Goal: Communication & Community: Share content

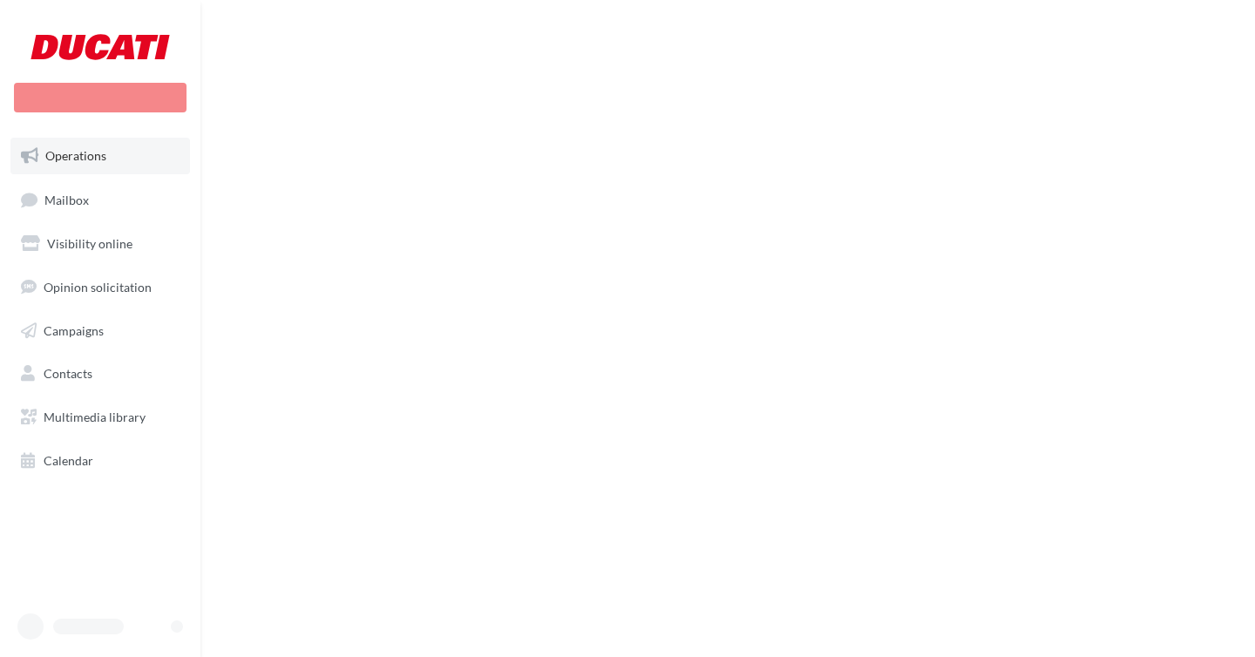
click at [100, 157] on span "Operations" at bounding box center [75, 155] width 61 height 15
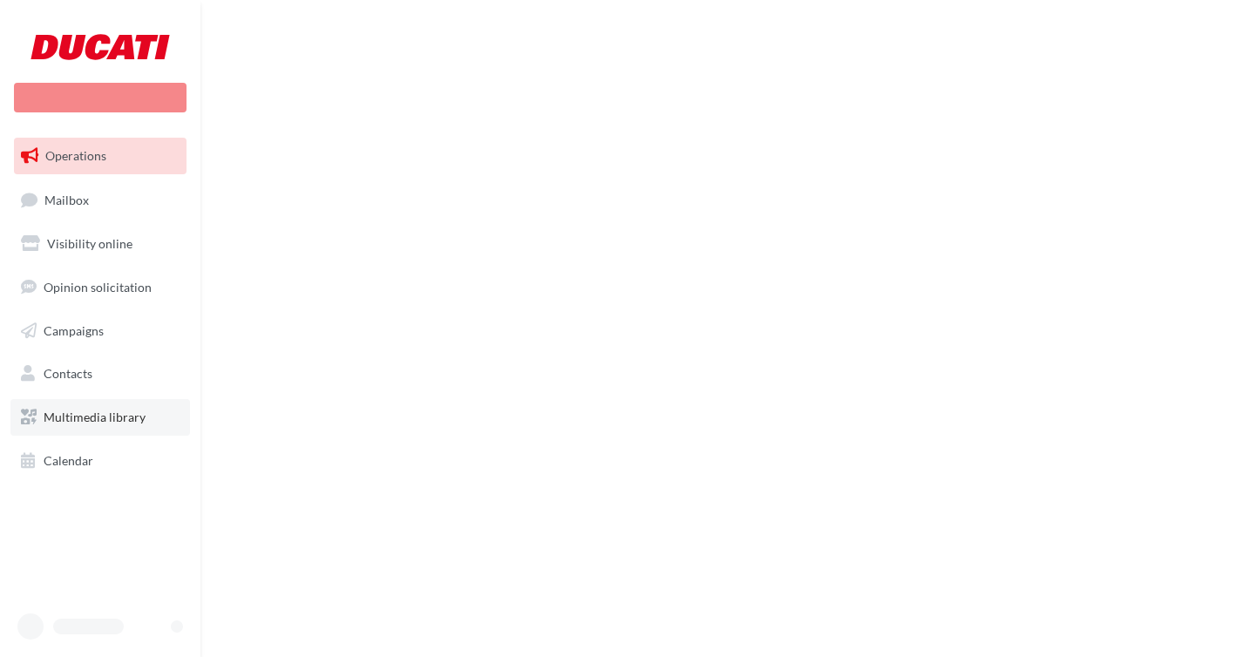
click at [105, 409] on link "Multimedia library" at bounding box center [99, 417] width 179 height 37
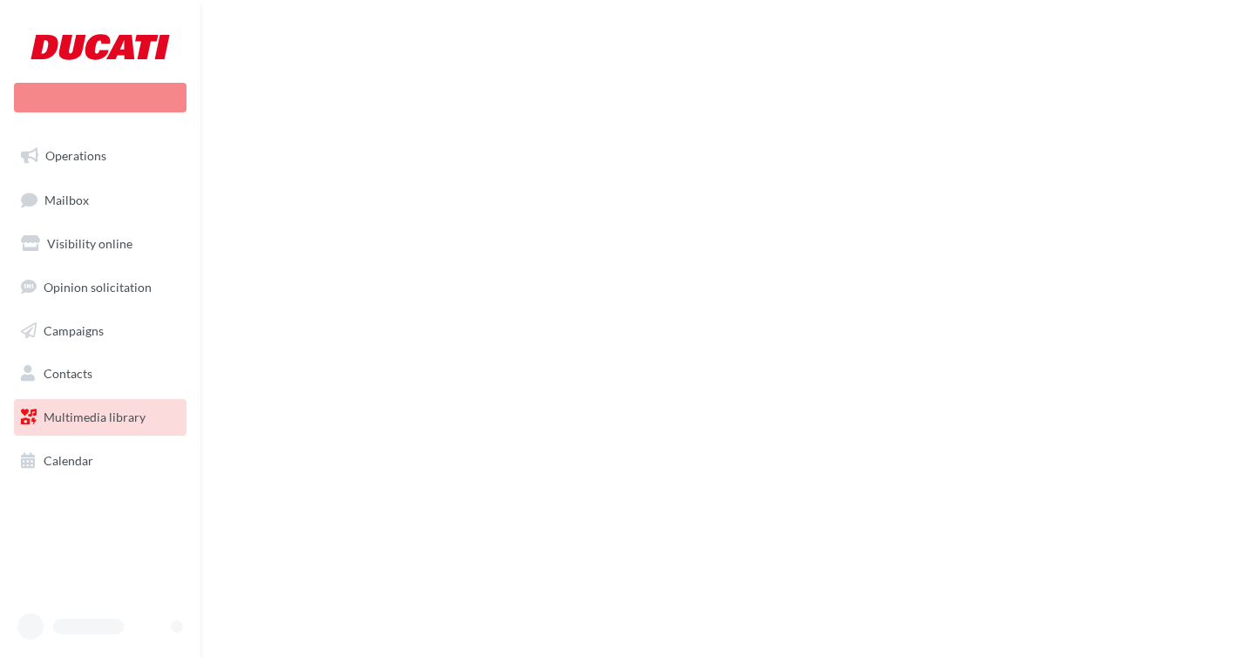
click at [105, 409] on link "Multimedia library" at bounding box center [99, 417] width 179 height 37
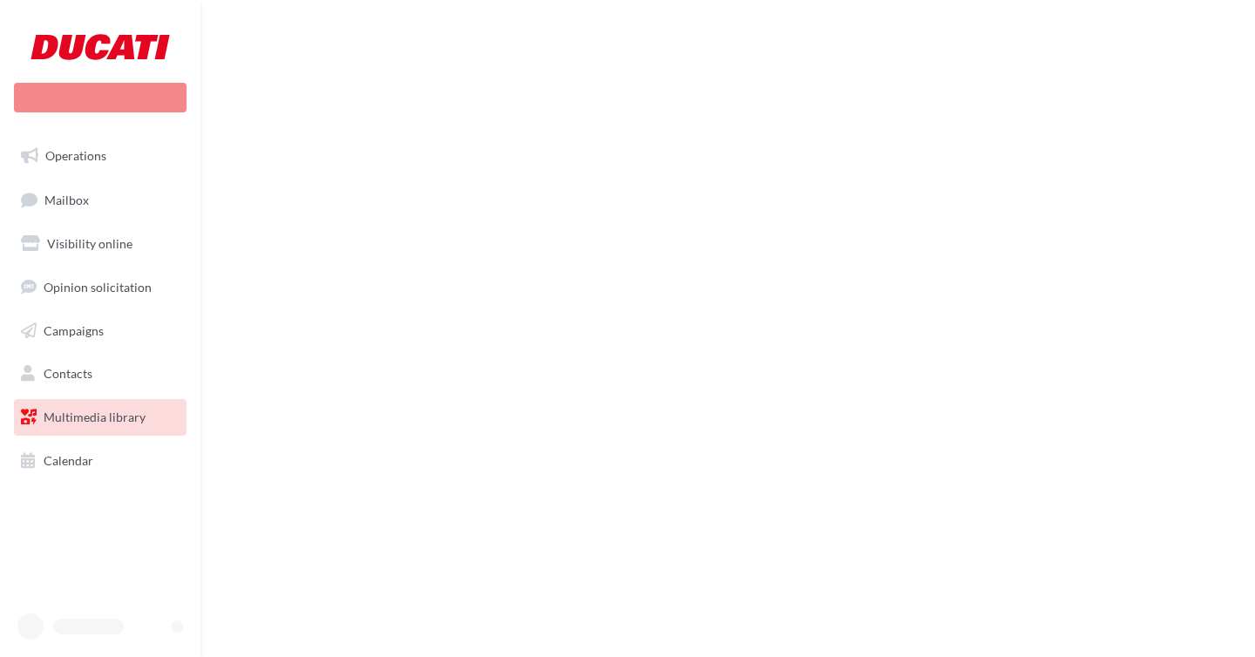
click at [105, 409] on link "Multimedia library" at bounding box center [99, 417] width 179 height 37
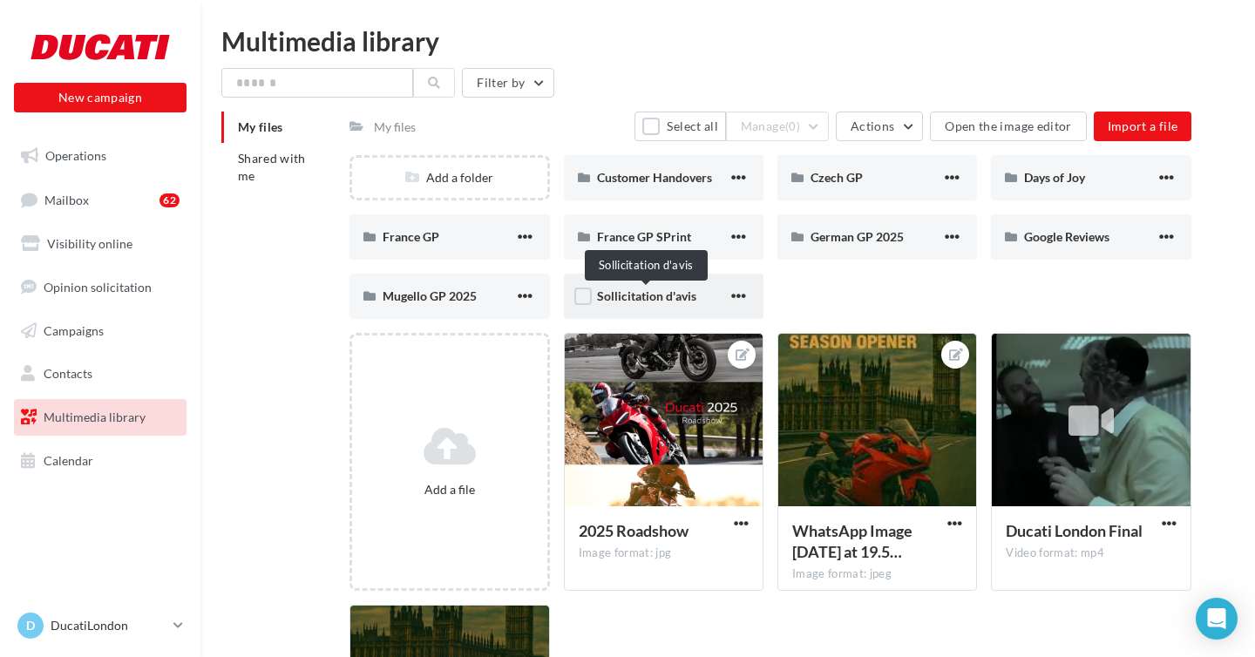
click at [628, 292] on span "Sollicitation d'avis" at bounding box center [646, 295] width 99 height 15
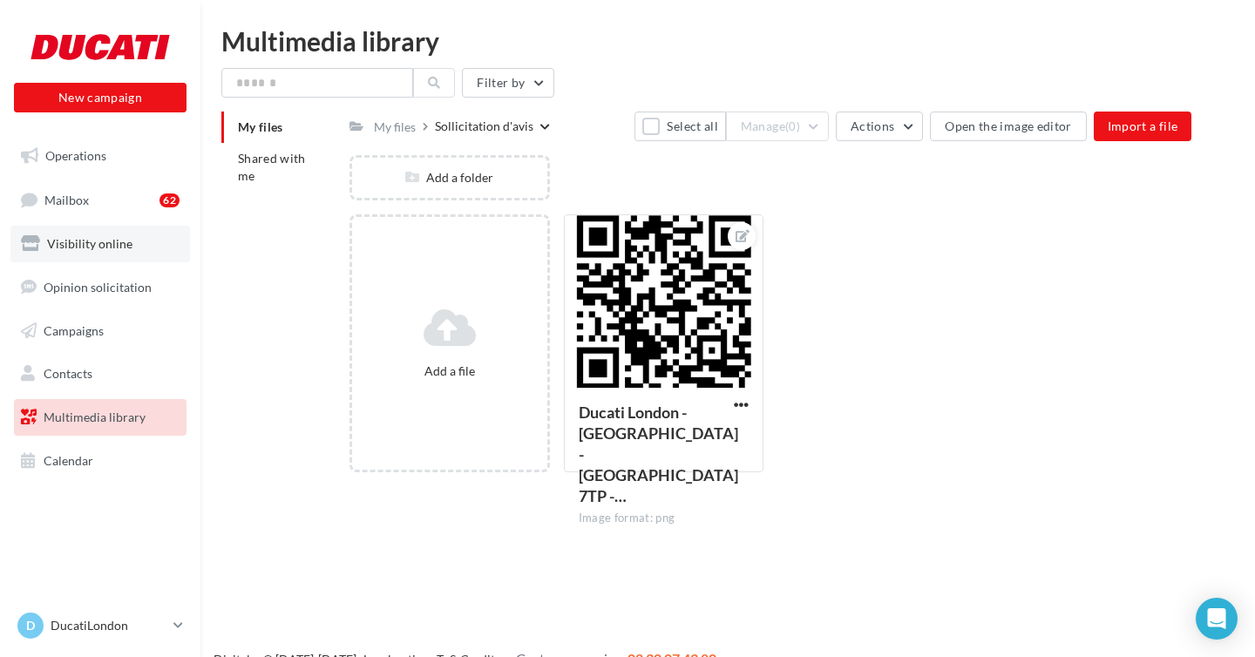
click at [83, 240] on span "Visibility online" at bounding box center [89, 243] width 85 height 15
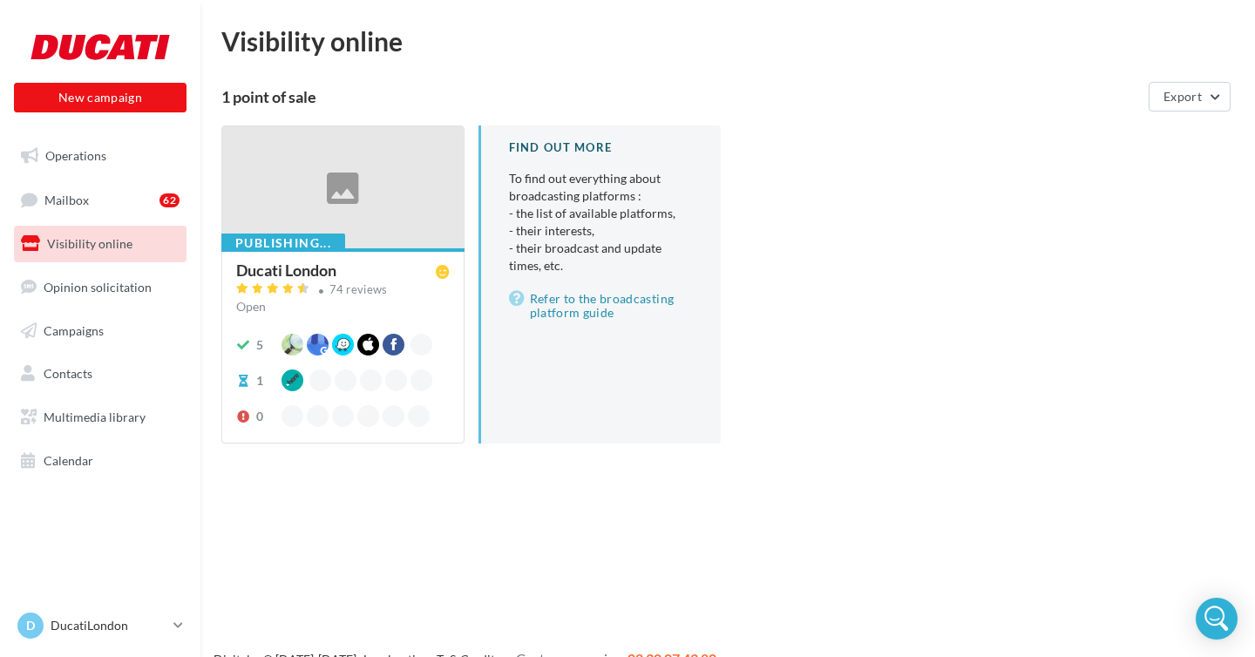
click at [346, 270] on div "Ducati London" at bounding box center [339, 271] width 206 height 18
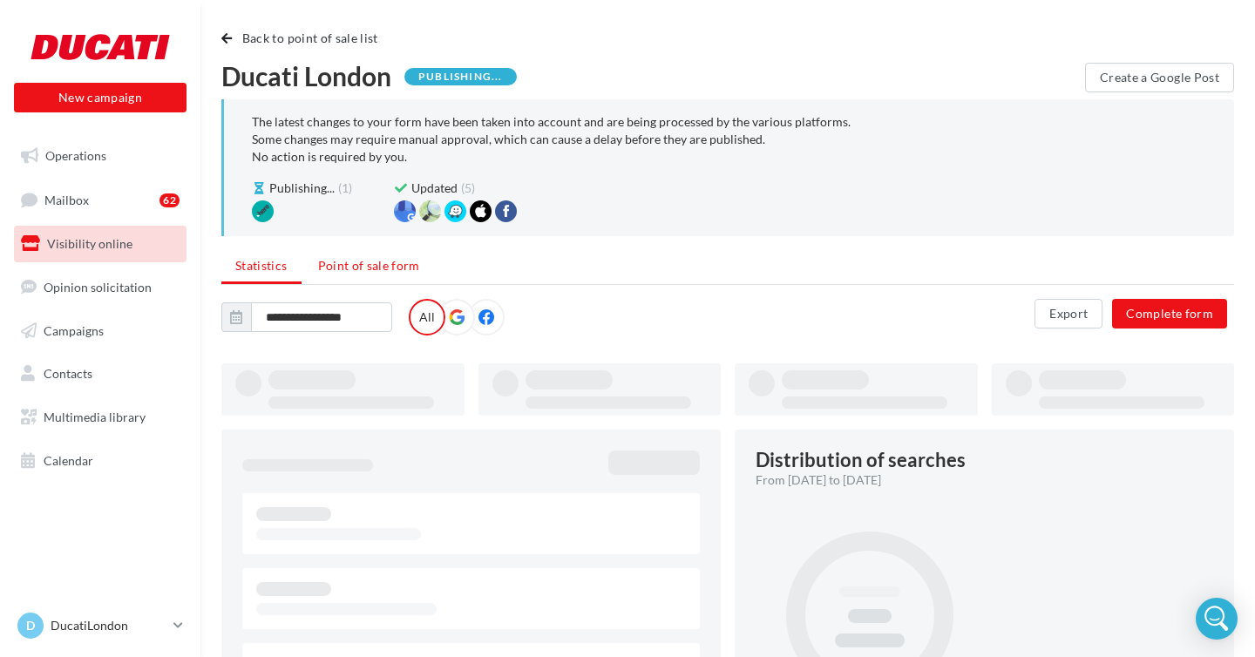
type input "**********"
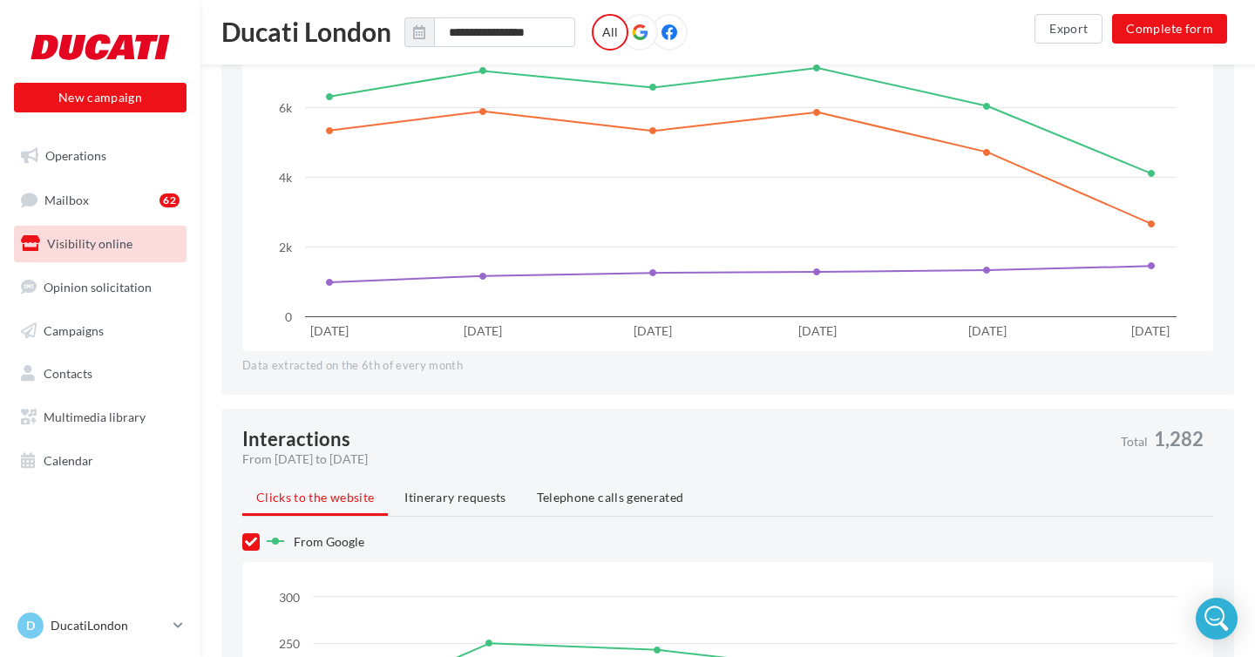
scroll to position [991, 0]
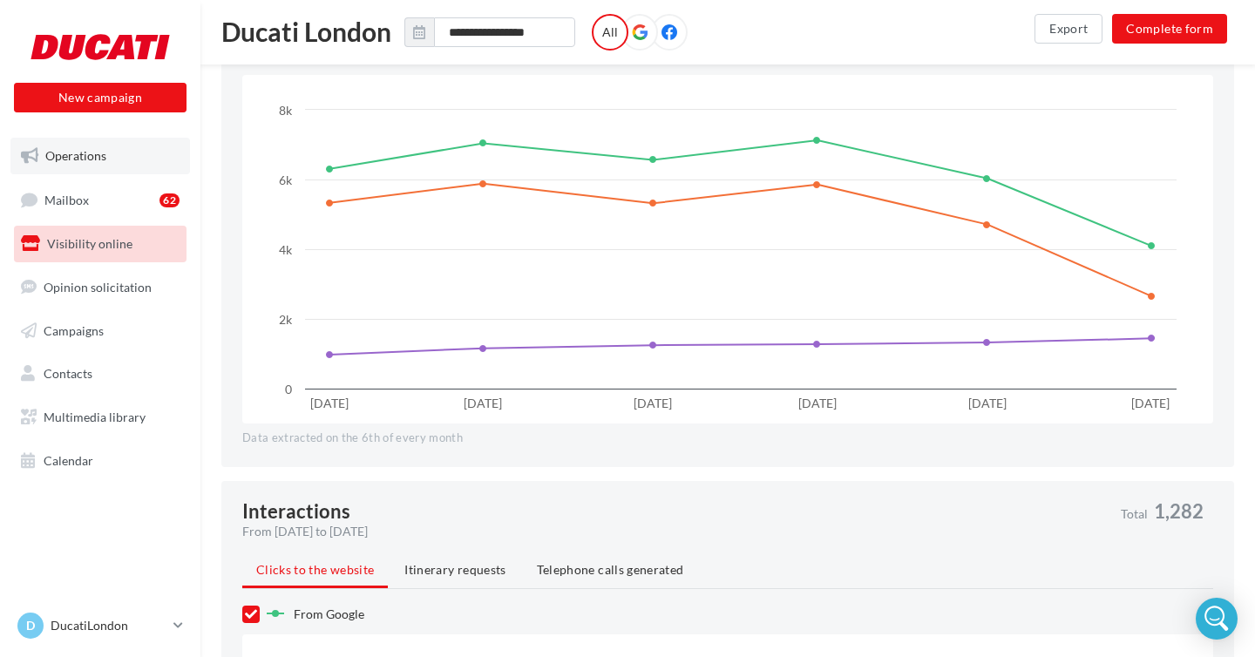
click at [85, 161] on span "Operations" at bounding box center [75, 155] width 61 height 15
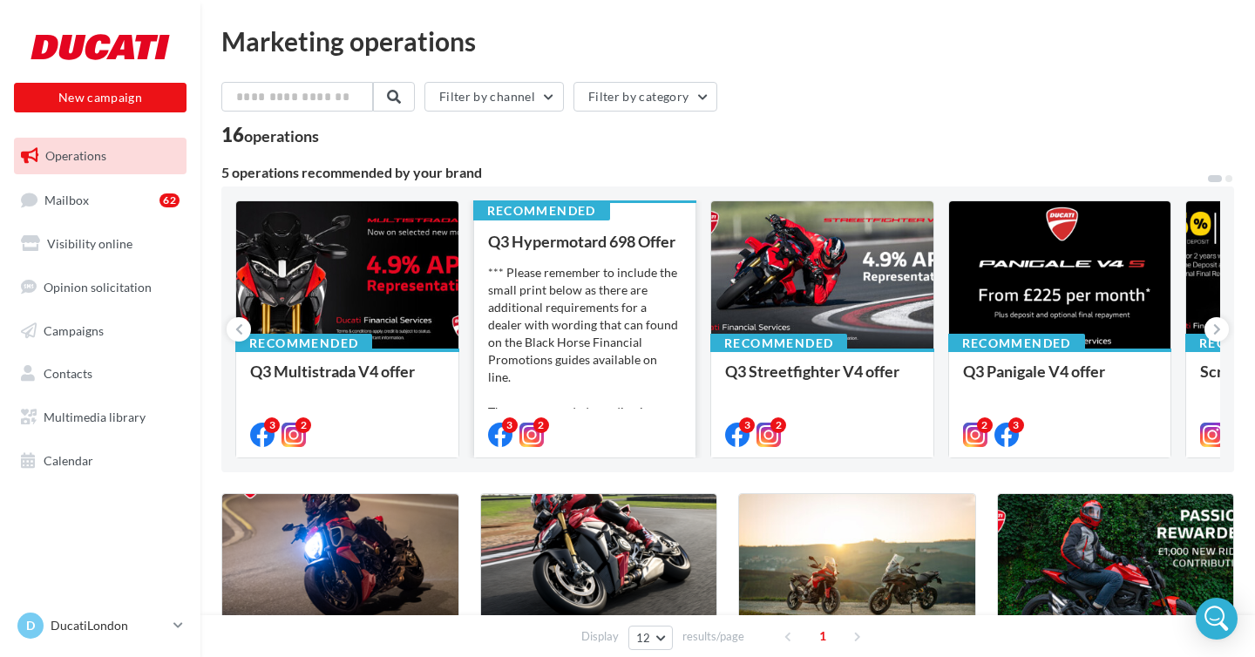
click at [565, 318] on div "*** Please remember to include the small print below as there are additional re…" at bounding box center [585, 351] width 194 height 174
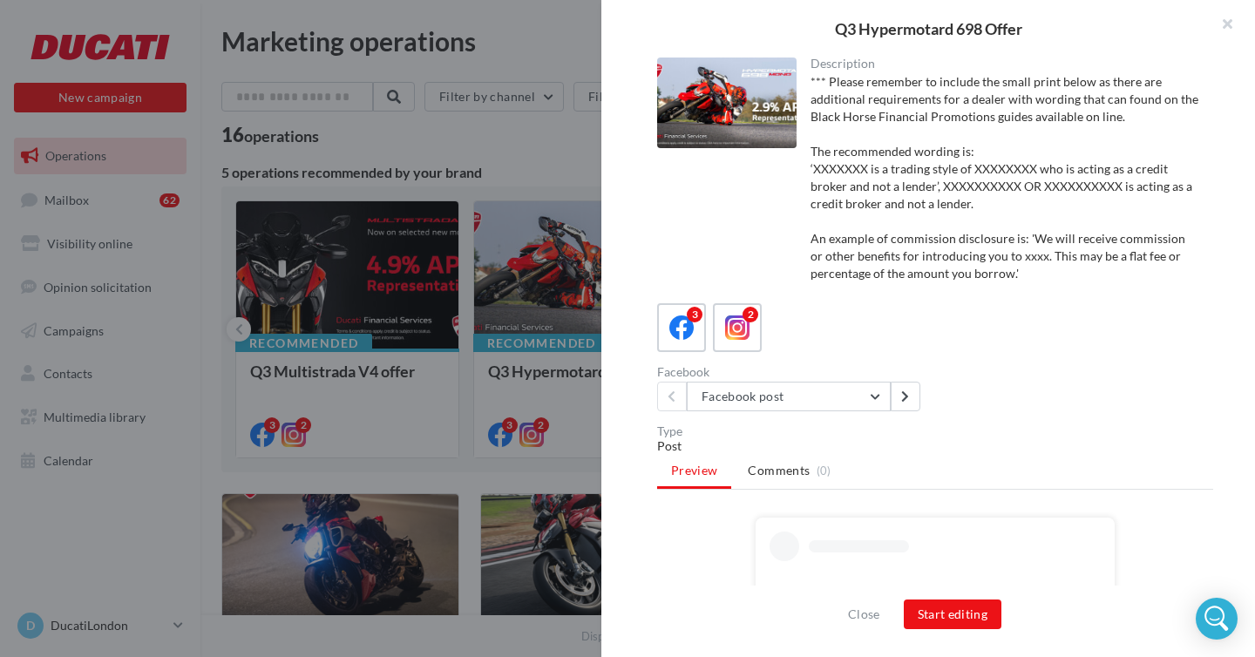
click at [741, 112] on div at bounding box center [726, 103] width 139 height 91
click at [740, 112] on div at bounding box center [726, 103] width 139 height 91
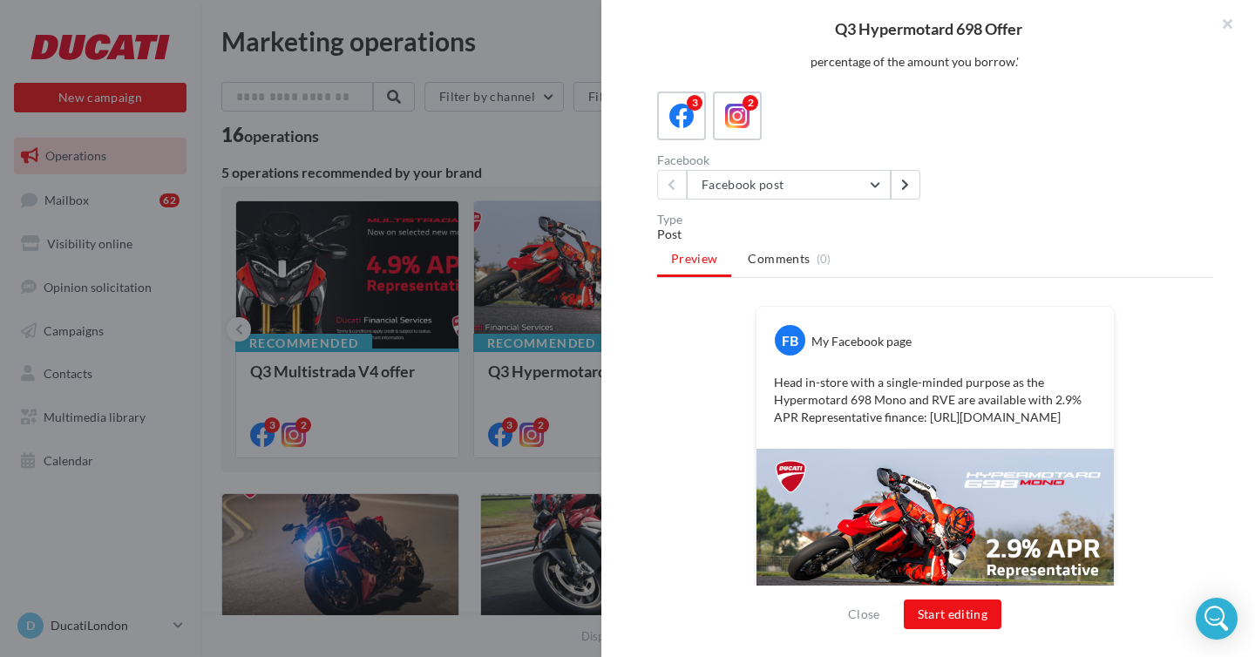
scroll to position [304, 0]
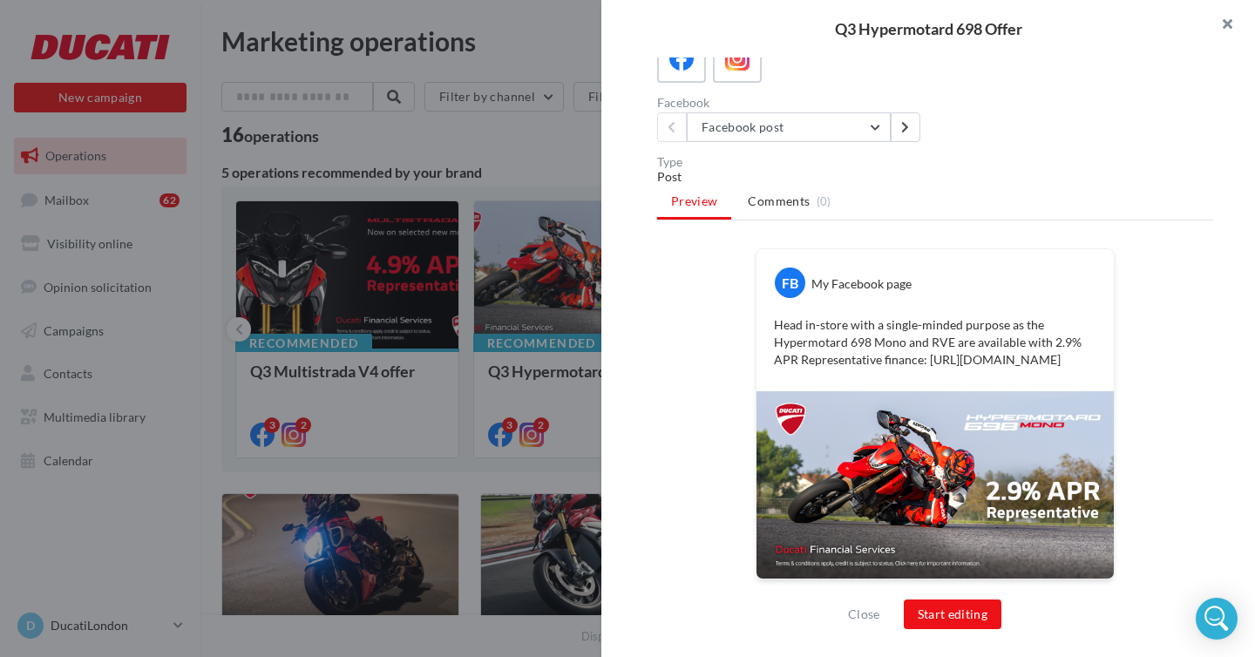
click at [1231, 21] on button "button" at bounding box center [1220, 26] width 70 height 52
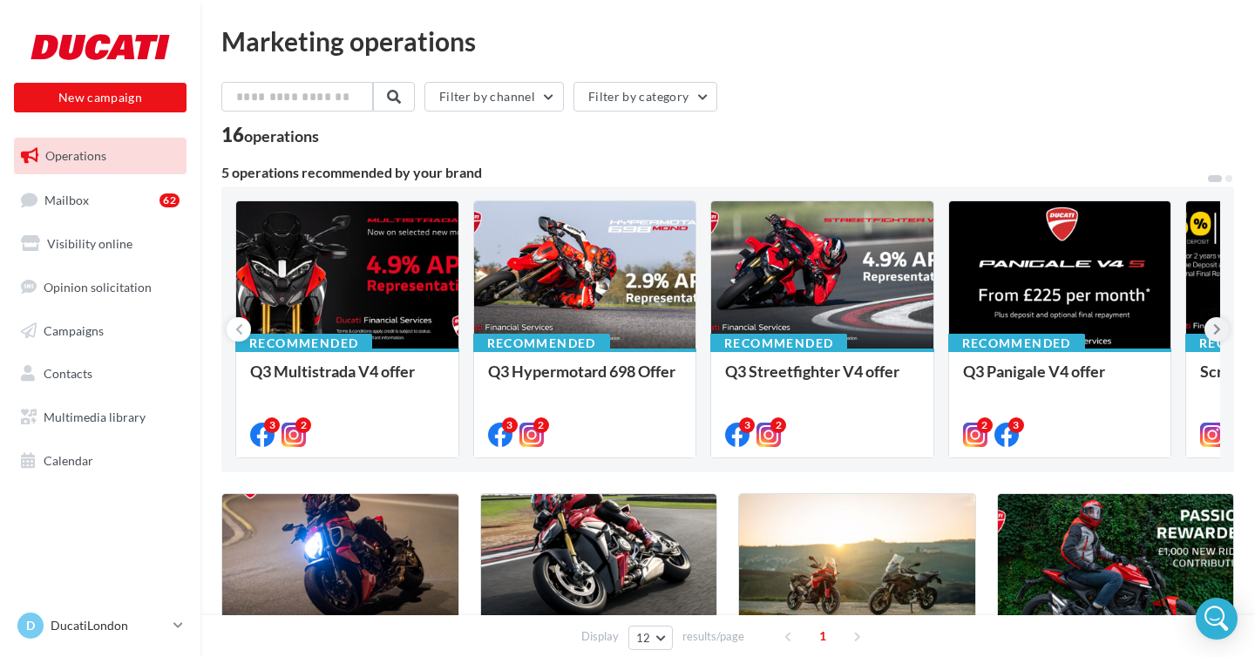
click at [1222, 333] on button at bounding box center [1216, 329] width 24 height 24
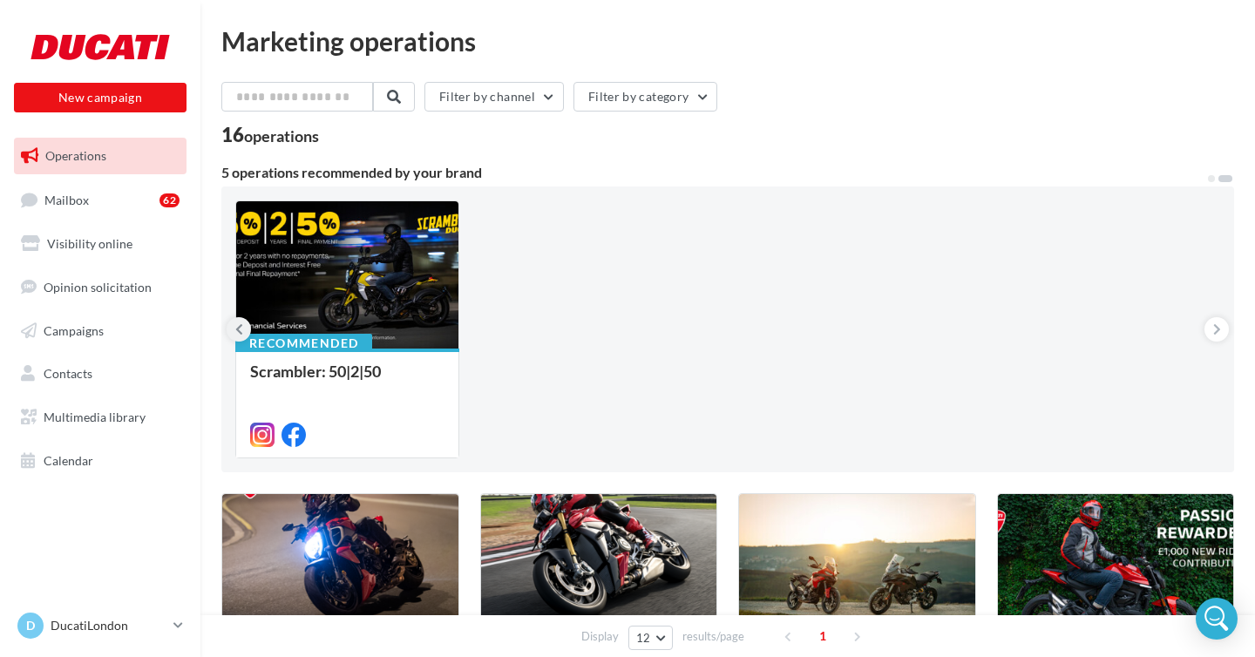
click at [236, 324] on icon at bounding box center [239, 329] width 8 height 17
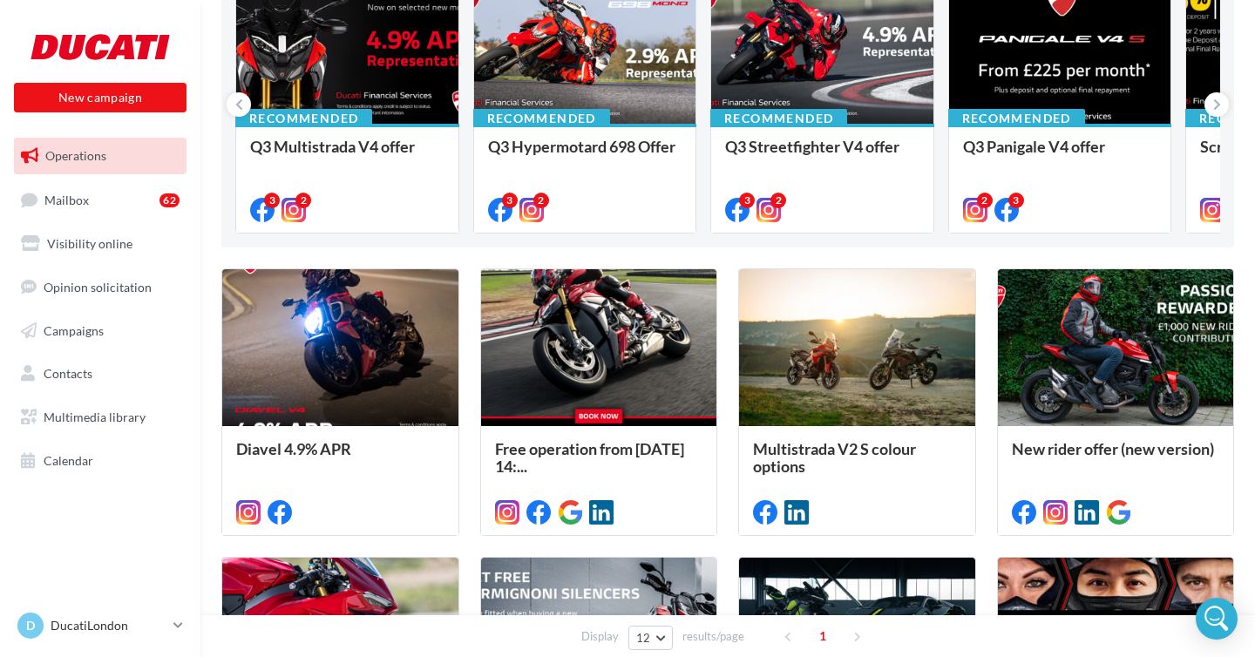
scroll to position [91, 0]
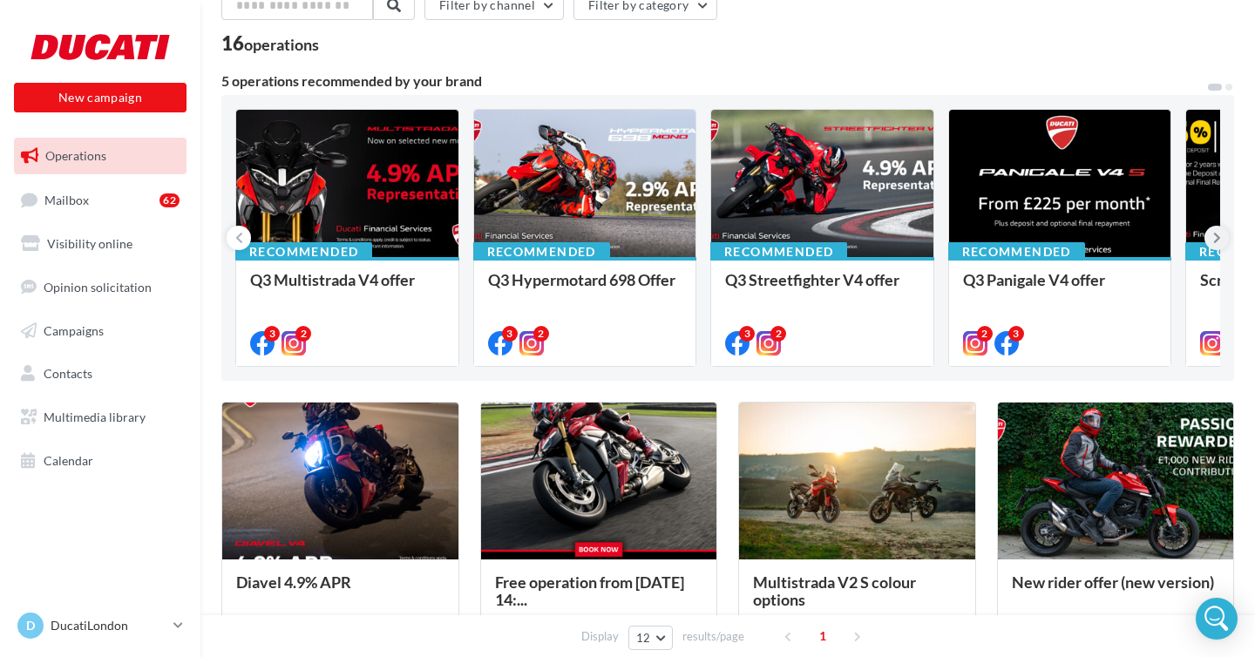
click at [1220, 240] on icon at bounding box center [1217, 237] width 8 height 17
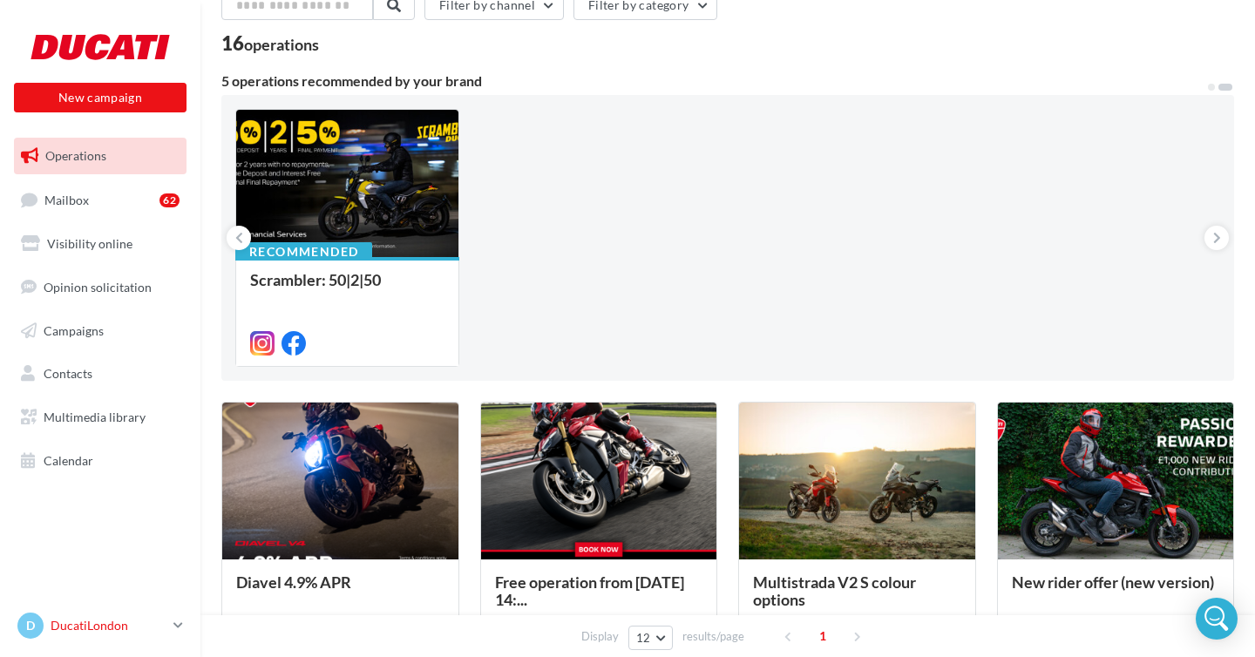
click at [152, 623] on p "DucatiLondon" at bounding box center [109, 625] width 116 height 17
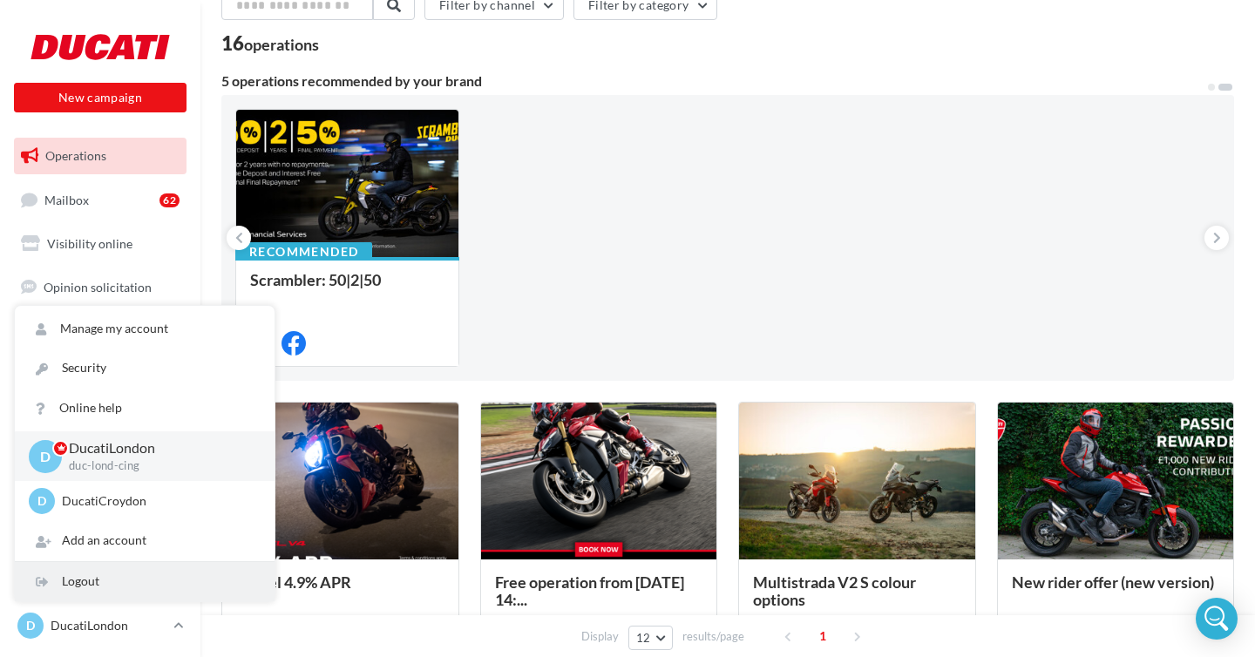
click at [95, 573] on div "Logout" at bounding box center [145, 581] width 260 height 39
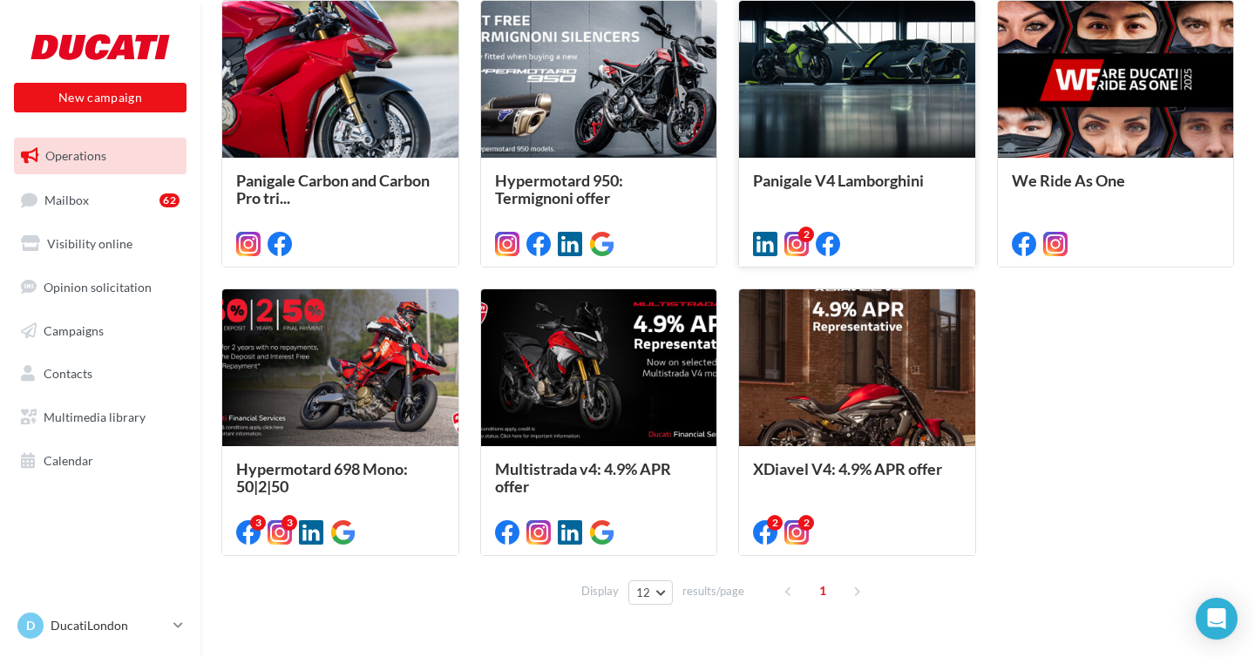
scroll to position [785, 0]
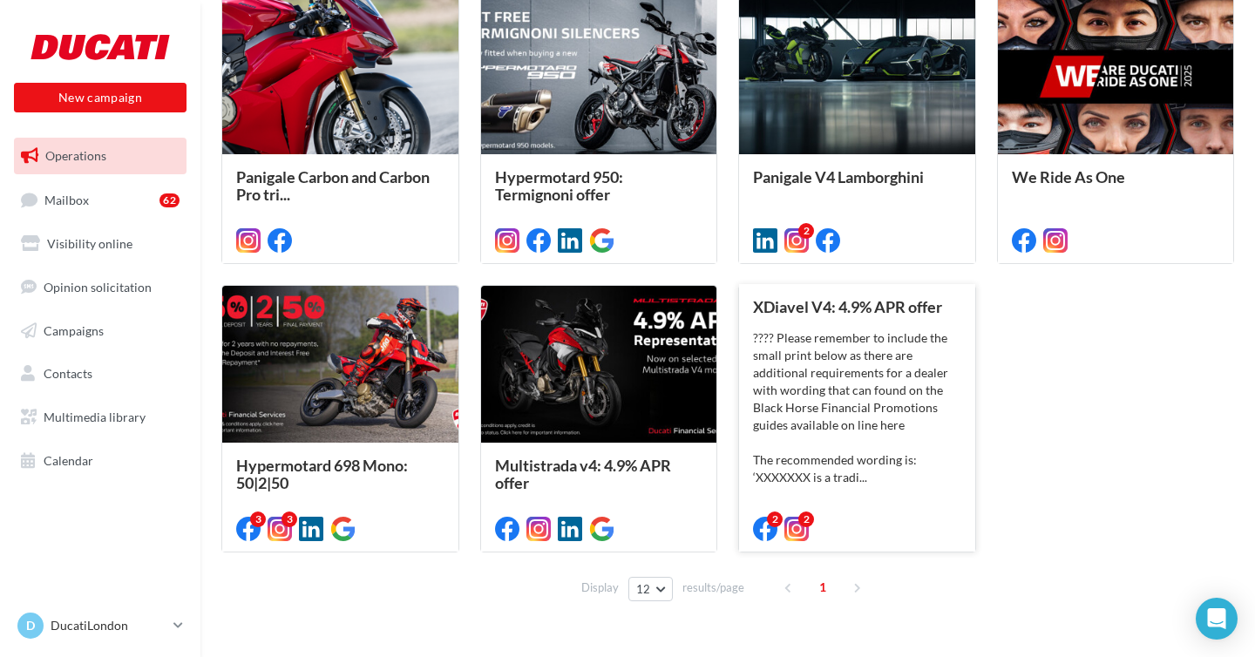
click at [940, 417] on div "???? Please remember to include the small print below as there are additional r…" at bounding box center [857, 407] width 208 height 157
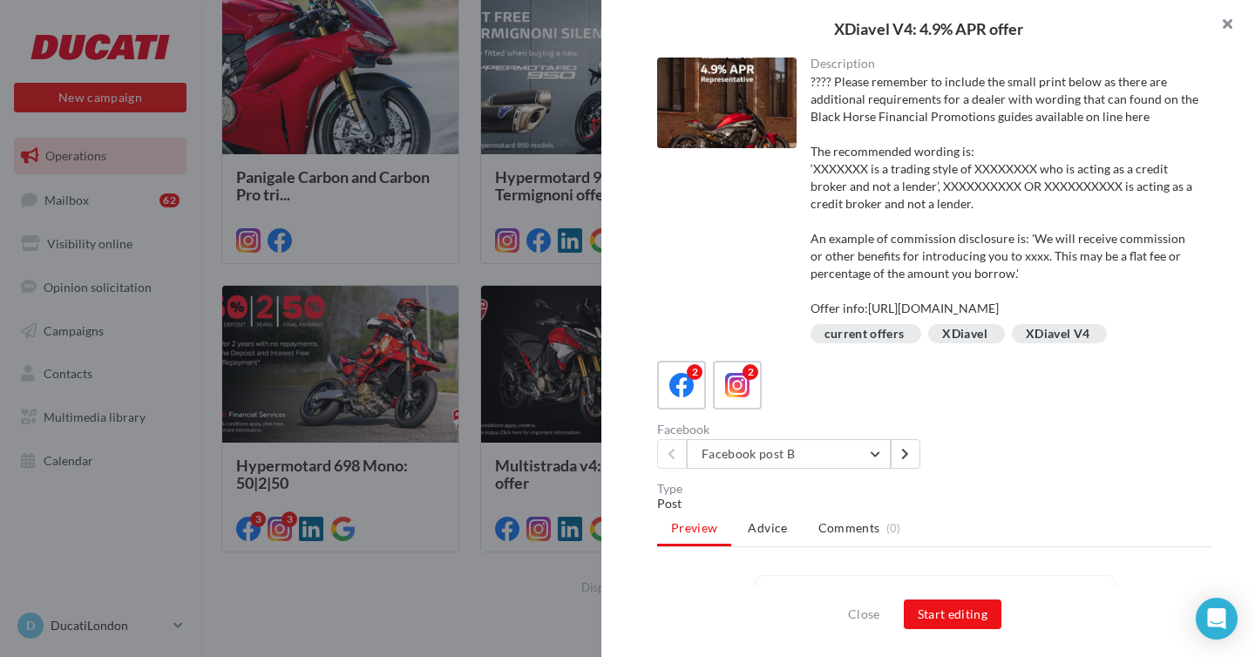
click at [1233, 25] on button "button" at bounding box center [1220, 26] width 70 height 52
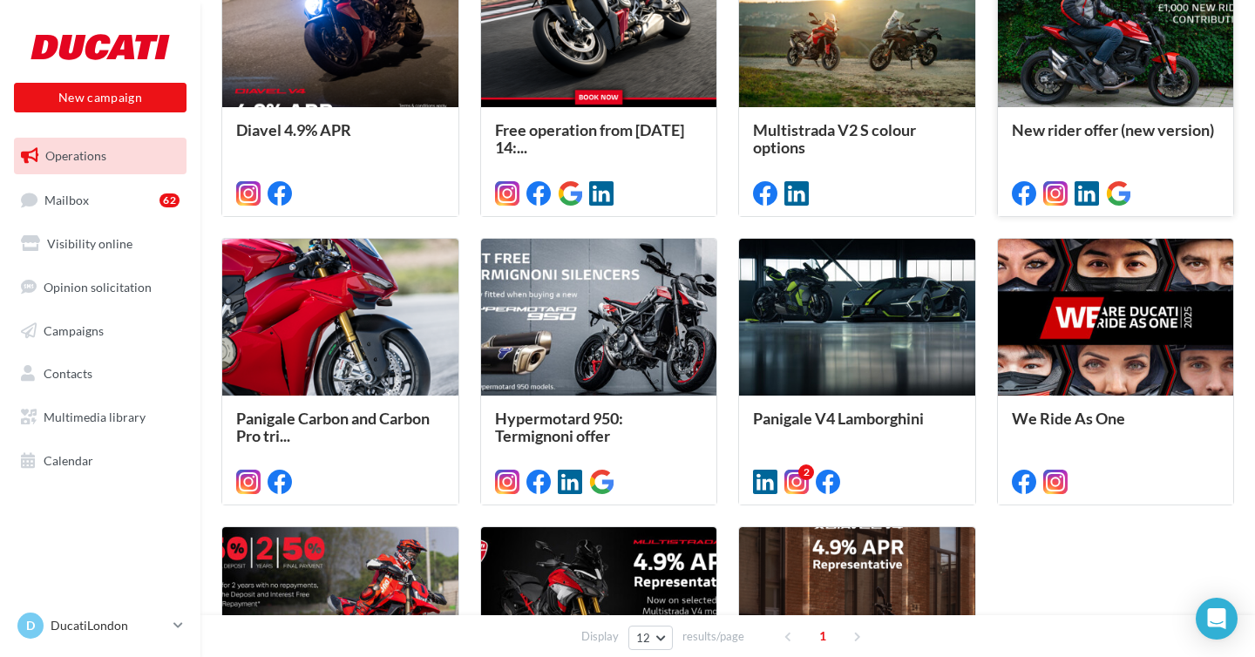
scroll to position [606, 0]
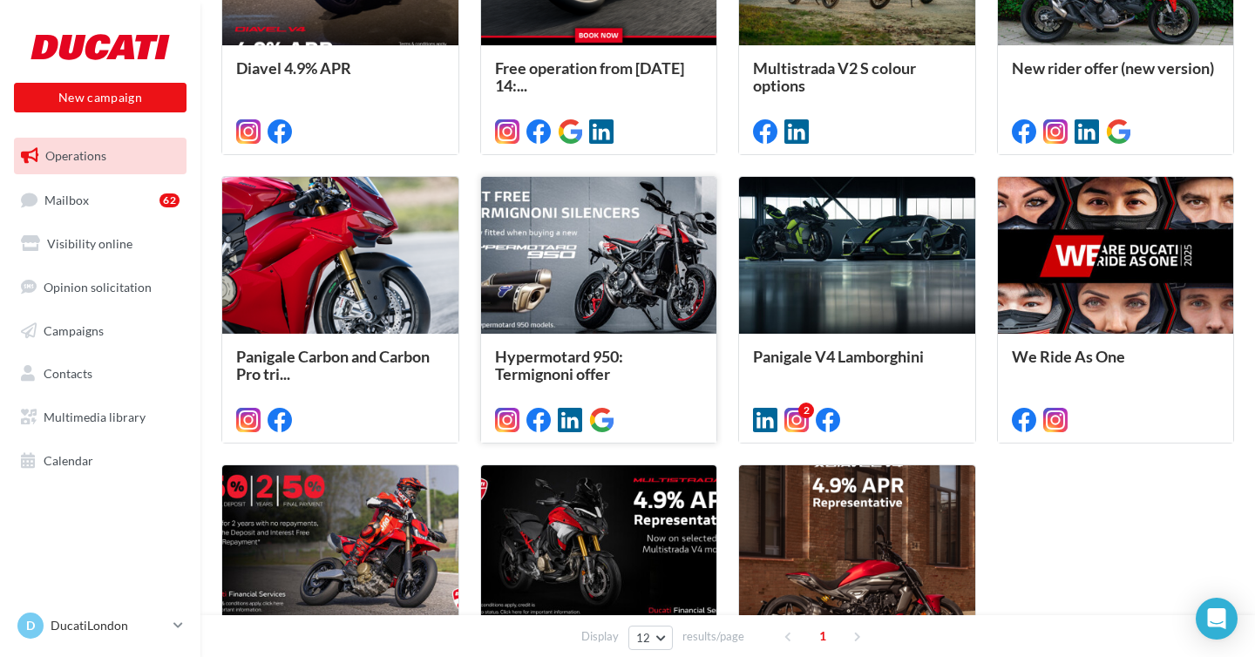
click at [629, 293] on div at bounding box center [599, 256] width 236 height 159
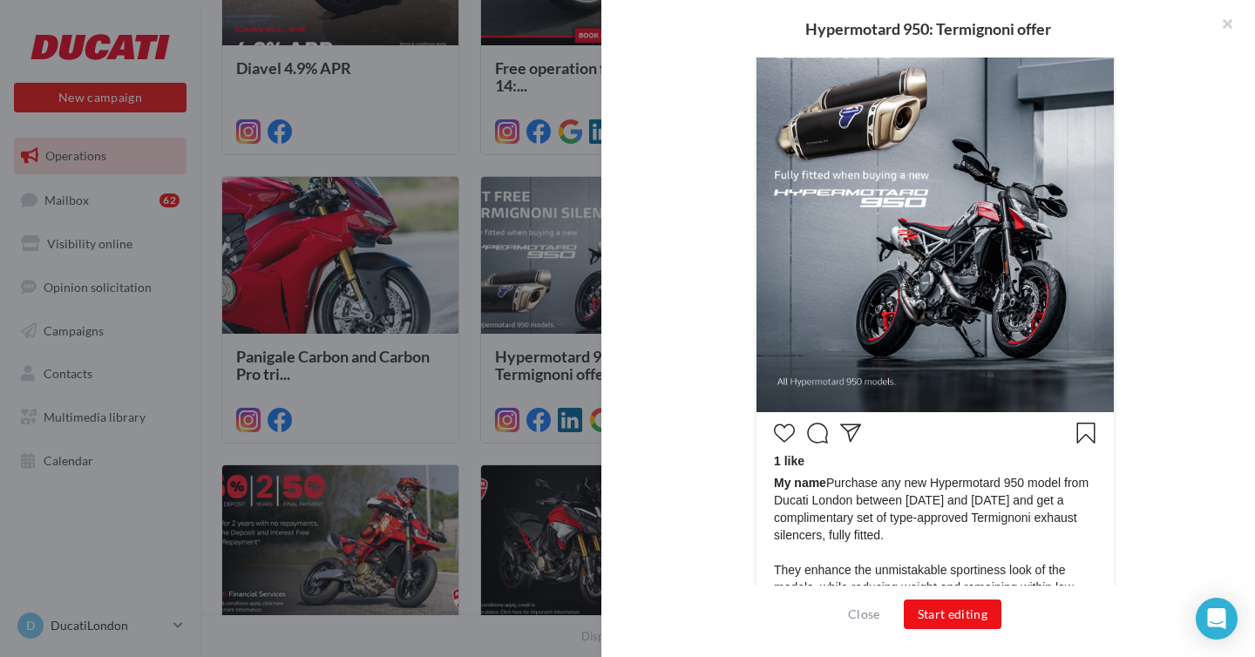
scroll to position [657, 0]
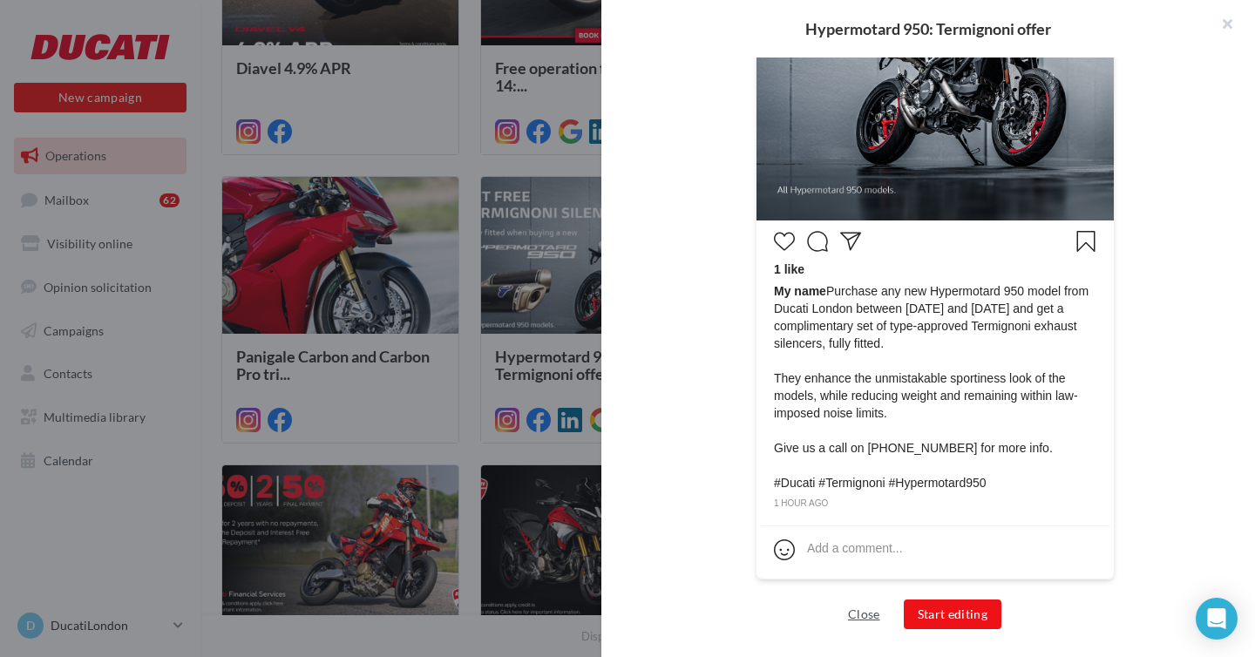
click at [869, 606] on button "Close" at bounding box center [864, 614] width 46 height 21
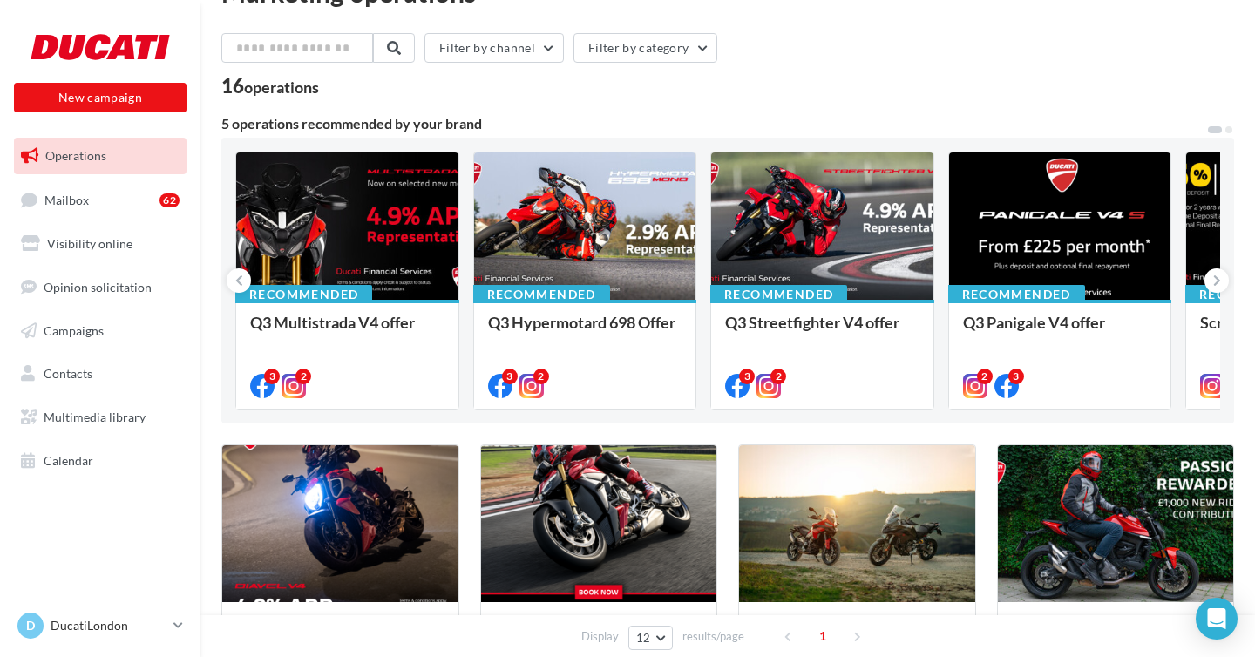
scroll to position [0, 0]
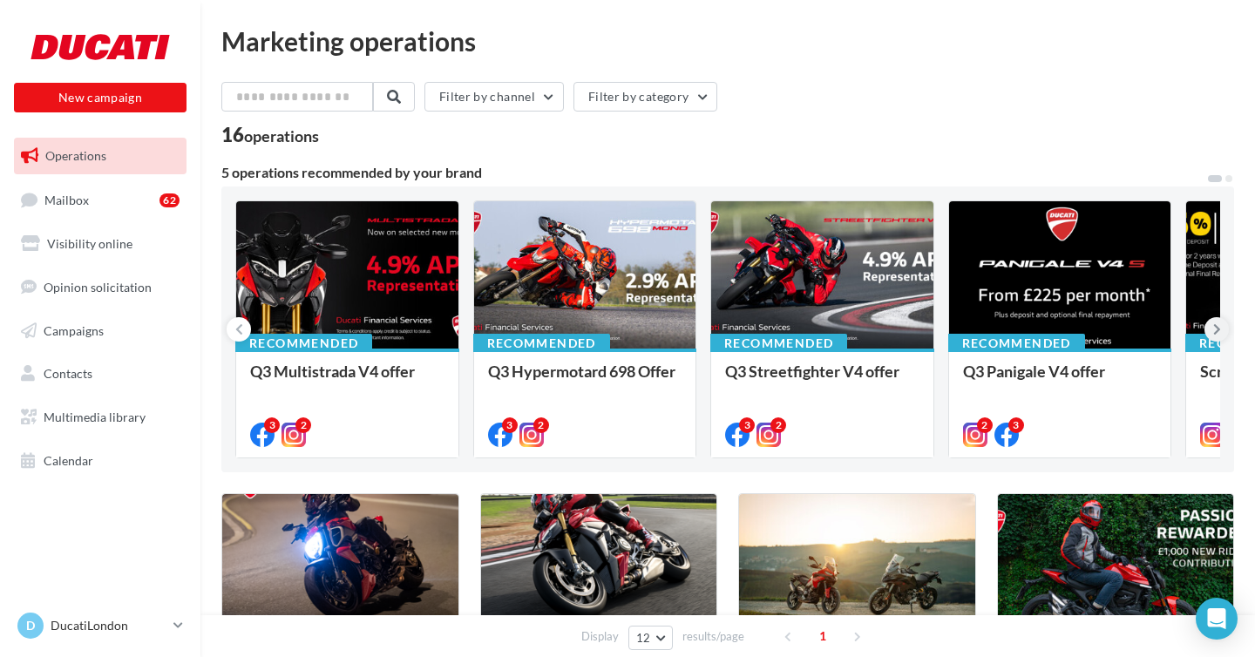
click at [1214, 330] on icon at bounding box center [1217, 329] width 8 height 17
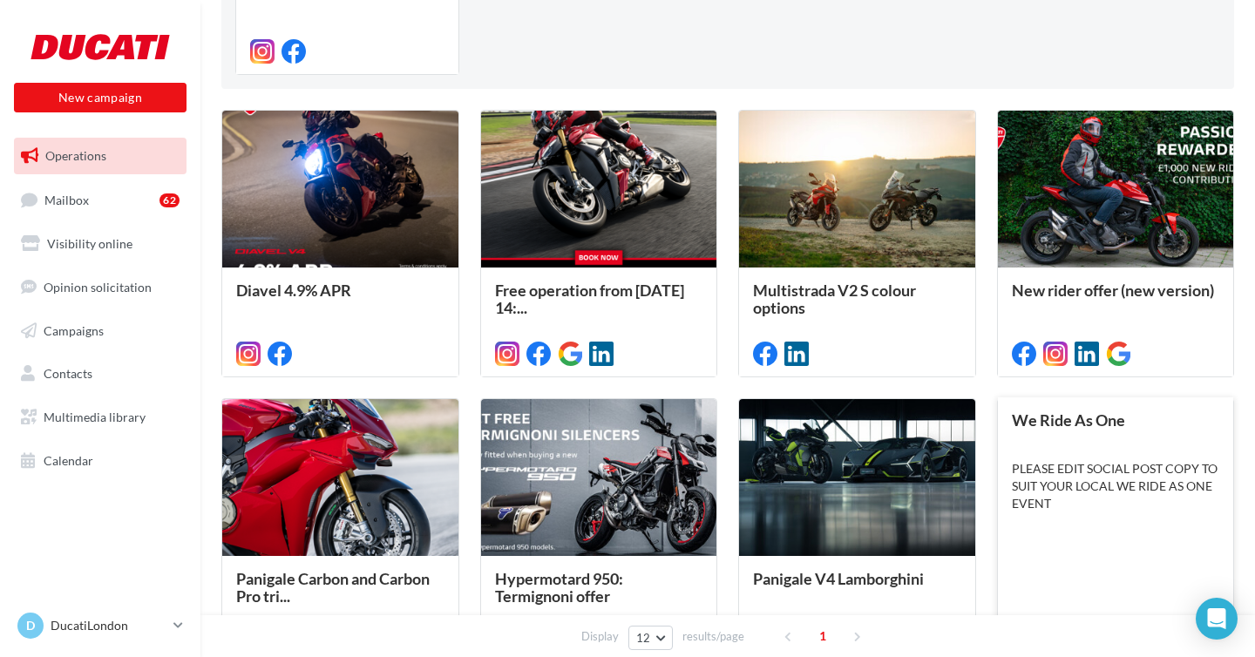
scroll to position [381, 0]
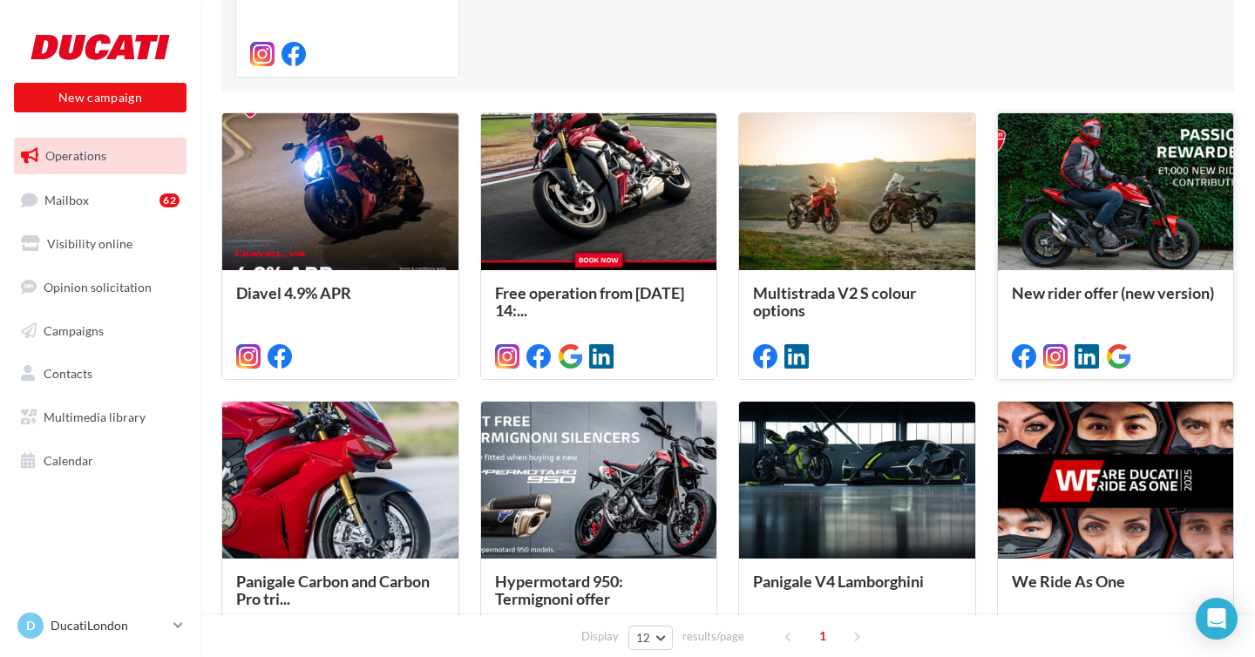
click at [1108, 219] on div at bounding box center [1116, 192] width 236 height 159
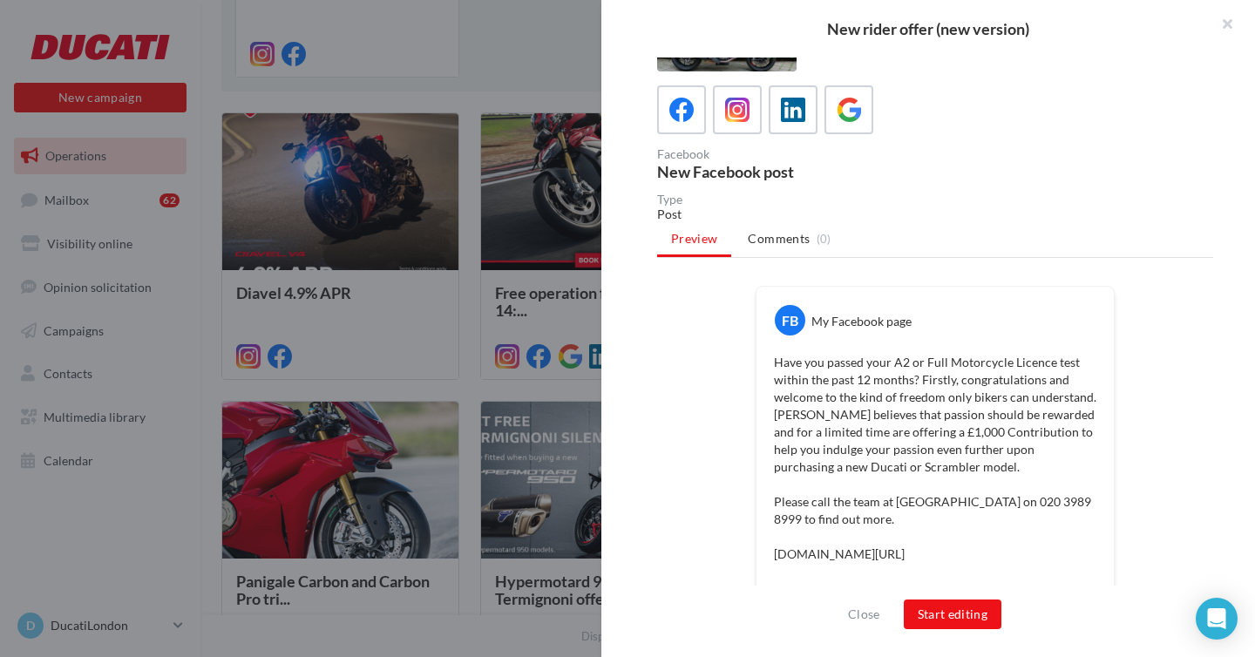
scroll to position [0, 0]
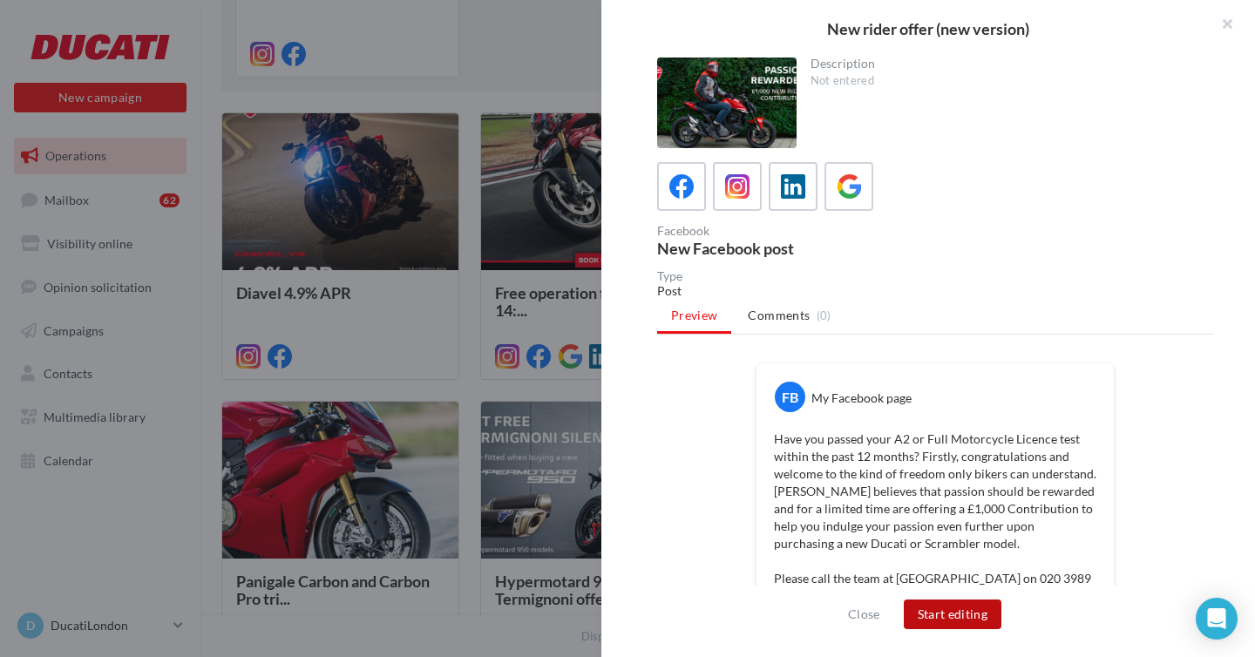
click at [955, 608] on button "Start editing" at bounding box center [953, 614] width 98 height 30
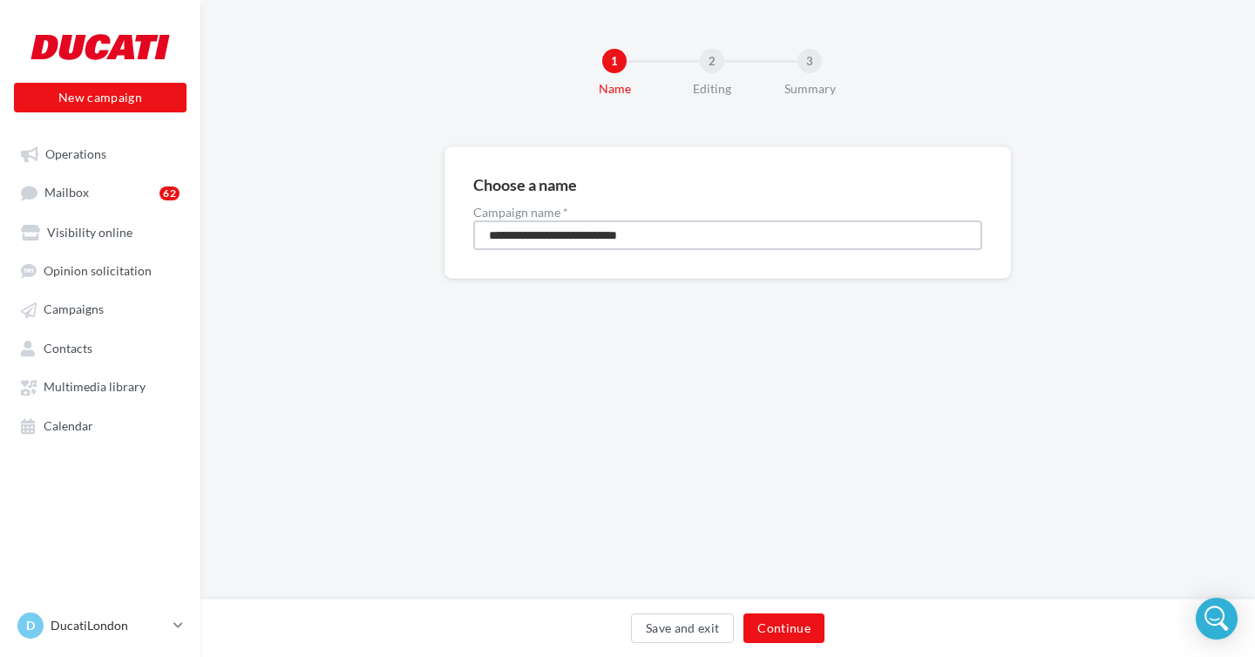
click at [676, 230] on input "**********" at bounding box center [727, 235] width 509 height 30
click at [783, 621] on button "Continue" at bounding box center [783, 628] width 81 height 30
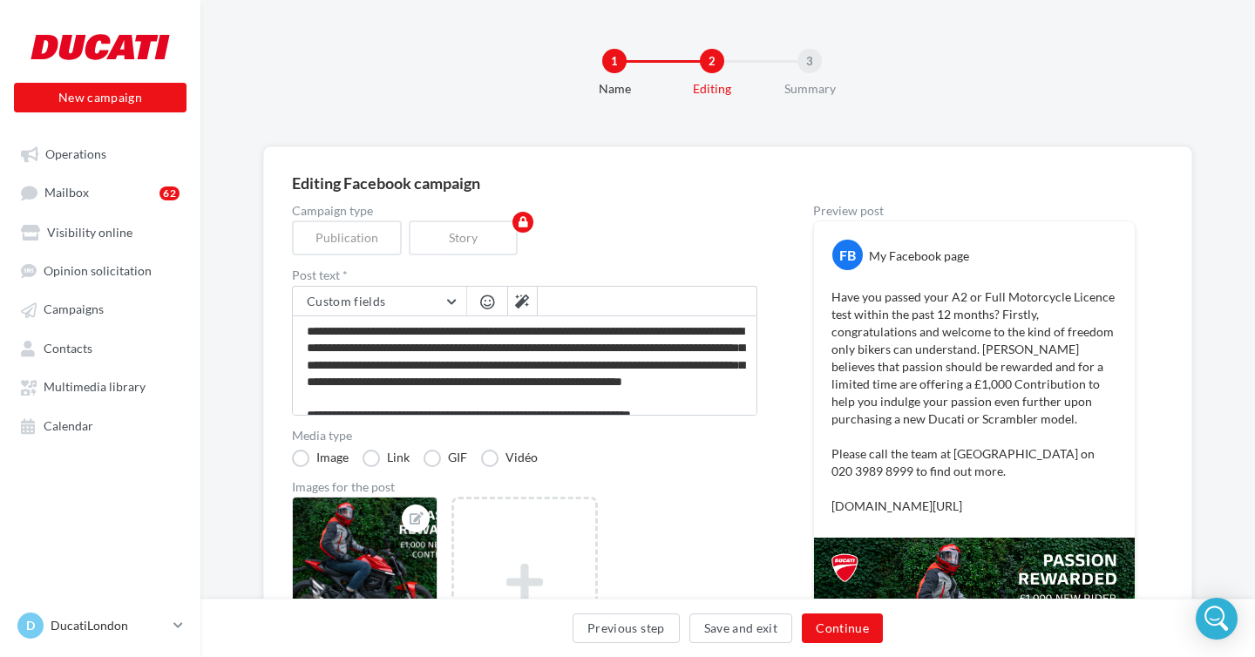
scroll to position [5, 0]
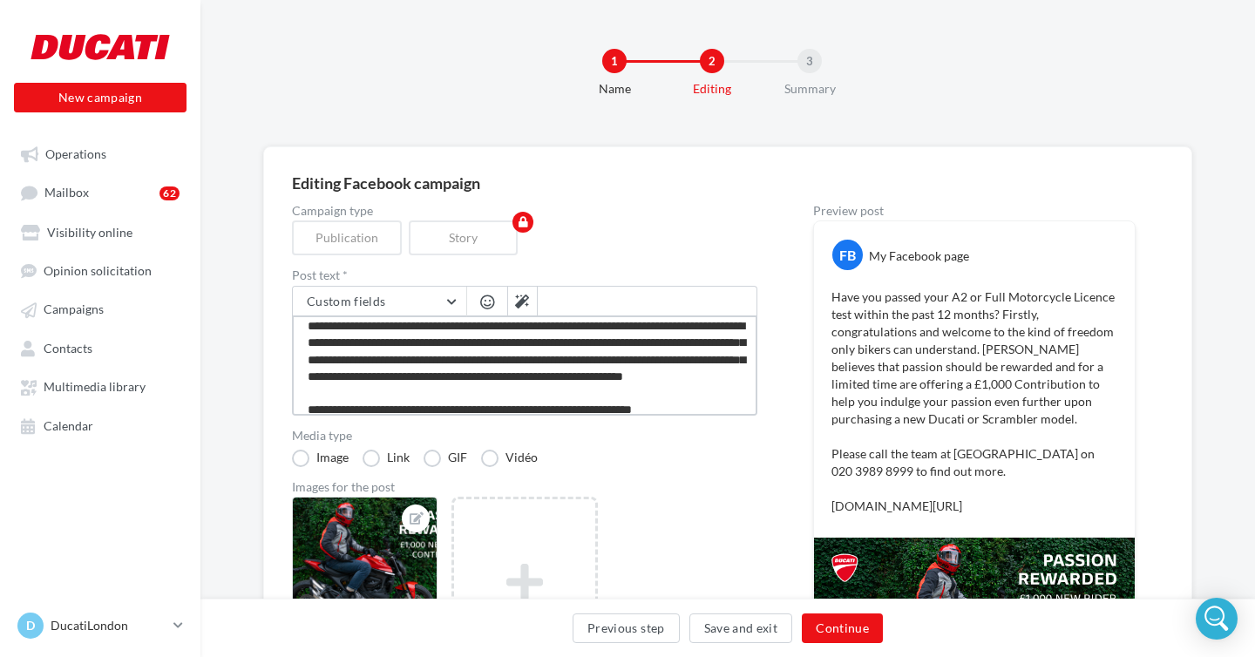
click at [355, 336] on textarea "**********" at bounding box center [524, 365] width 465 height 100
type textarea "**********"
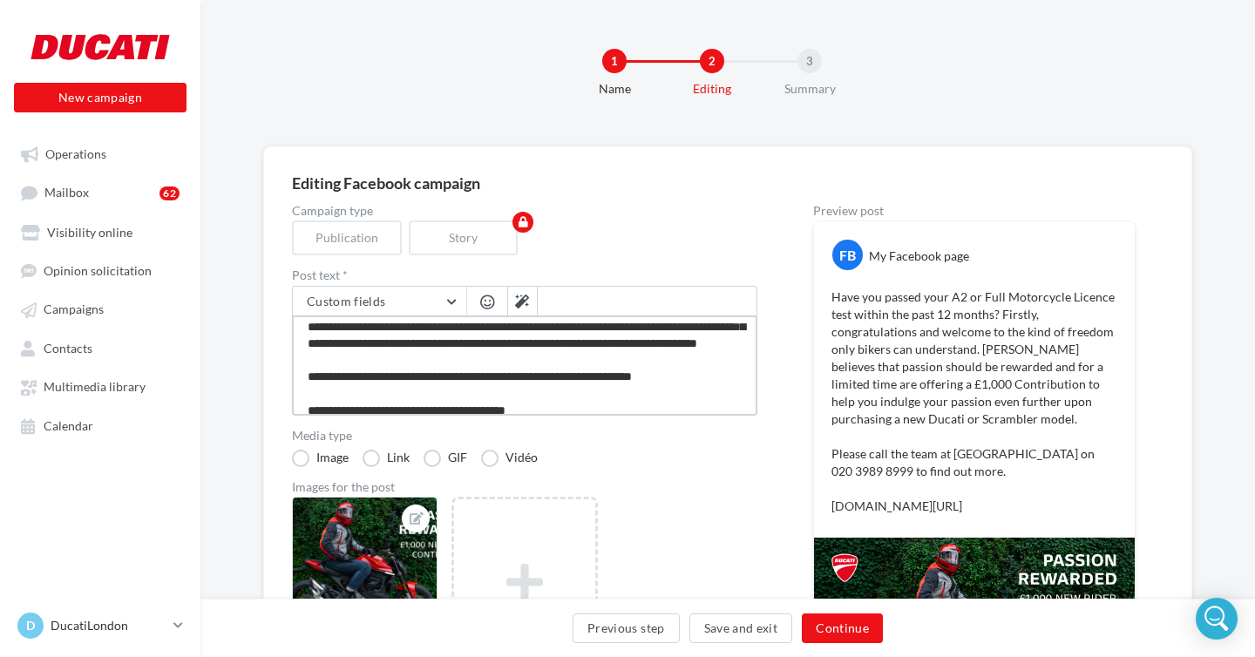
type textarea "**********"
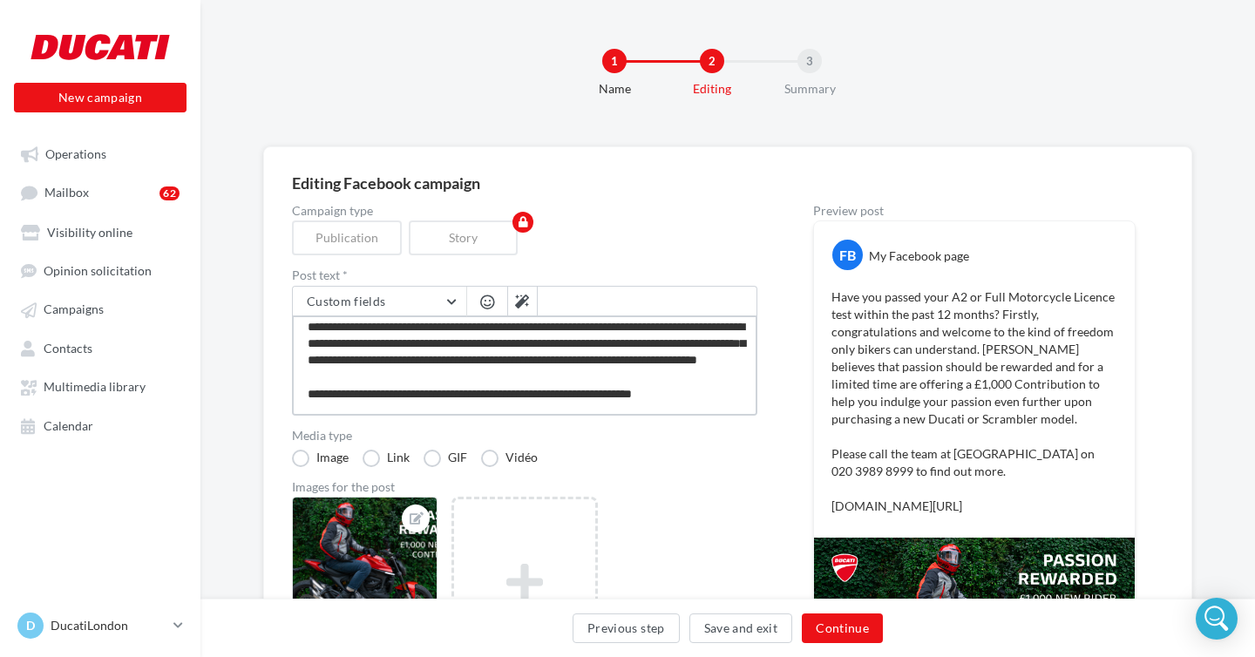
scroll to position [57, 0]
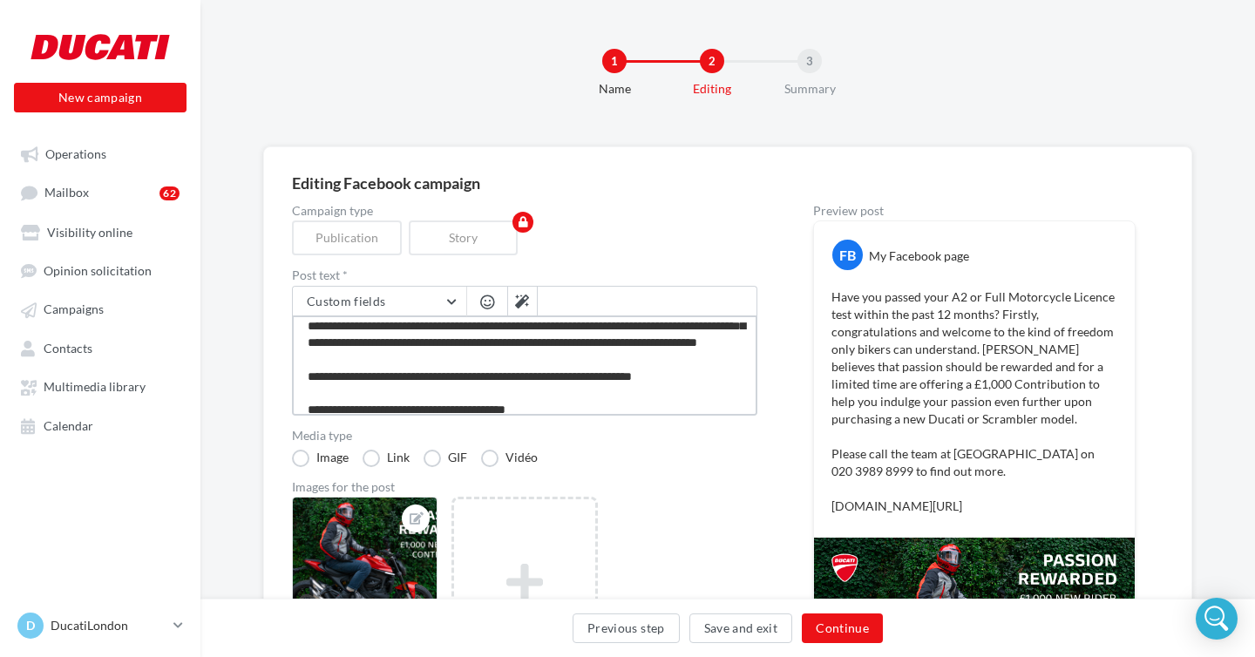
click at [376, 342] on textarea "**********" at bounding box center [524, 365] width 465 height 100
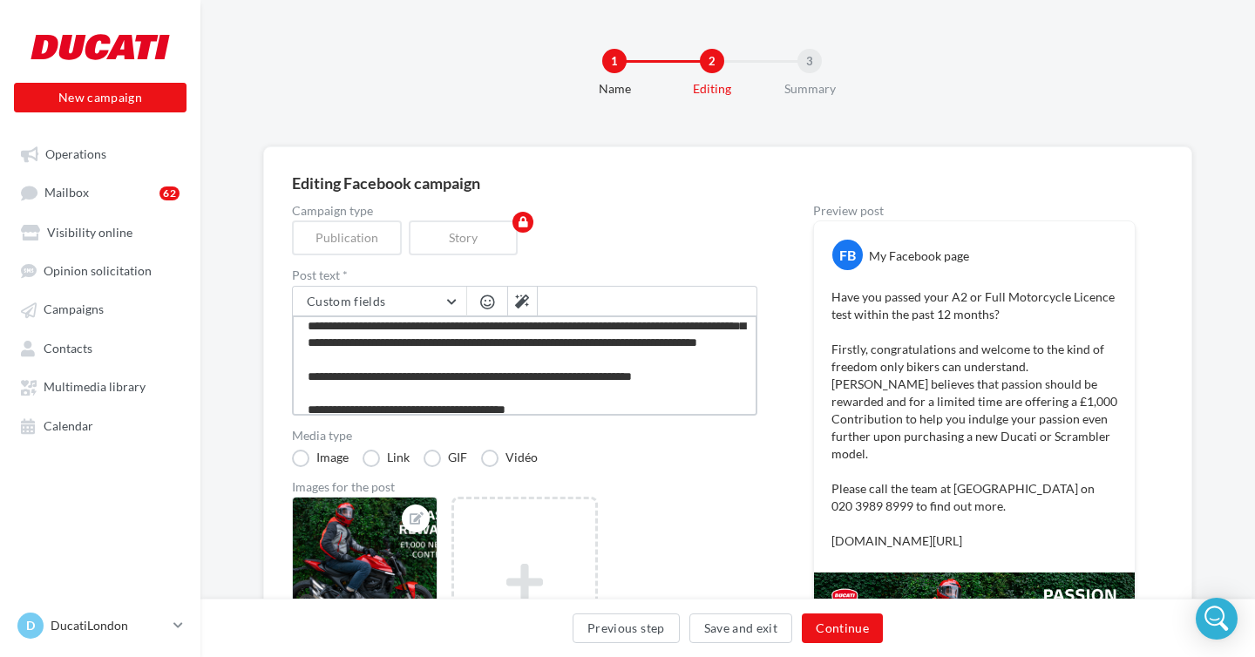
type textarea "**********"
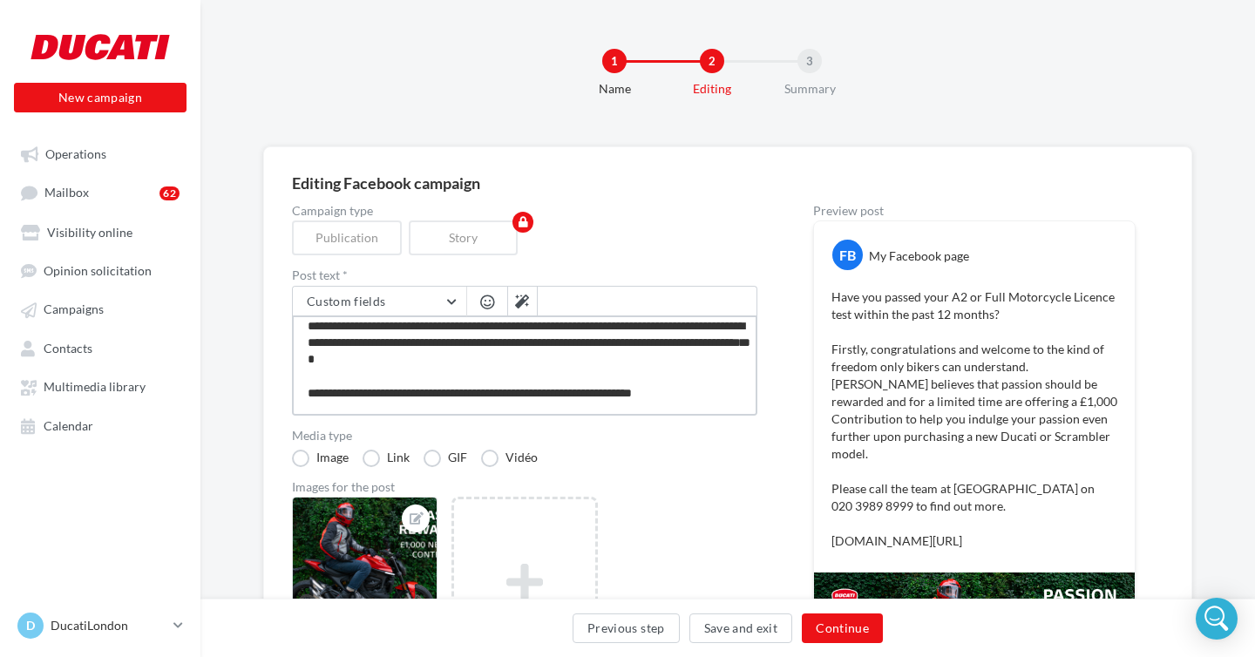
scroll to position [90, 0]
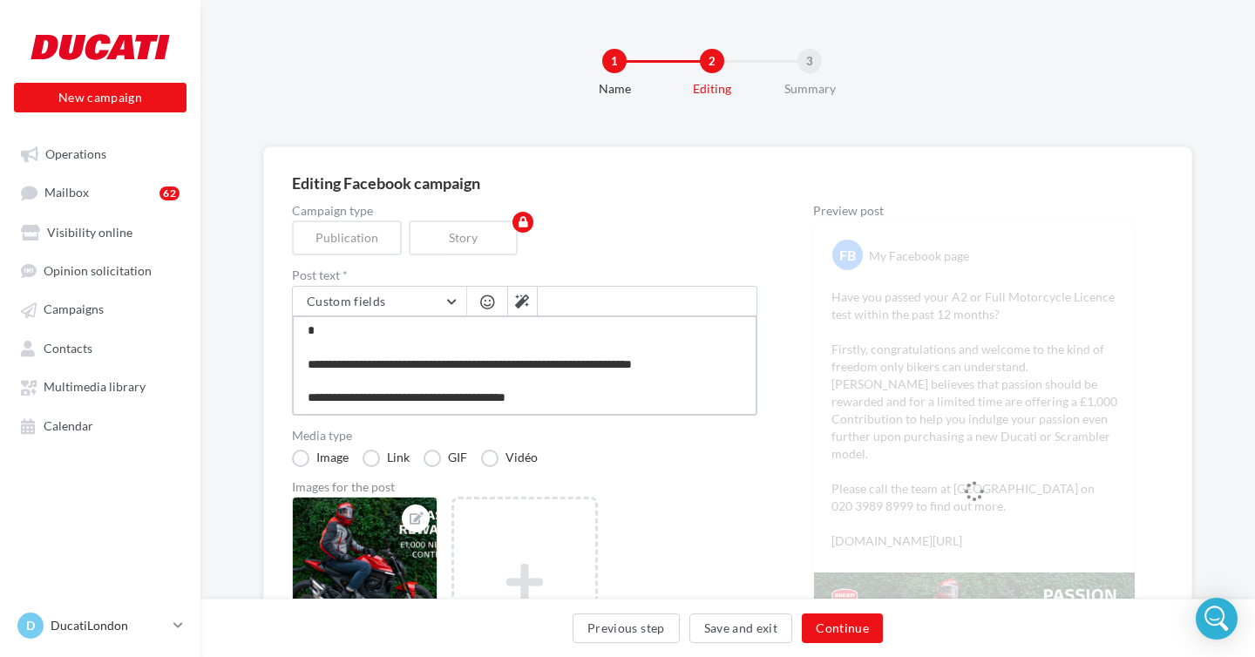
type textarea "**********"
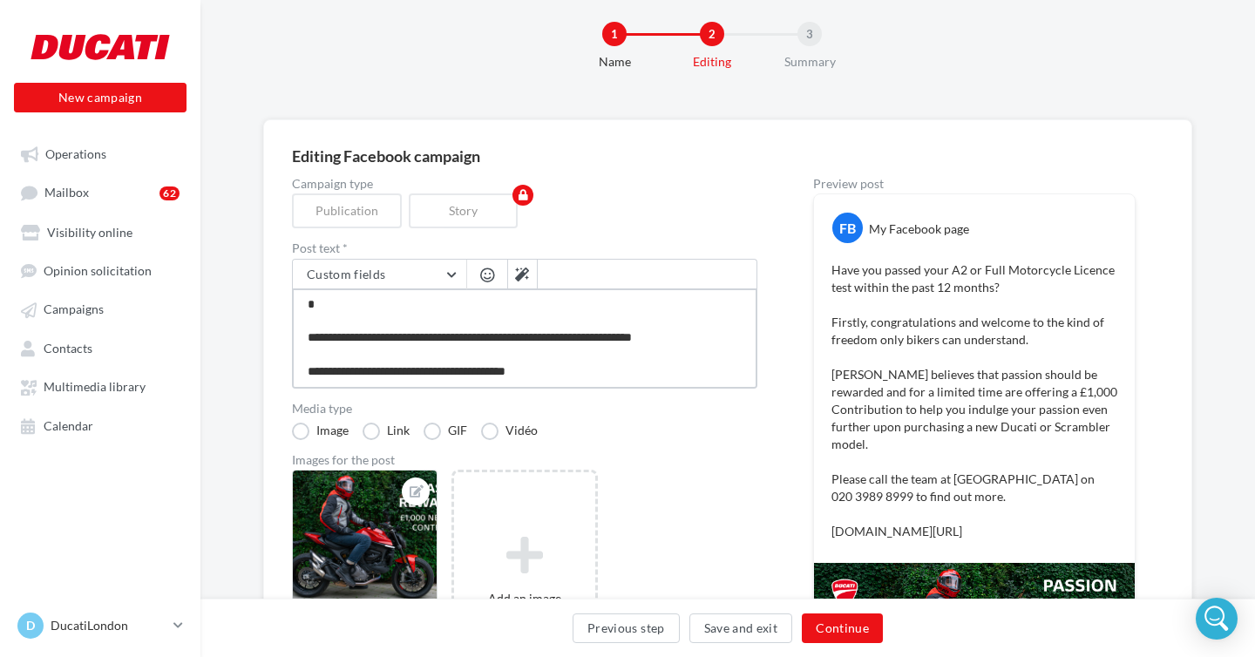
scroll to position [25, 0]
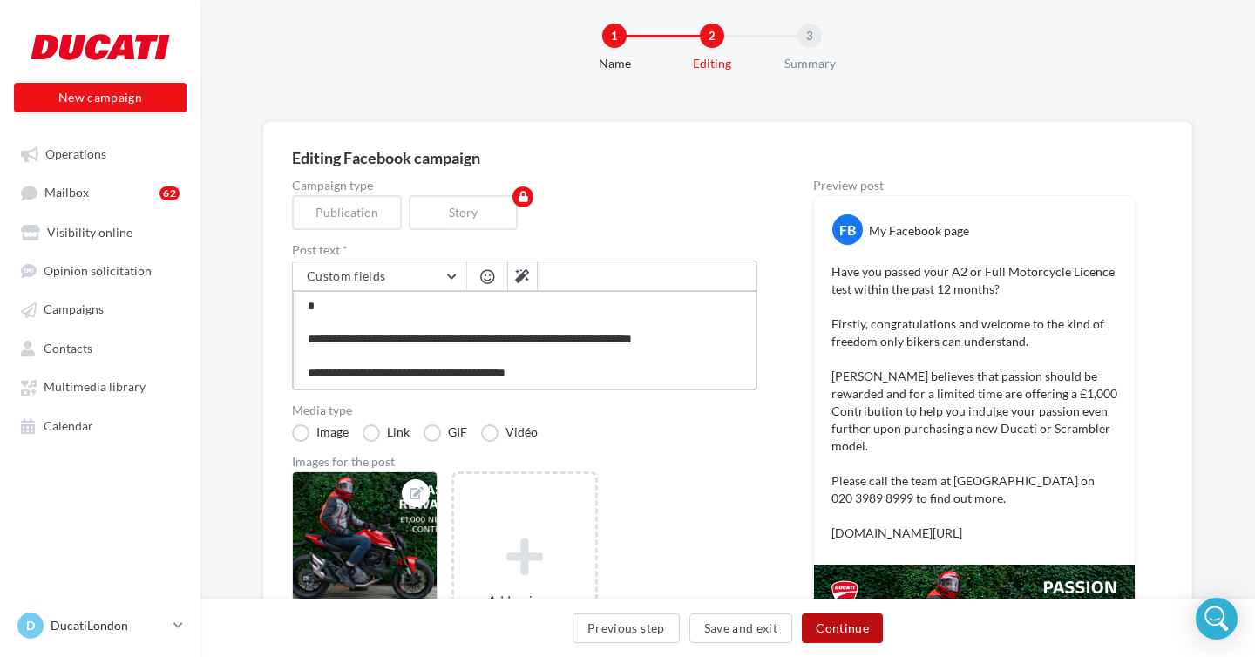
type textarea "**********"
click at [830, 630] on button "Continue" at bounding box center [842, 628] width 81 height 30
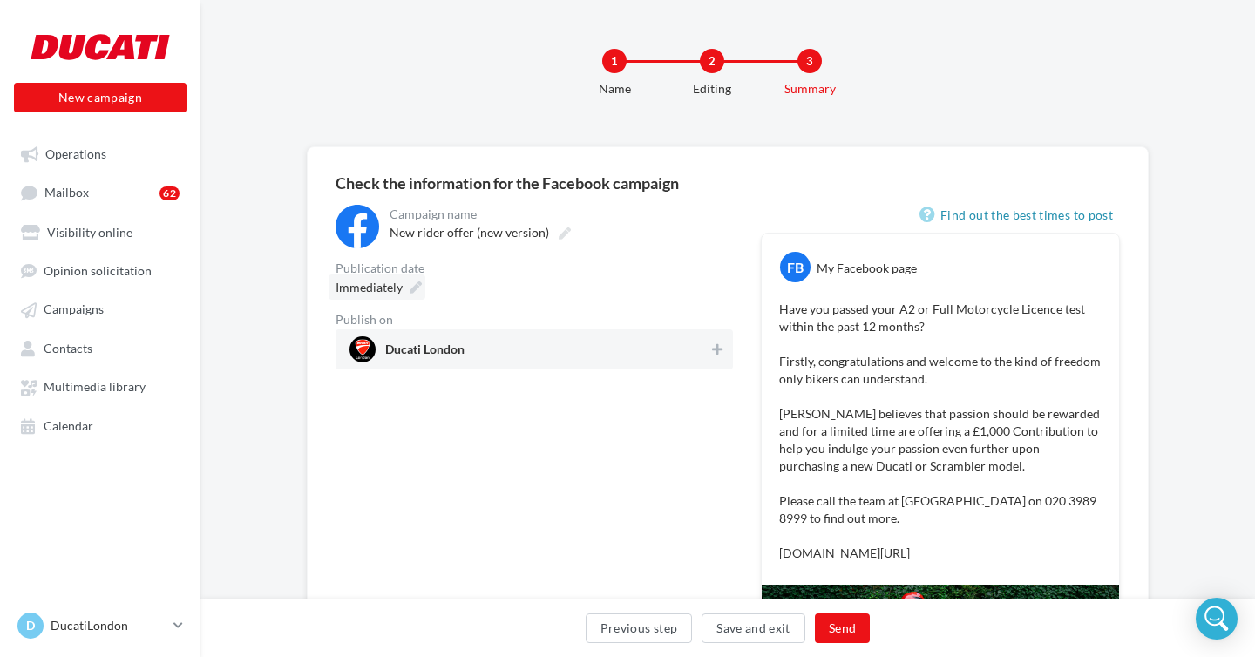
click at [418, 281] on div "Immediately" at bounding box center [376, 286] width 97 height 25
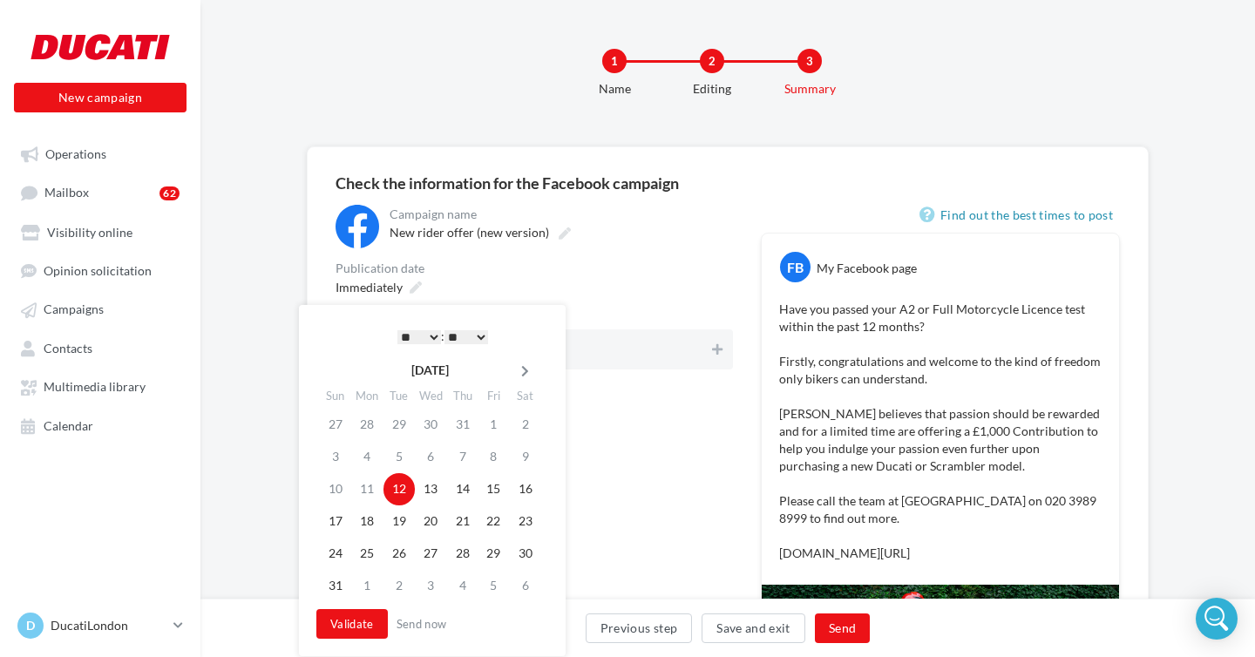
click at [531, 371] on icon at bounding box center [525, 371] width 22 height 12
click at [490, 457] on td "12" at bounding box center [493, 457] width 31 height 32
click at [431, 330] on select "* * * * * * * * * * ** ** ** ** ** ** ** ** ** ** ** ** ** **" at bounding box center [419, 337] width 44 height 14
click at [360, 625] on button "Validate" at bounding box center [351, 624] width 71 height 30
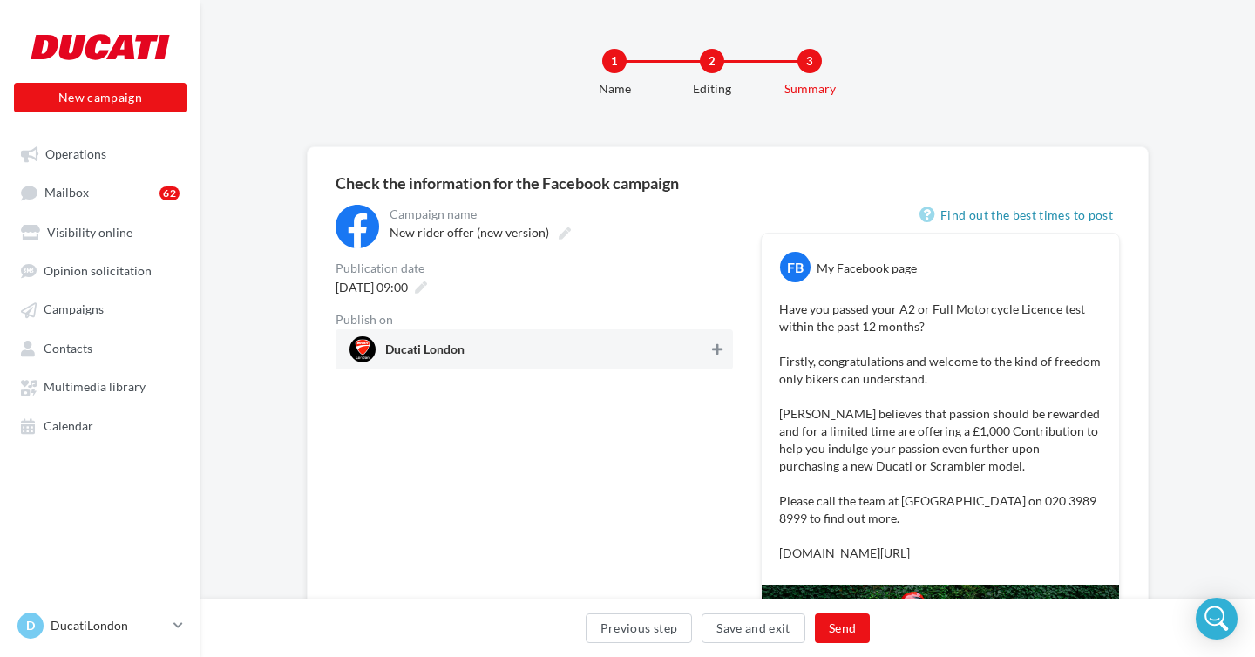
click at [709, 342] on button at bounding box center [716, 349] width 17 height 21
click at [830, 624] on button "Send" at bounding box center [842, 628] width 55 height 30
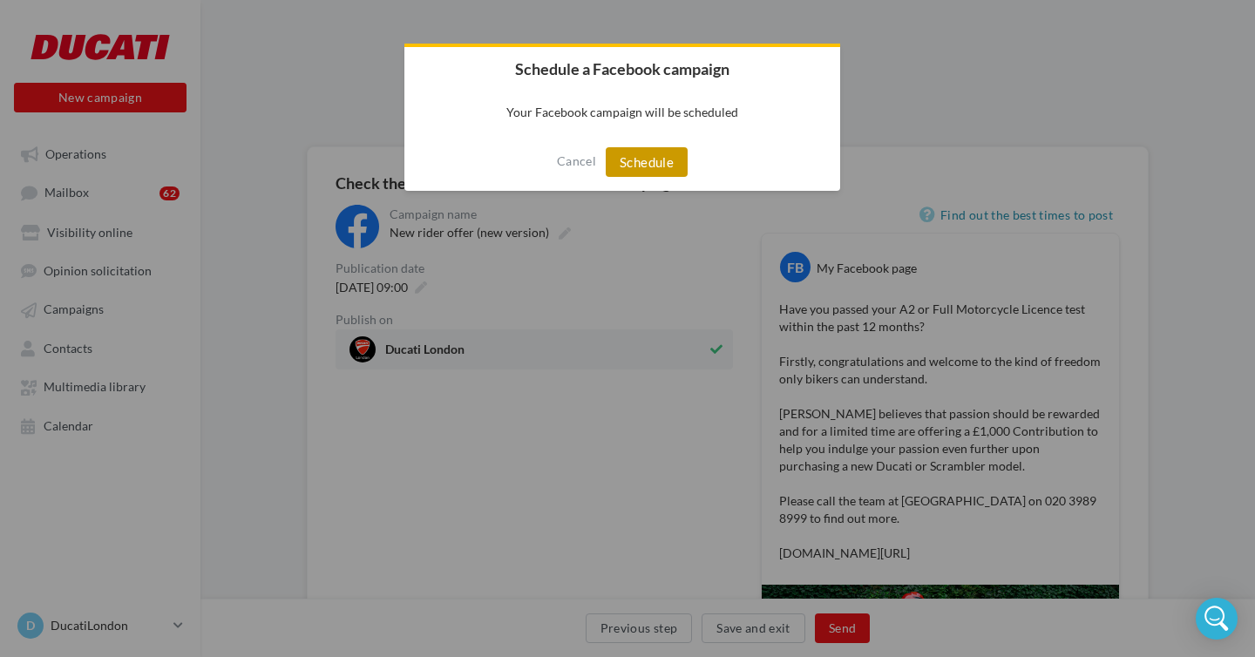
click at [646, 169] on button "Schedule" at bounding box center [647, 162] width 82 height 30
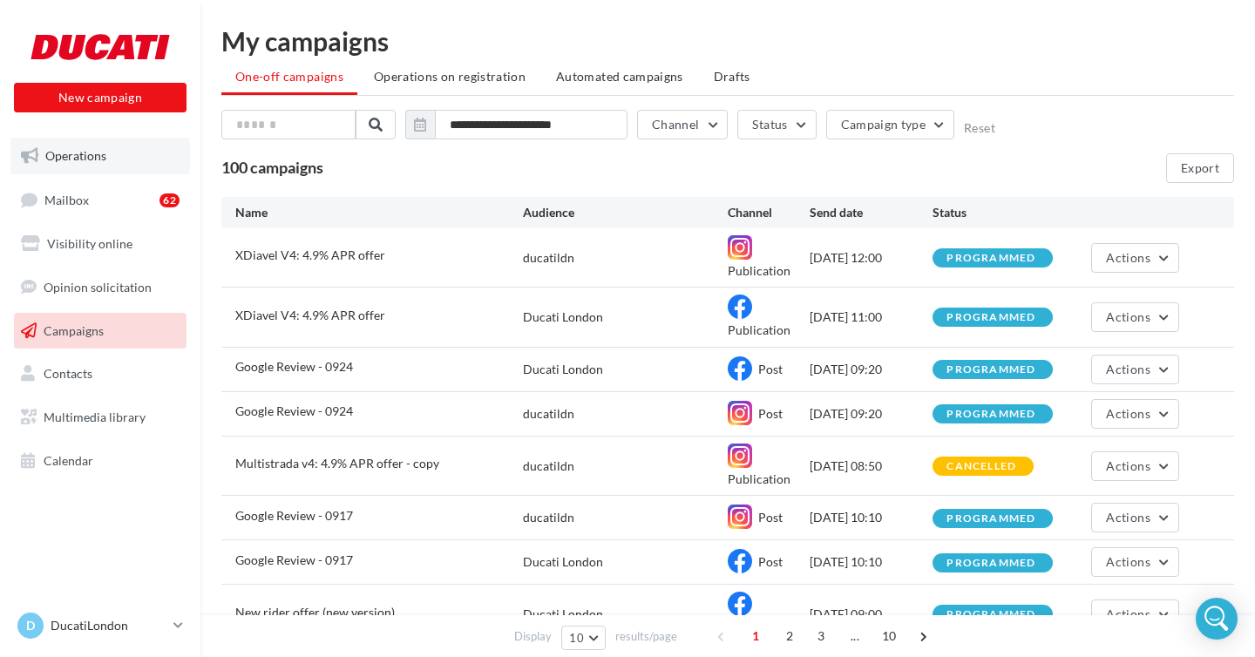
click at [124, 160] on link "Operations" at bounding box center [99, 156] width 179 height 37
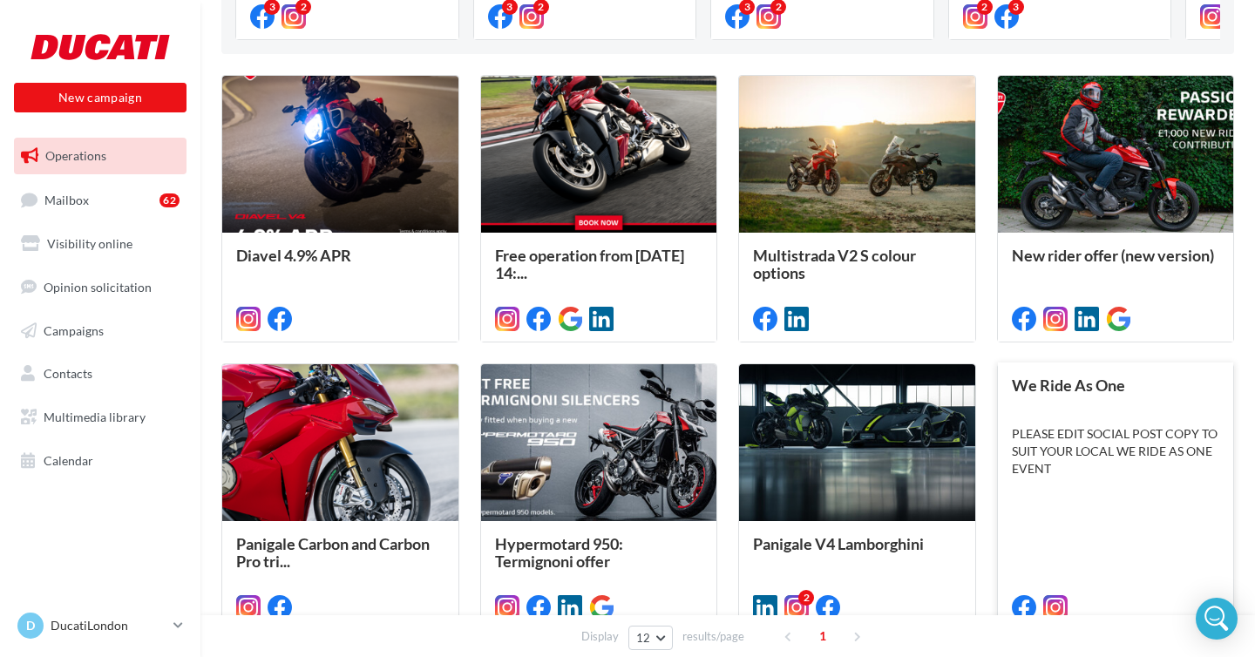
scroll to position [269, 0]
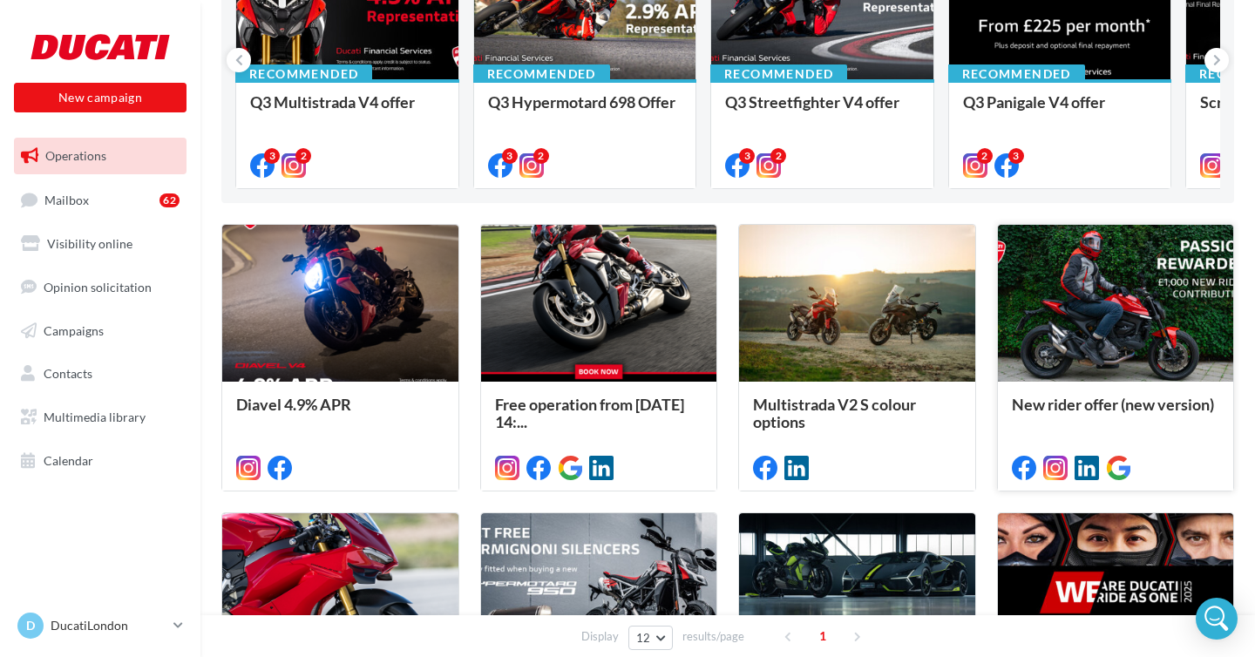
click at [1134, 299] on div at bounding box center [1116, 304] width 236 height 159
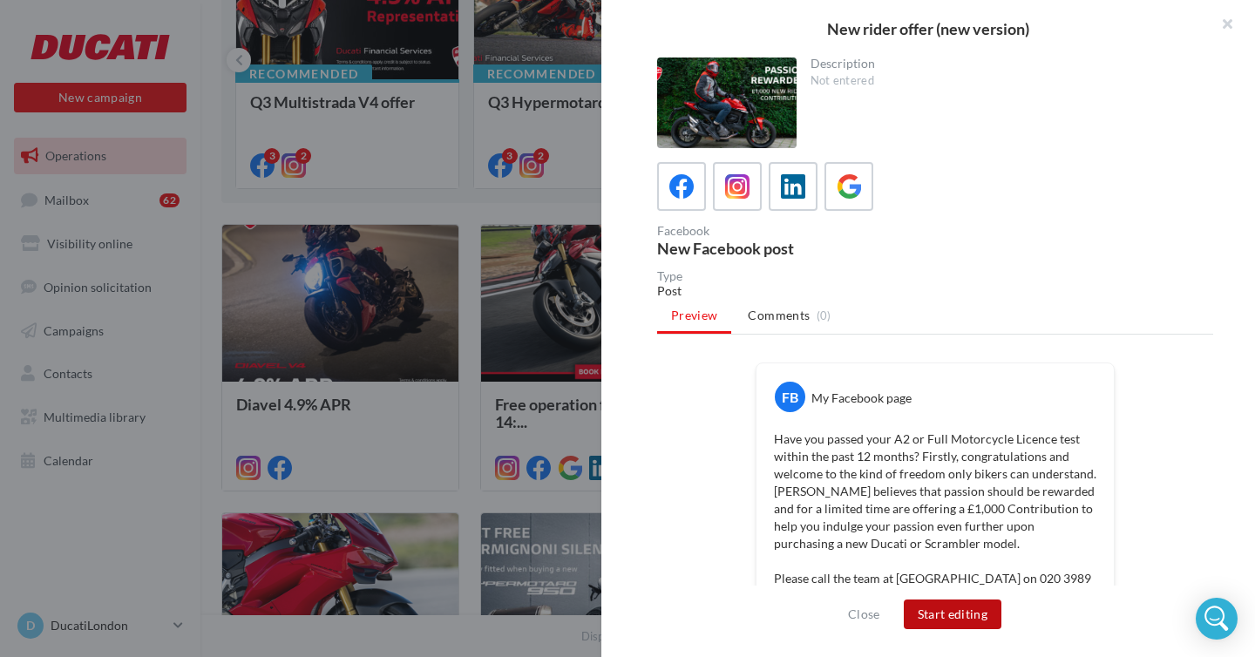
click at [944, 611] on button "Start editing" at bounding box center [953, 614] width 98 height 30
click at [872, 614] on button "Close" at bounding box center [864, 614] width 46 height 21
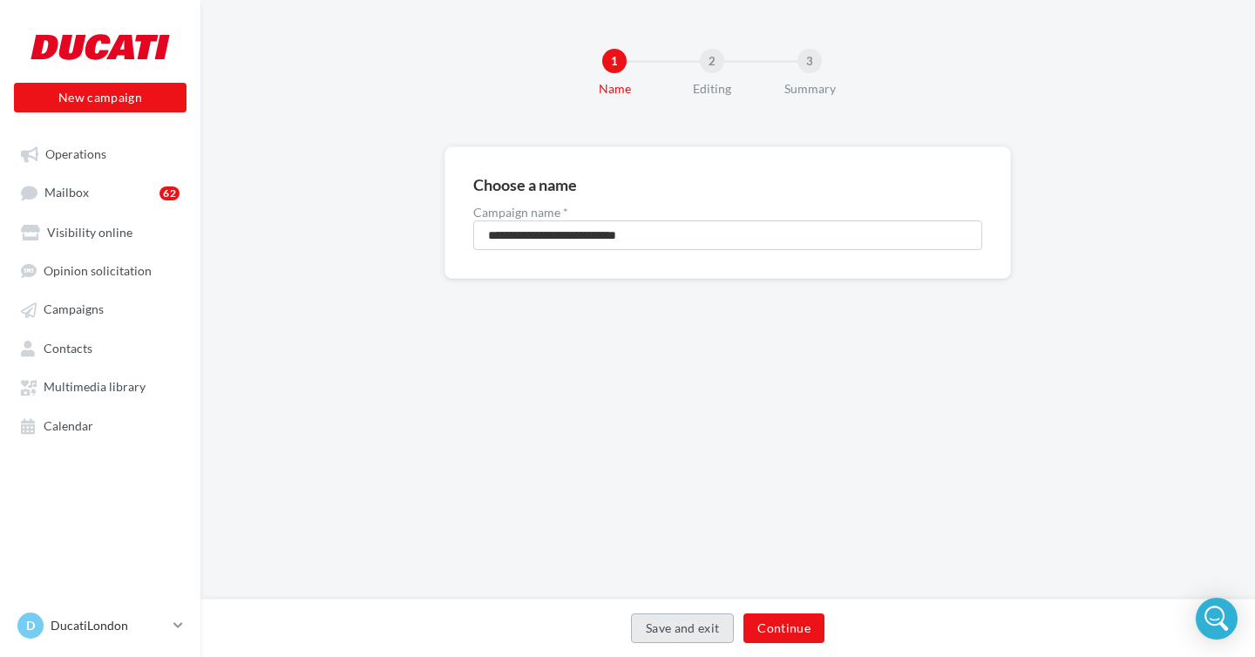
click at [708, 626] on button "Save and exit" at bounding box center [683, 628] width 104 height 30
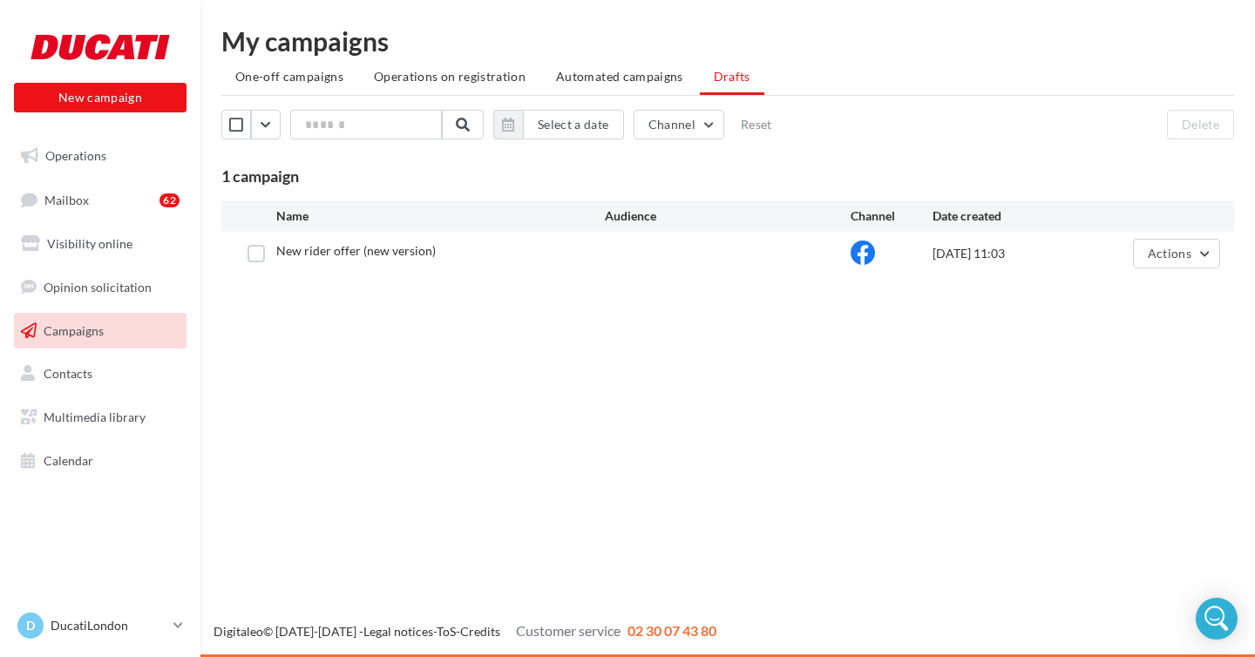
click at [382, 248] on span "New rider offer (new version)" at bounding box center [355, 250] width 159 height 15
click at [261, 257] on label at bounding box center [255, 253] width 17 height 17
click at [1193, 141] on div "Select a date Channel Reset Delete 1 campaign 1 draft selected" at bounding box center [727, 148] width 1012 height 77
click at [1194, 118] on button "Delete" at bounding box center [1200, 125] width 67 height 30
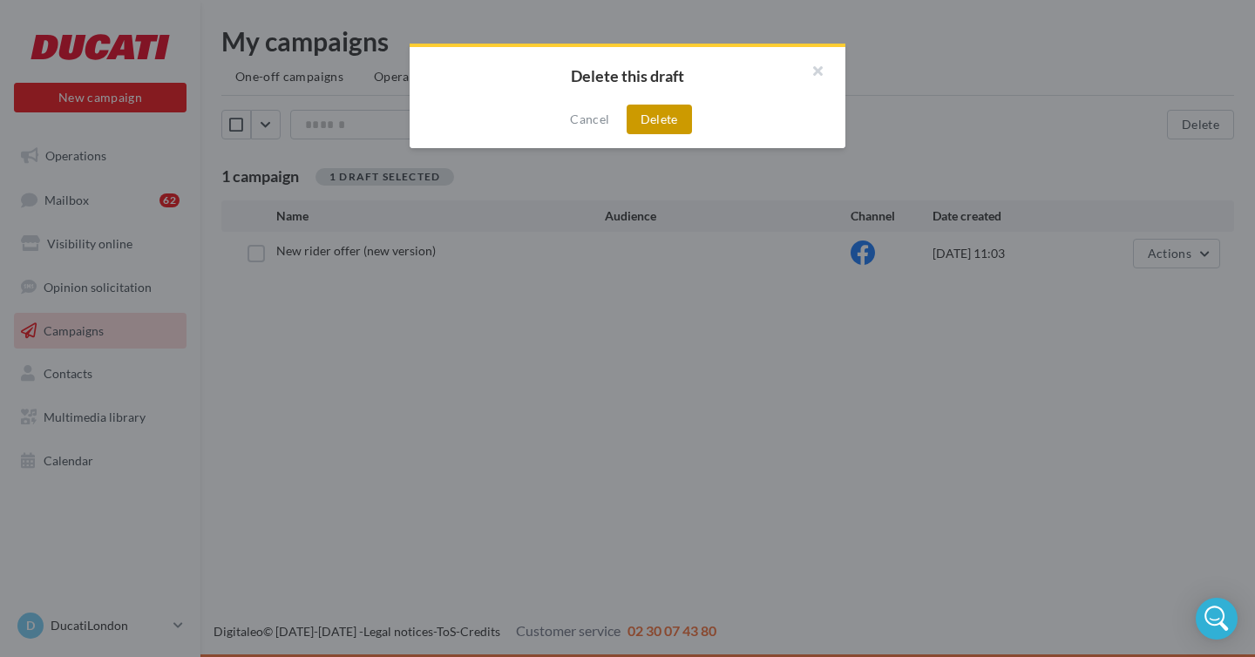
click at [680, 124] on button "Delete" at bounding box center [658, 120] width 65 height 30
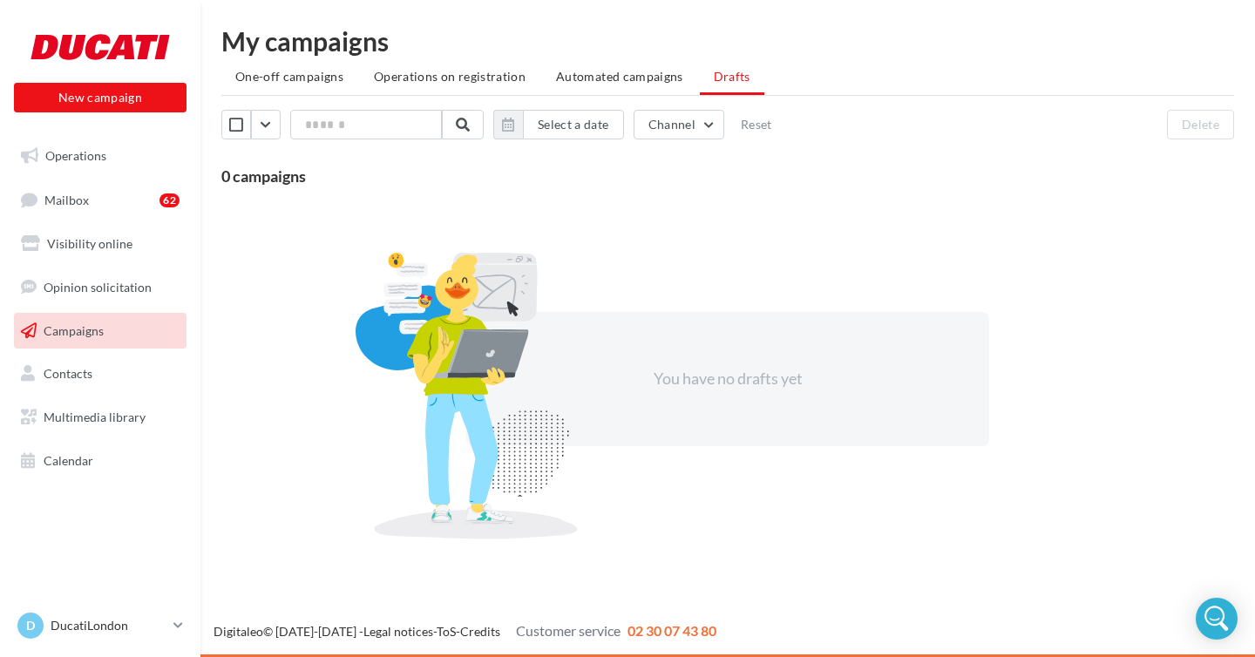
click at [98, 339] on link "Campaigns" at bounding box center [99, 331] width 179 height 37
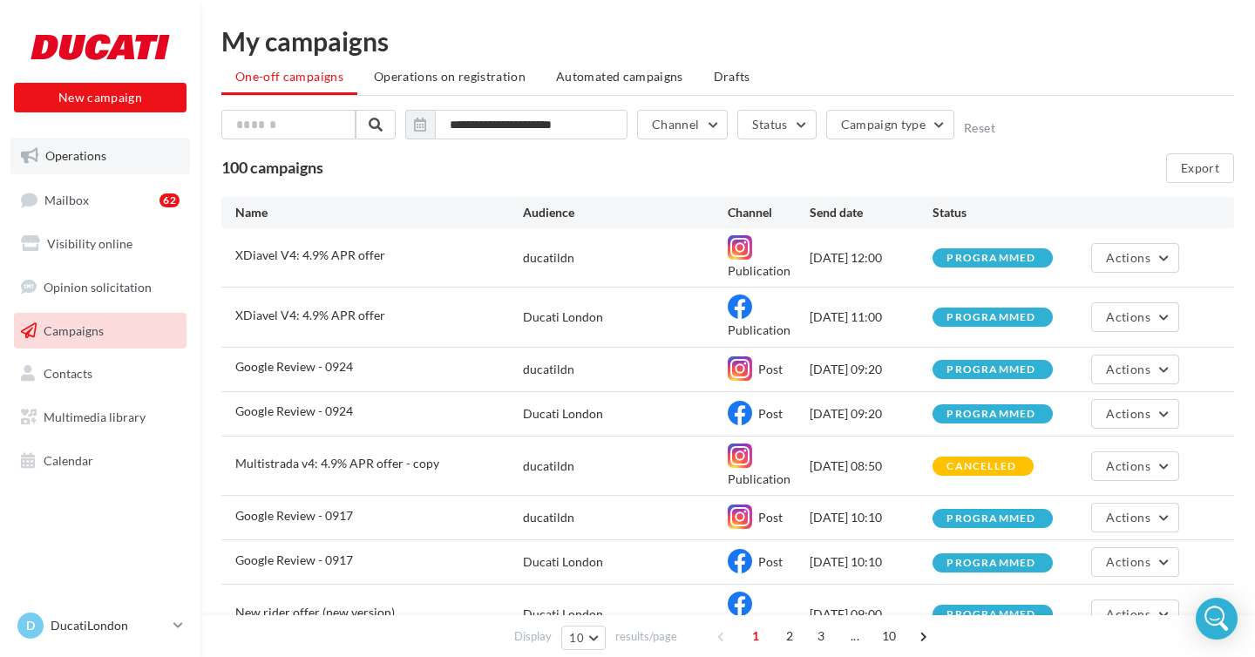
click at [90, 155] on span "Operations" at bounding box center [75, 155] width 61 height 15
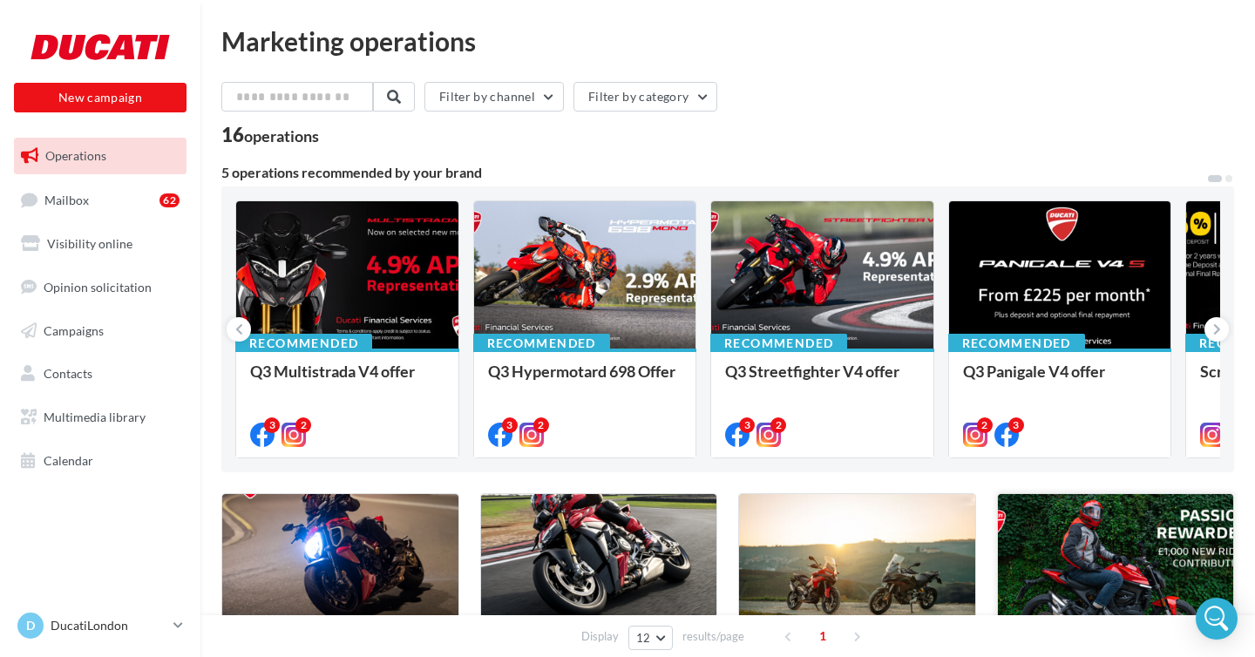
click at [1092, 558] on div at bounding box center [1116, 573] width 236 height 159
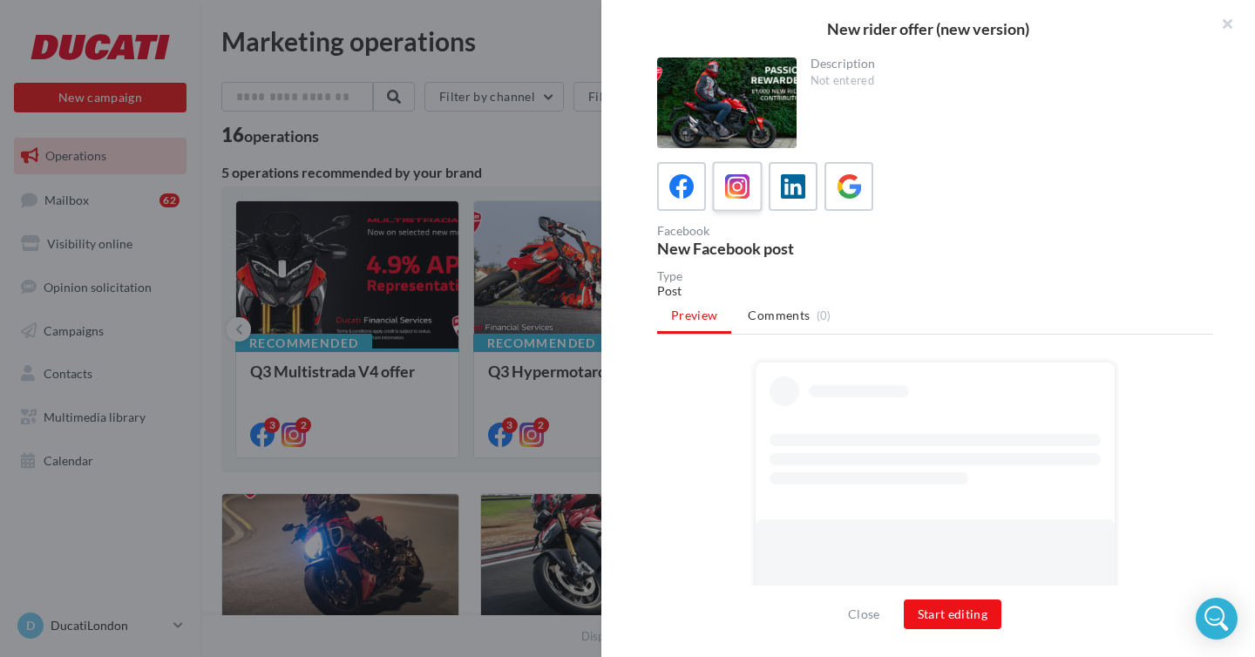
click at [753, 179] on label at bounding box center [737, 186] width 50 height 50
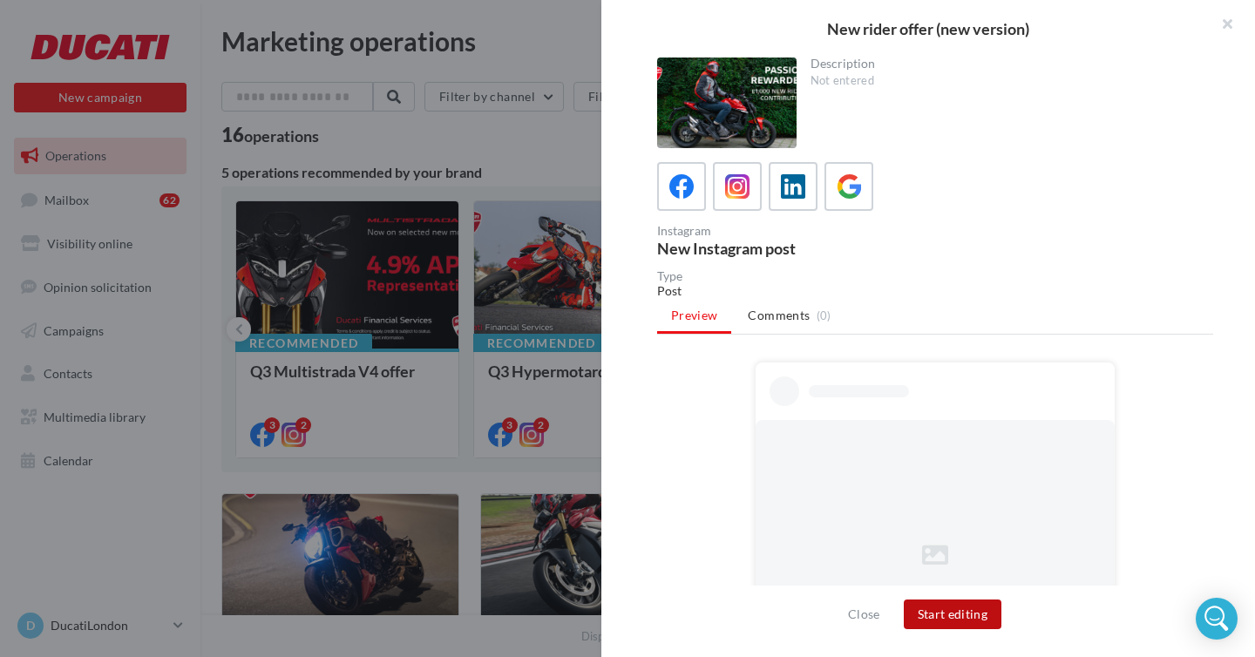
click at [964, 606] on button "Start editing" at bounding box center [953, 614] width 98 height 30
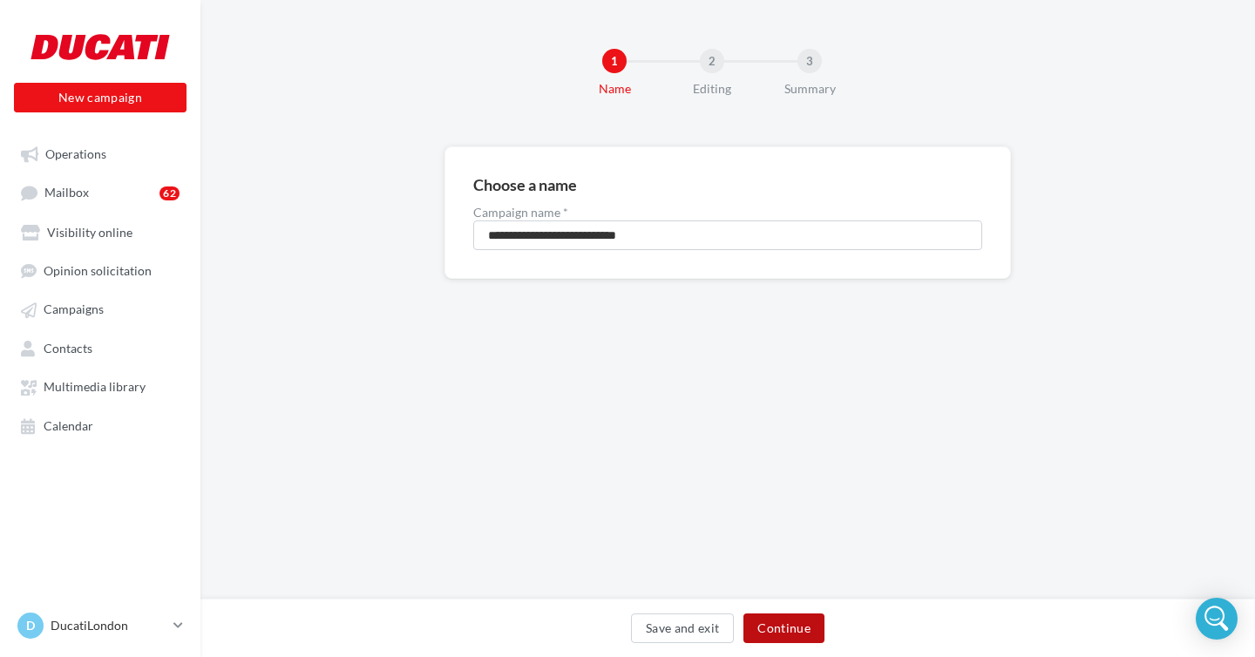
click at [777, 630] on button "Continue" at bounding box center [783, 628] width 81 height 30
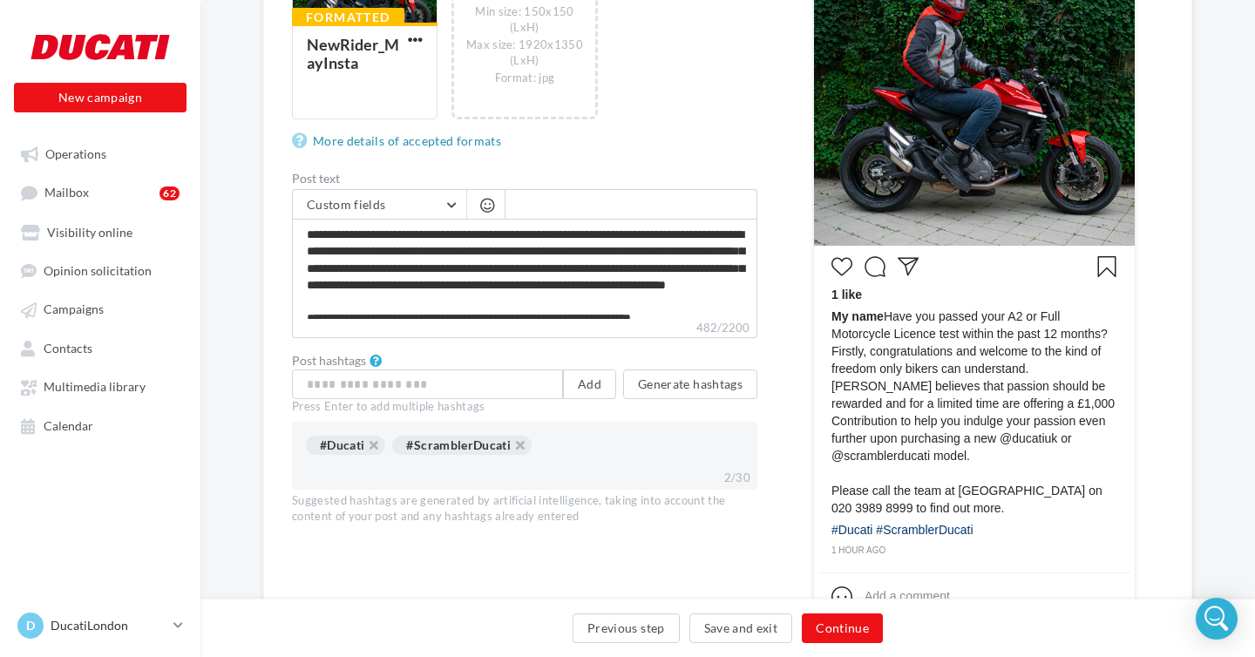
scroll to position [445, 0]
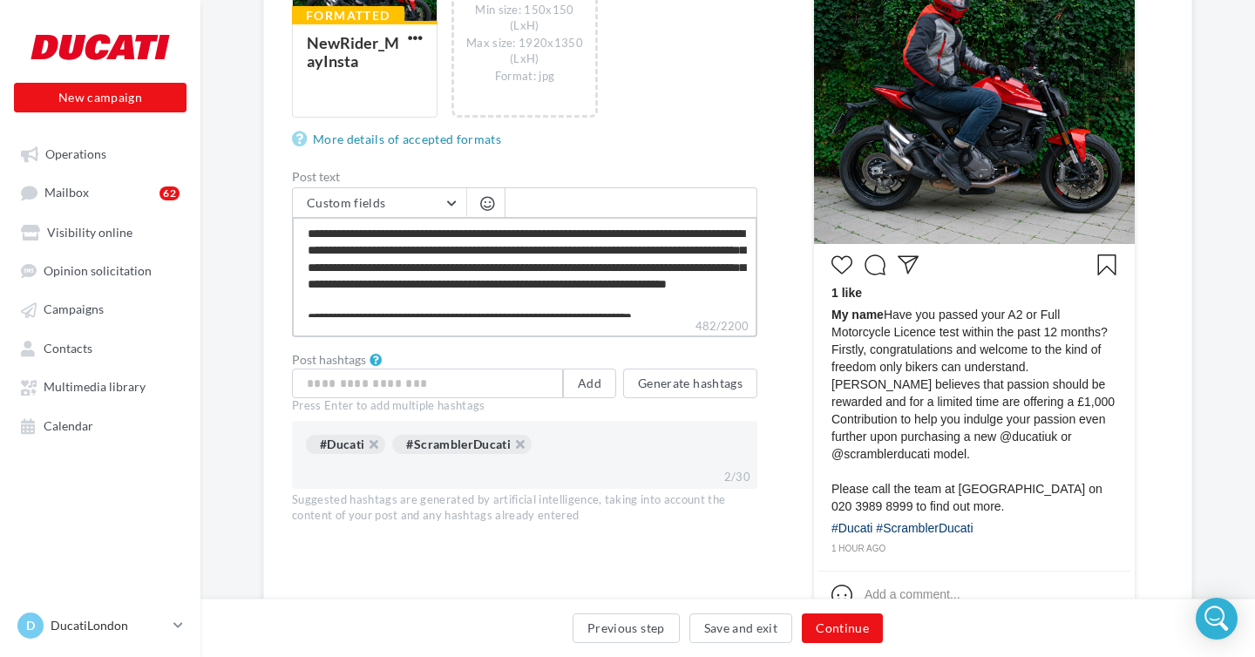
click at [355, 251] on textarea "**********" at bounding box center [524, 267] width 465 height 100
type textarea "**********"
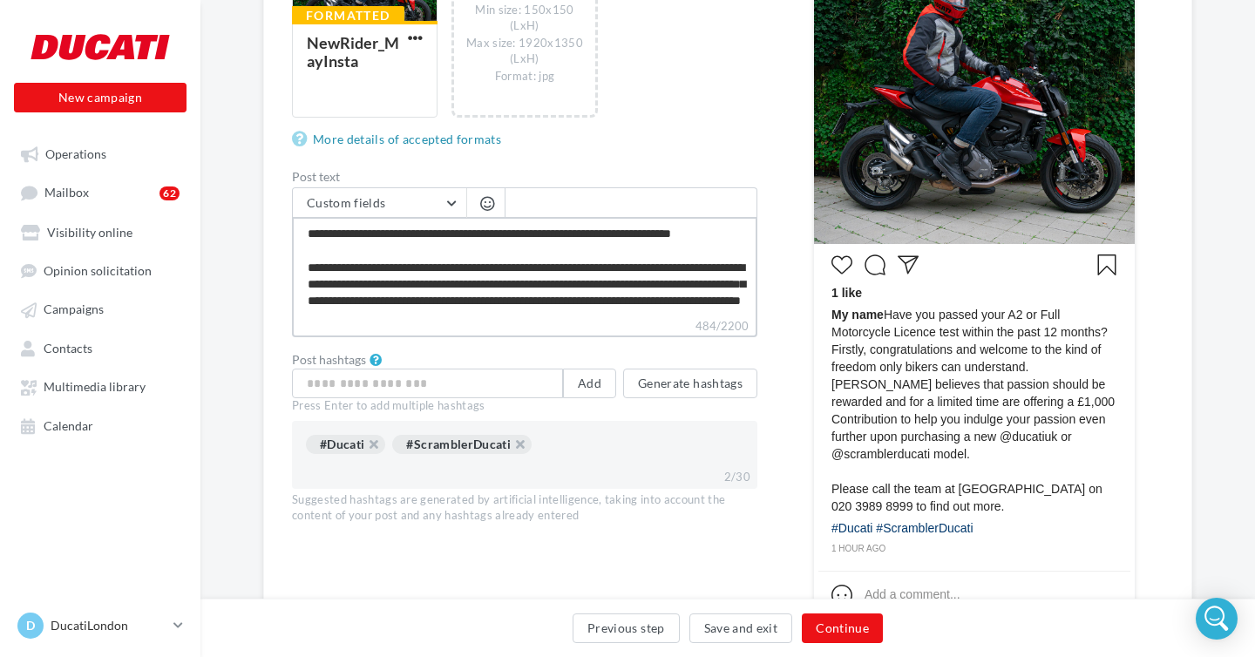
click at [377, 299] on textarea "**********" at bounding box center [524, 267] width 465 height 100
type textarea "**********"
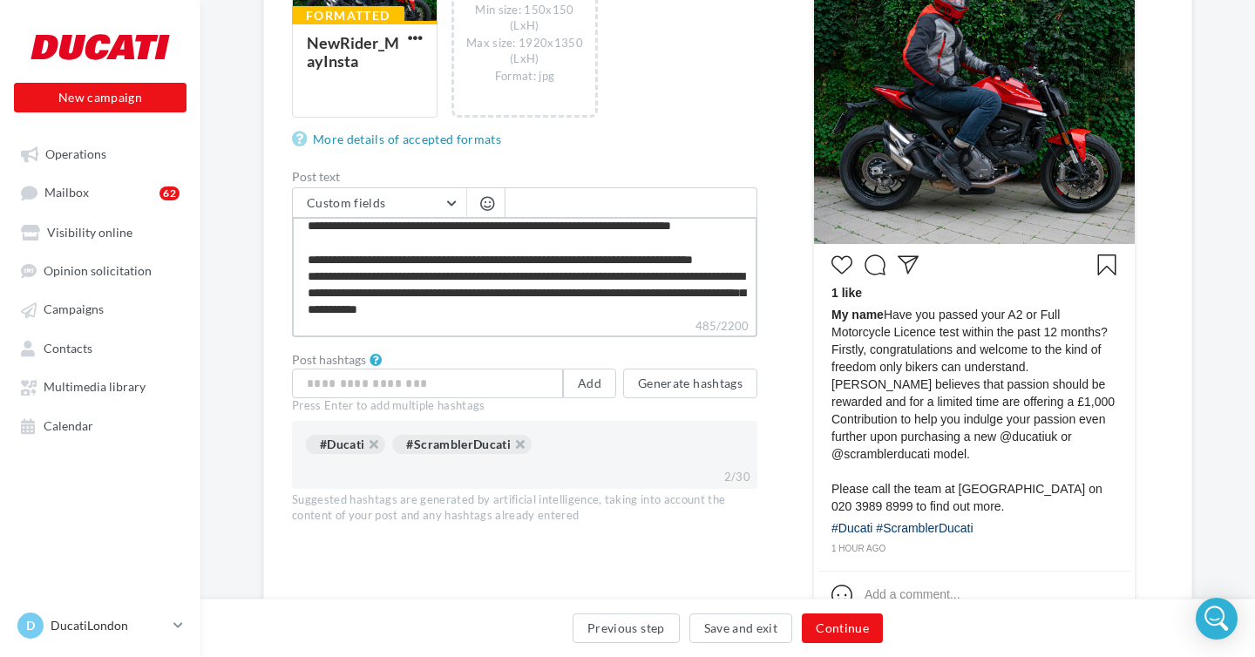
type textarea "**********"
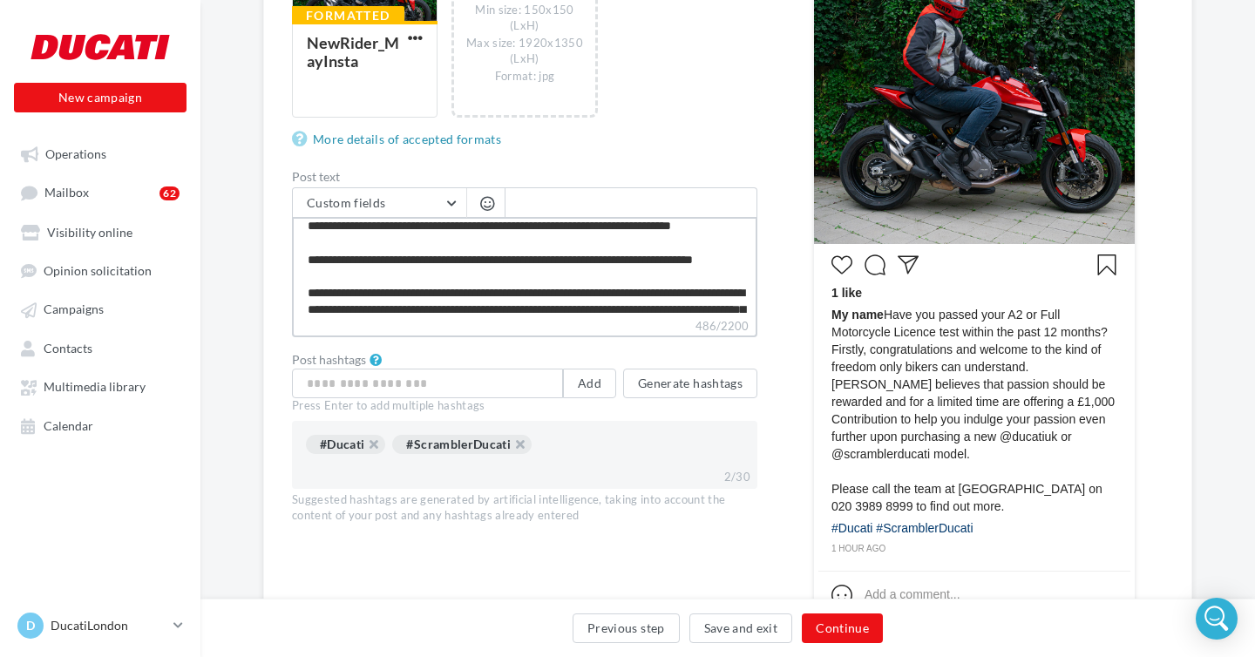
scroll to position [24, 0]
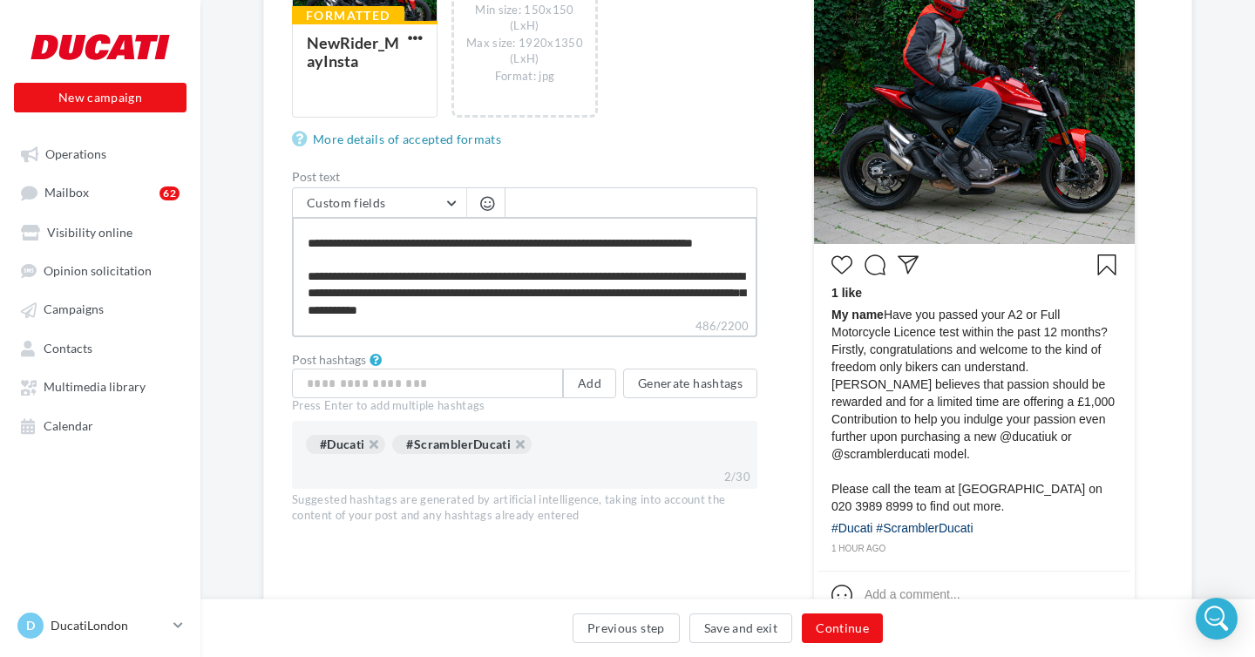
type textarea "**********"
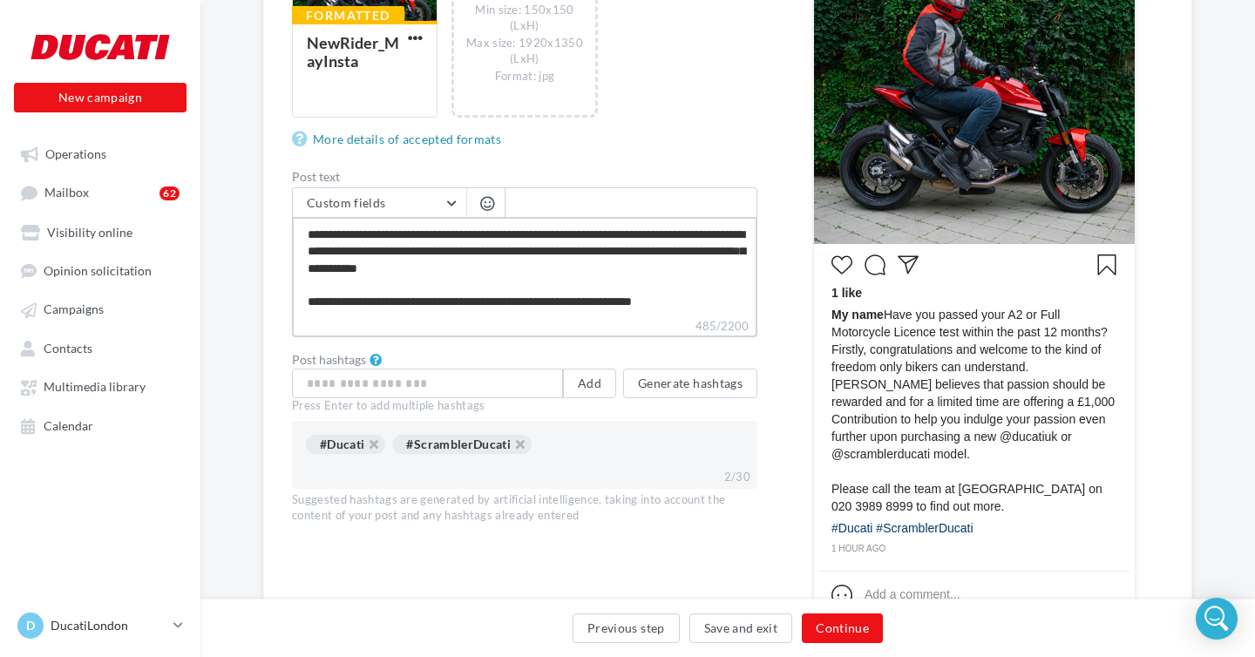
scroll to position [100, 0]
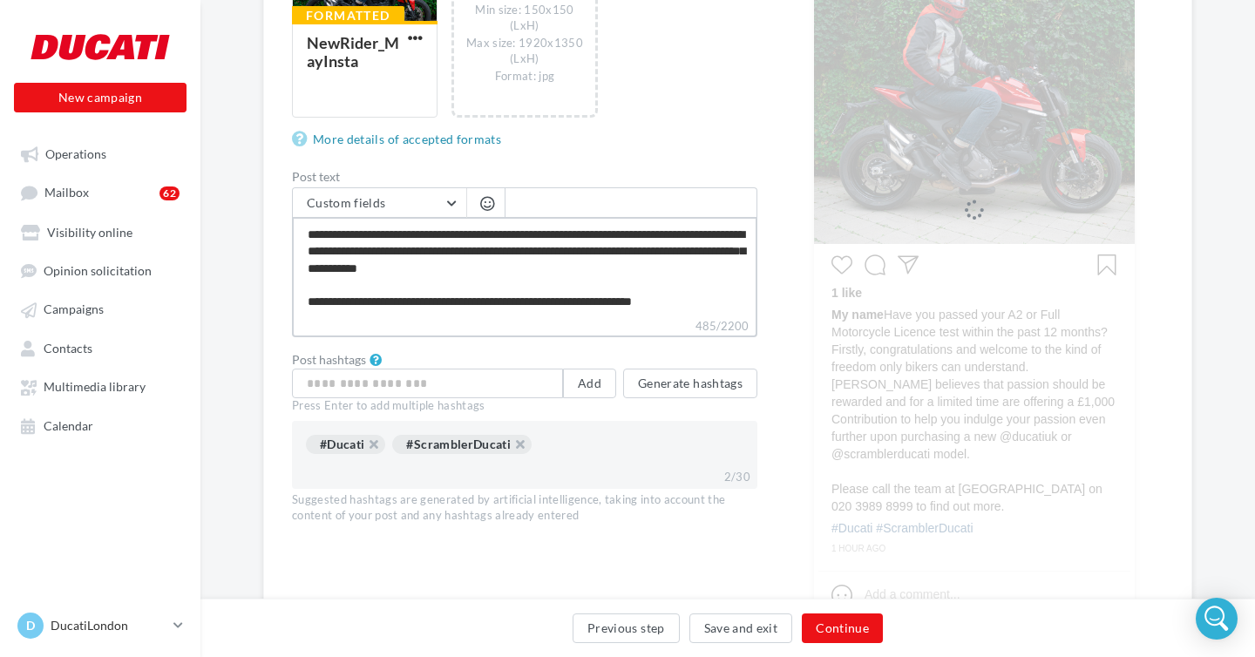
click at [710, 302] on textarea "**********" at bounding box center [524, 267] width 465 height 100
type textarea "**********"
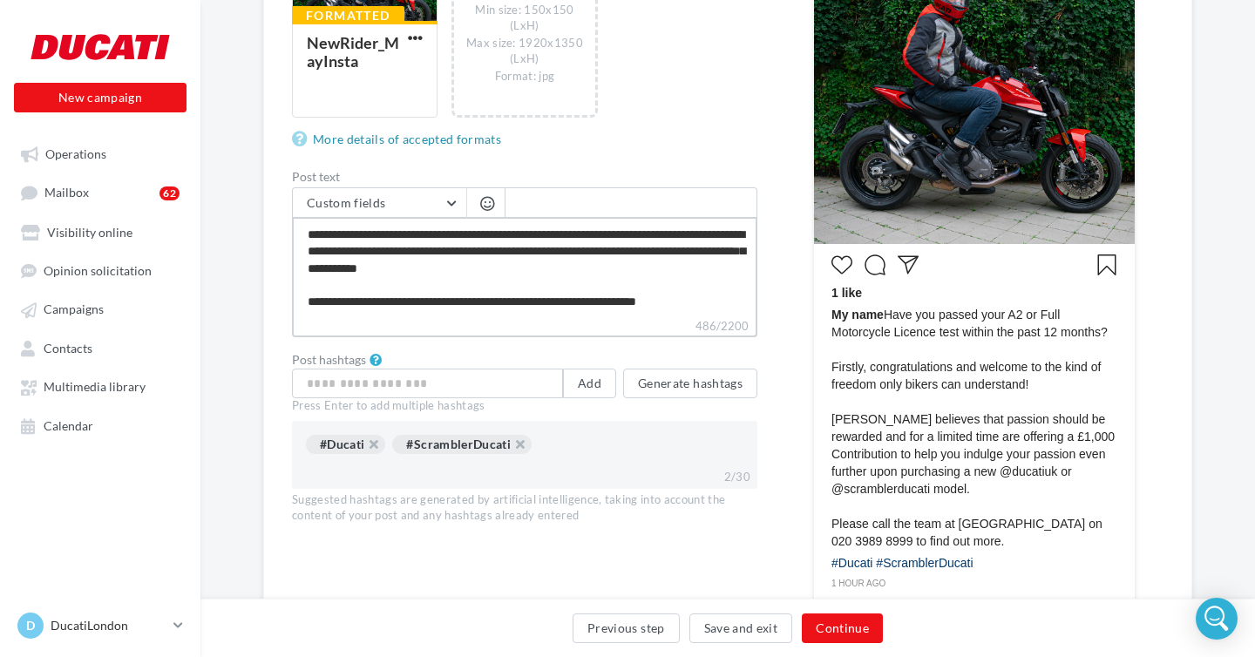
scroll to position [125, 0]
type textarea "**********"
click at [663, 387] on button "Generate hashtags" at bounding box center [690, 383] width 134 height 30
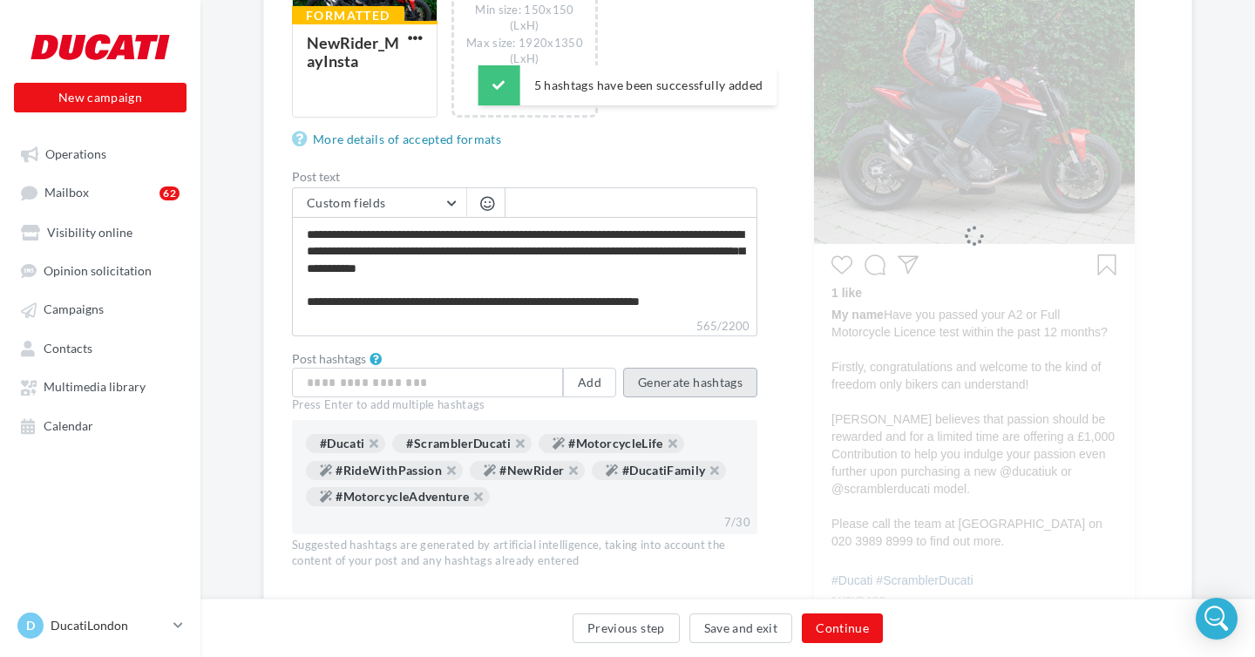
click at [663, 387] on button "Generate hashtags" at bounding box center [690, 383] width 134 height 30
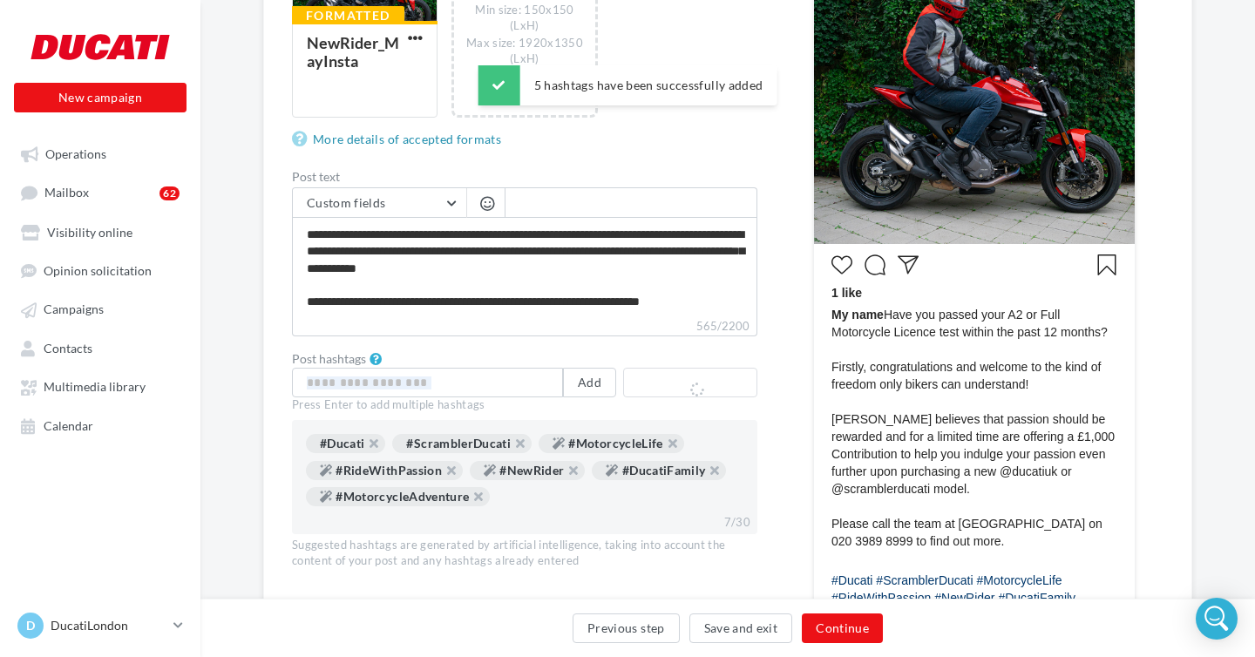
drag, startPoint x: 661, startPoint y: 387, endPoint x: 525, endPoint y: 375, distance: 137.3
click at [525, 376] on div "Add Generate hashtags" at bounding box center [524, 383] width 465 height 30
click at [525, 375] on input "text" at bounding box center [427, 383] width 271 height 30
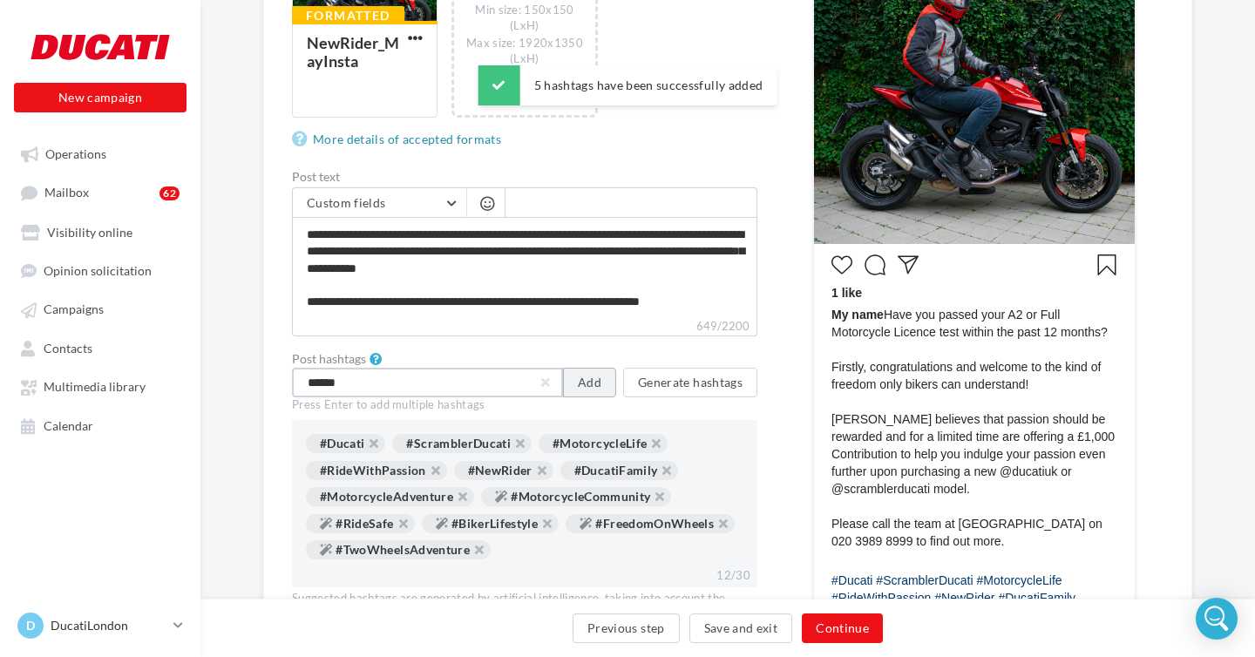
type input "******"
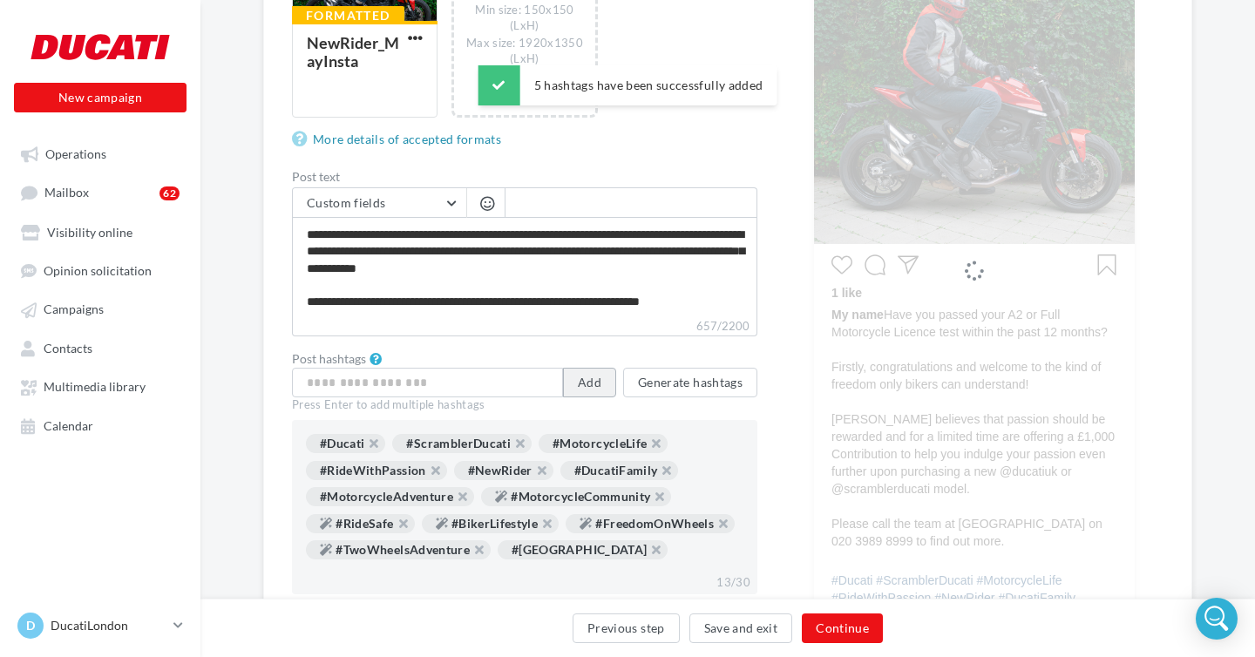
click at [607, 383] on button "Add" at bounding box center [589, 383] width 53 height 30
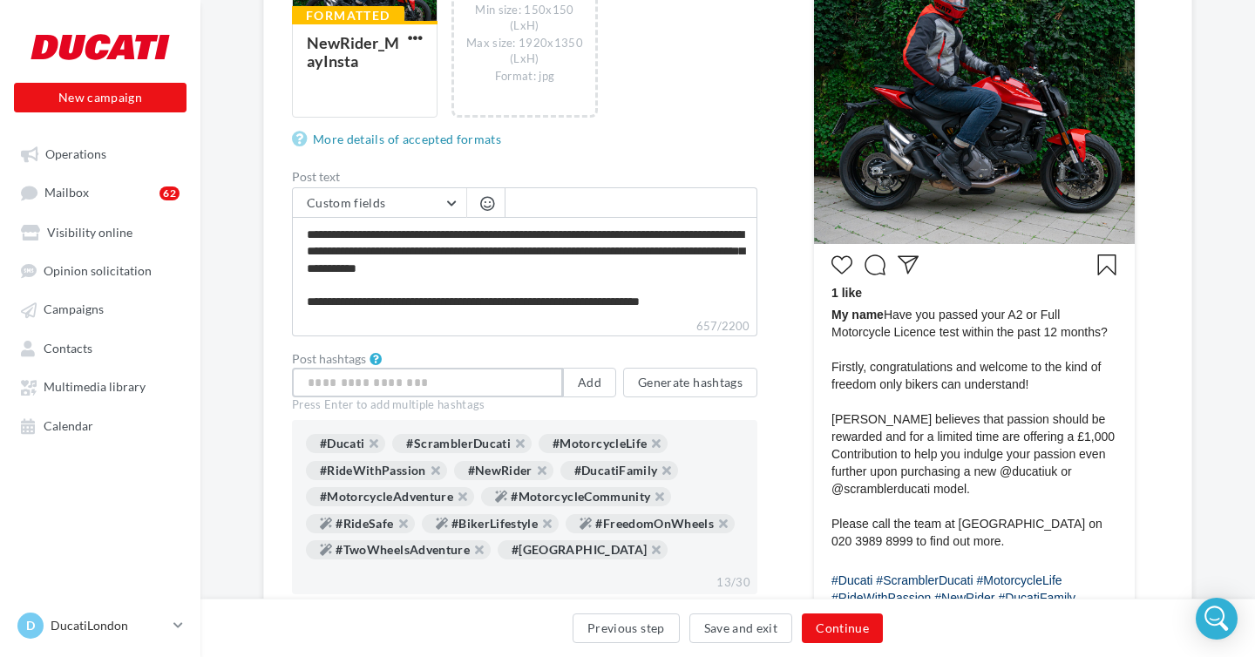
click at [524, 389] on input "text" at bounding box center [427, 383] width 271 height 30
type input "********"
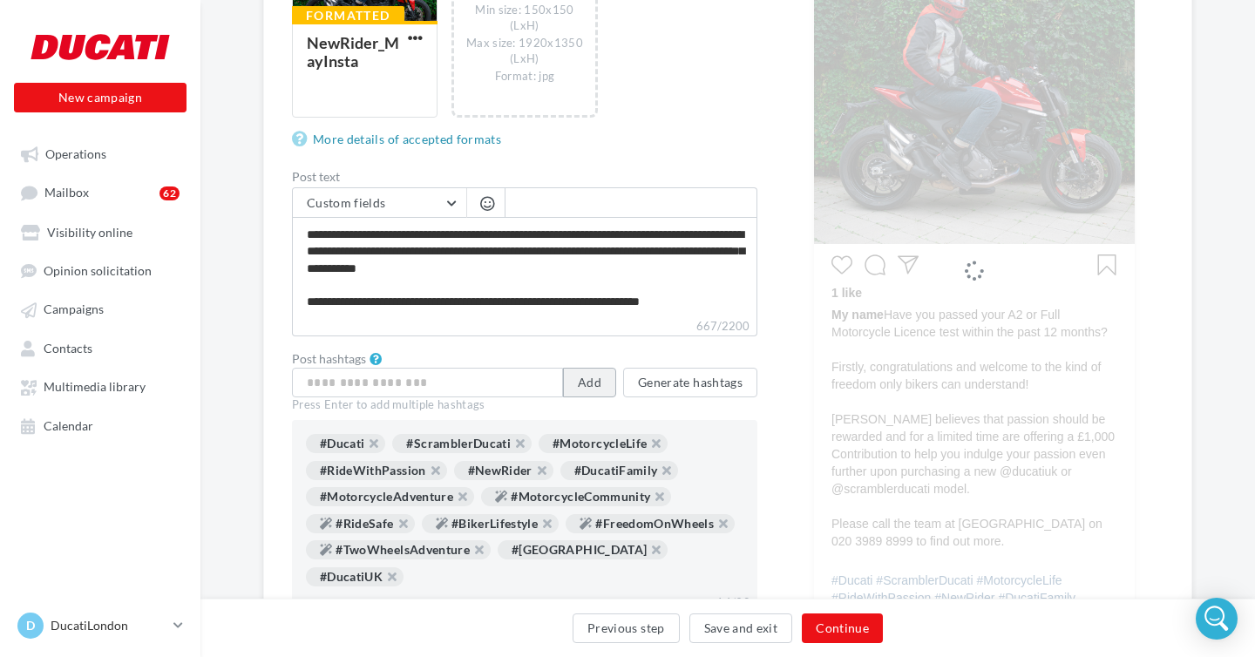
click at [591, 381] on button "Add" at bounding box center [589, 383] width 53 height 30
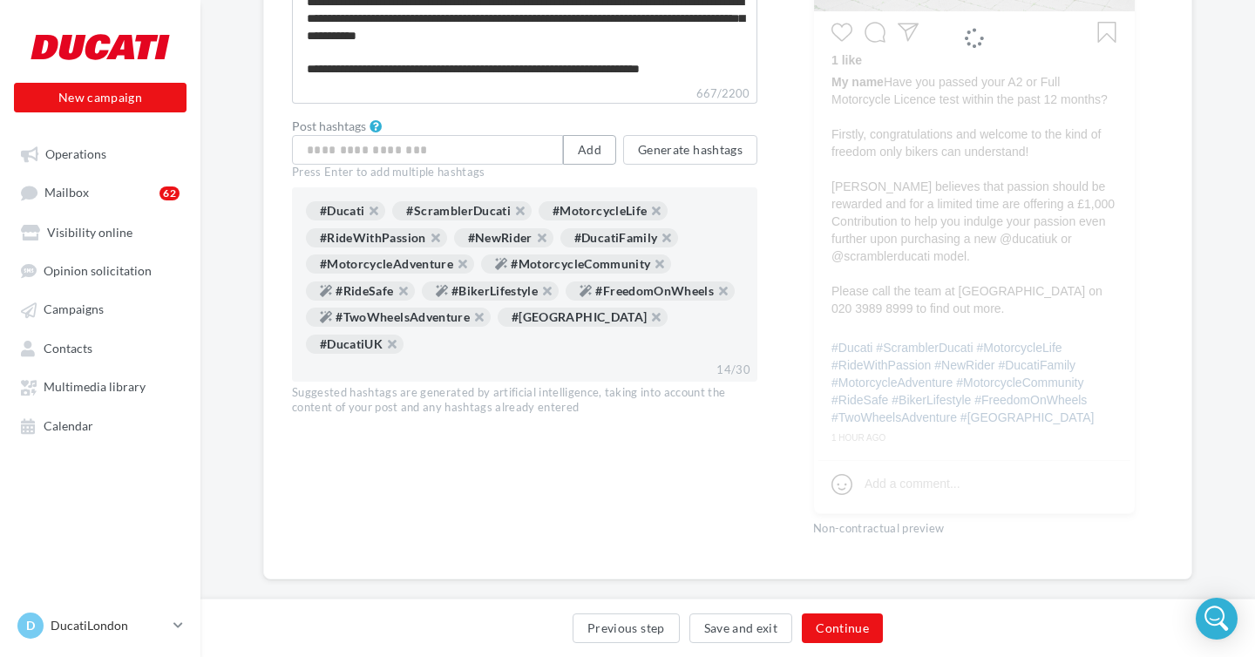
scroll to position [721, 0]
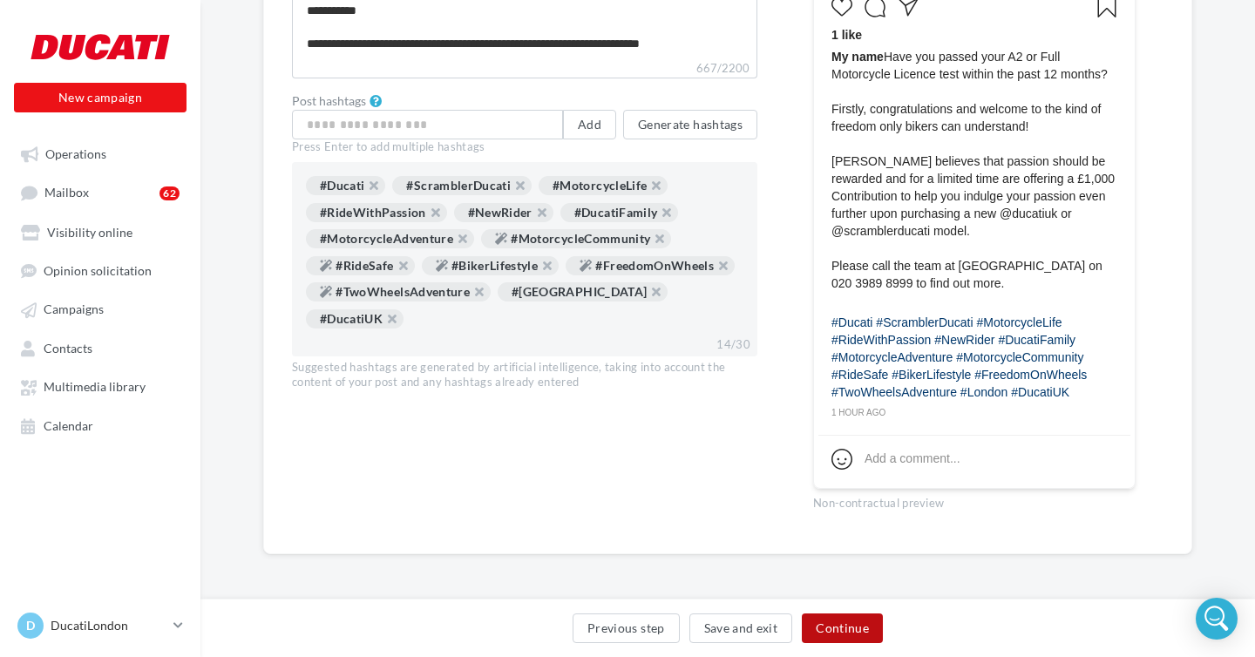
click at [850, 624] on button "Continue" at bounding box center [842, 628] width 81 height 30
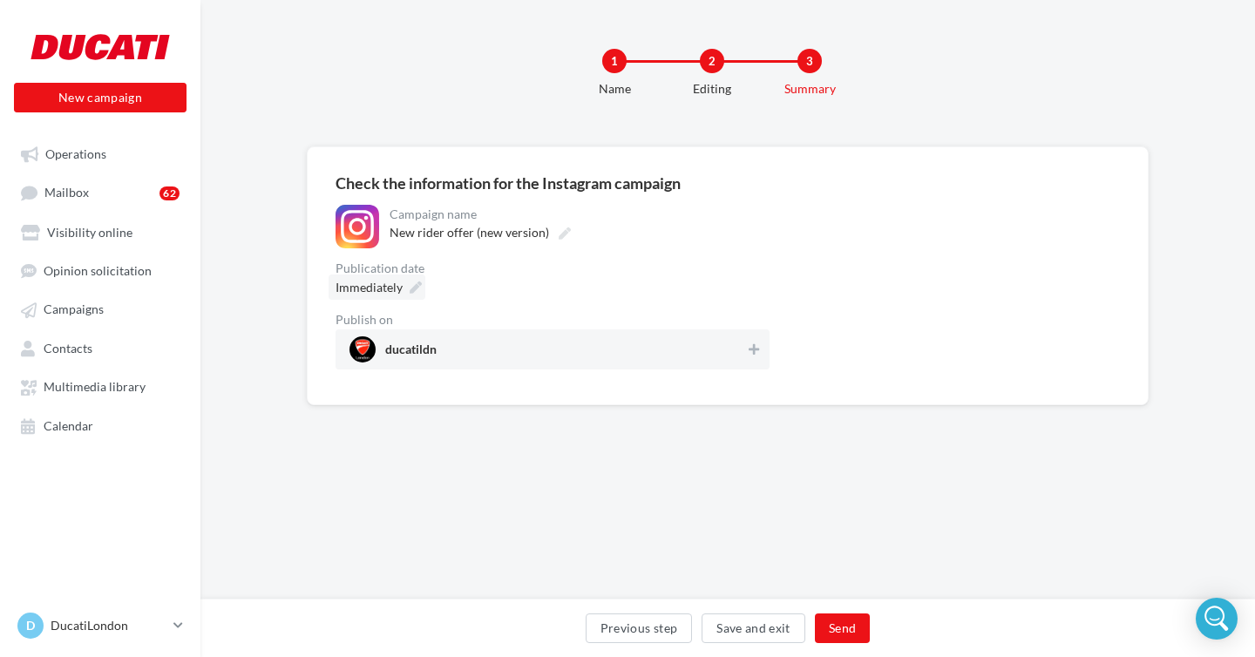
click at [409, 281] on div "Immediately" at bounding box center [376, 286] width 97 height 25
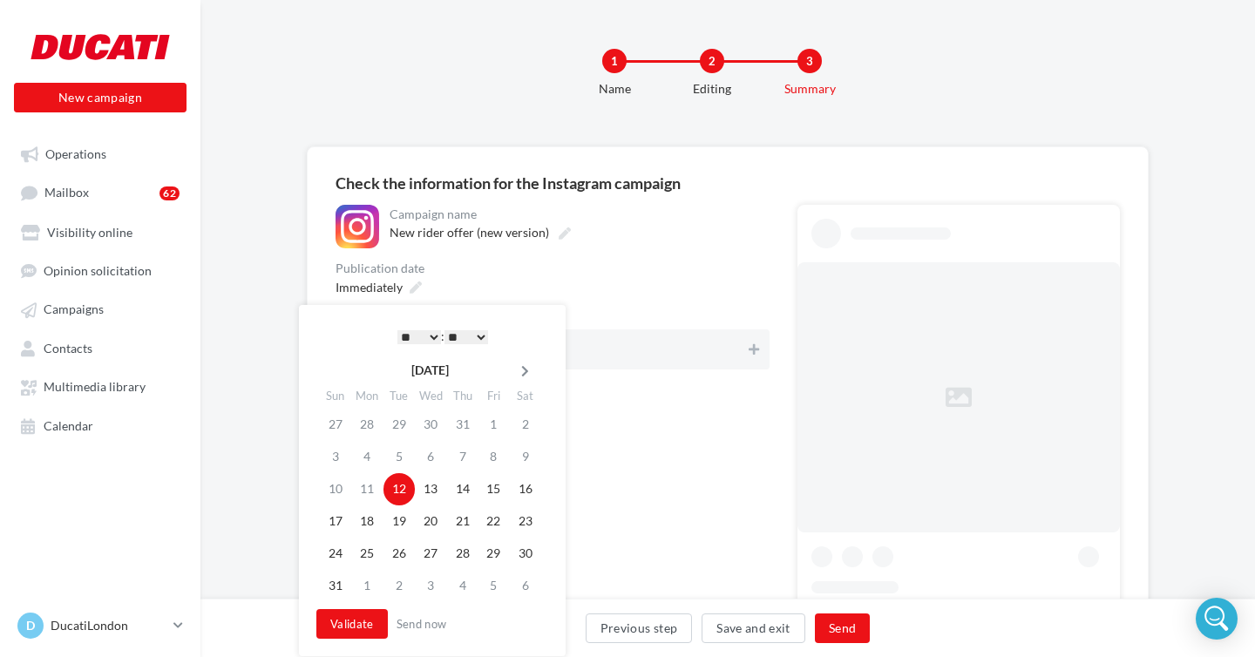
click at [521, 368] on icon at bounding box center [525, 371] width 22 height 12
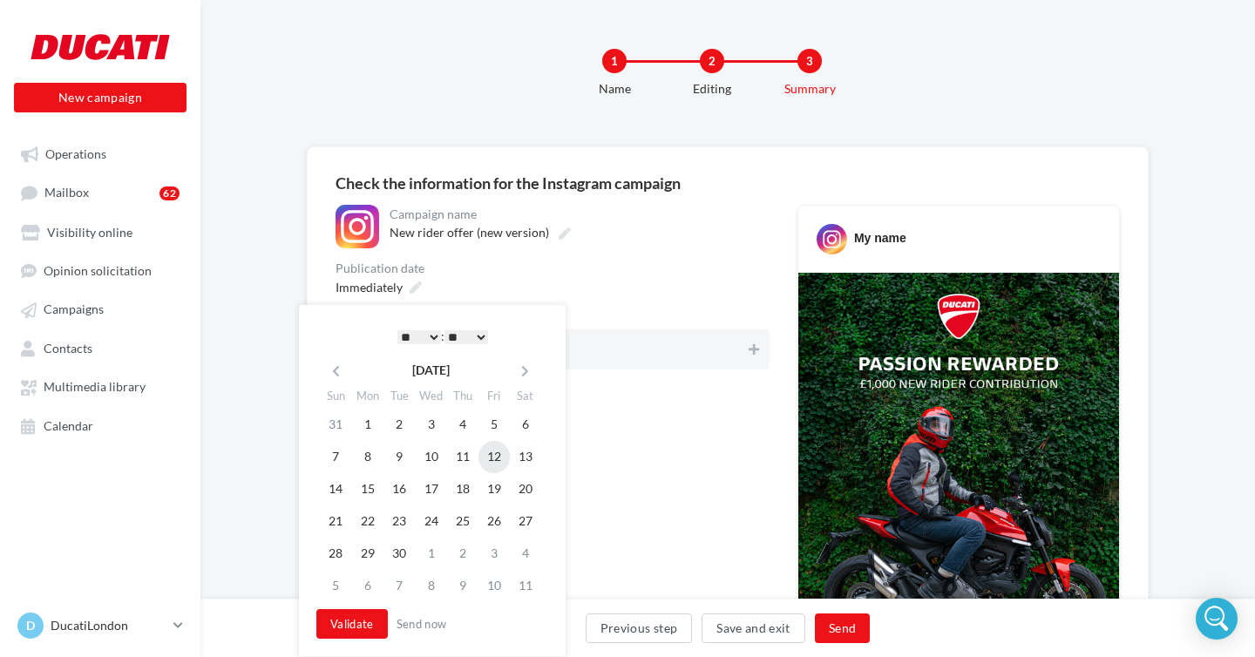
click at [494, 455] on td "12" at bounding box center [493, 457] width 31 height 32
click at [430, 332] on select "* * * * * * * * * * ** ** ** ** ** ** ** ** ** ** ** ** ** **" at bounding box center [419, 337] width 44 height 14
click at [469, 336] on select "** ** ** ** ** **" at bounding box center [466, 337] width 44 height 14
click at [353, 613] on button "Validate" at bounding box center [351, 624] width 71 height 30
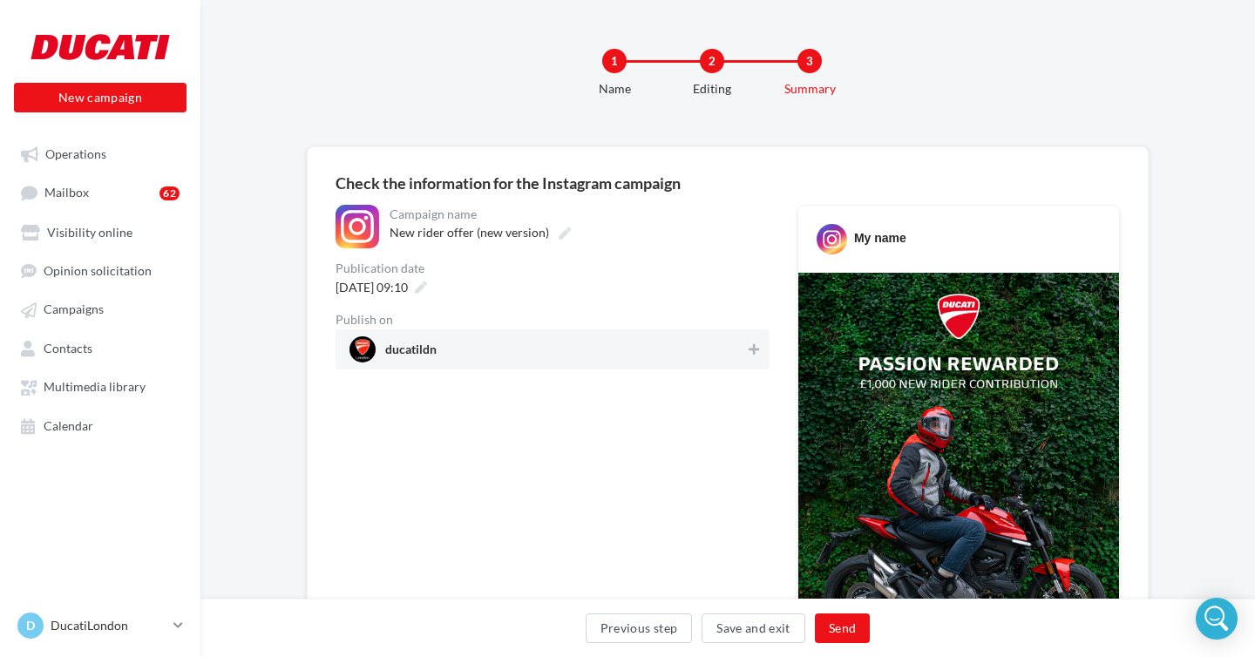
click at [731, 344] on span "ducatildn" at bounding box center [547, 349] width 396 height 26
click at [831, 619] on button "Send" at bounding box center [842, 628] width 55 height 30
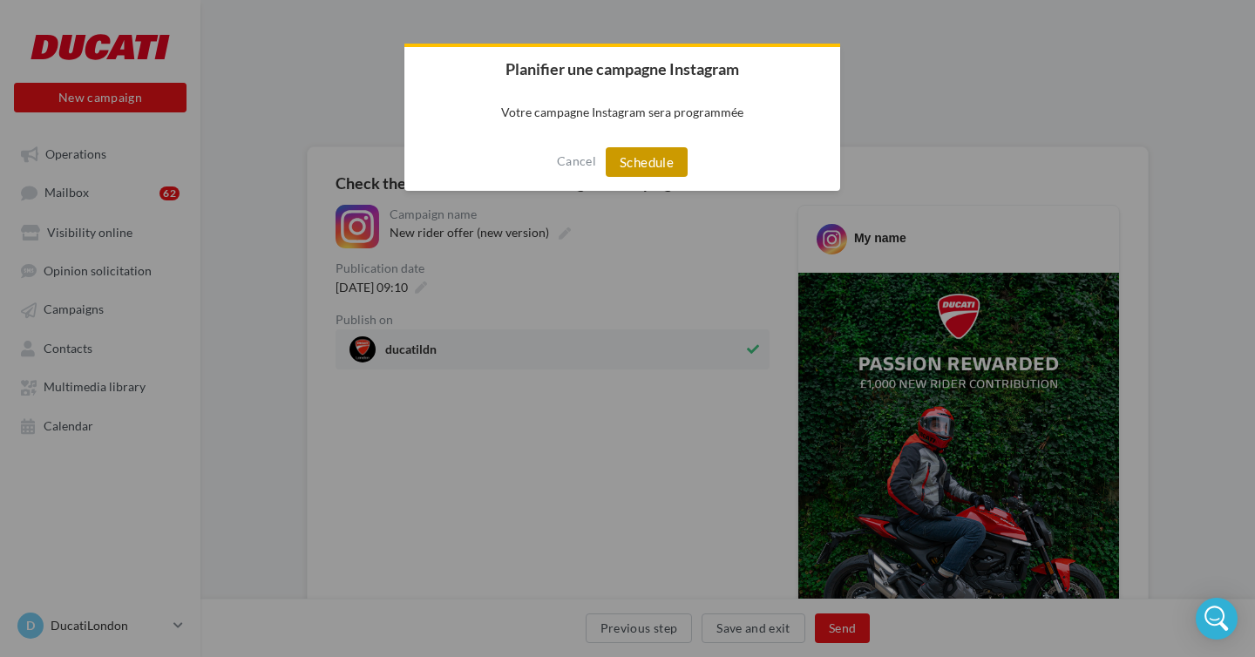
click at [646, 159] on button "Schedule" at bounding box center [647, 162] width 82 height 30
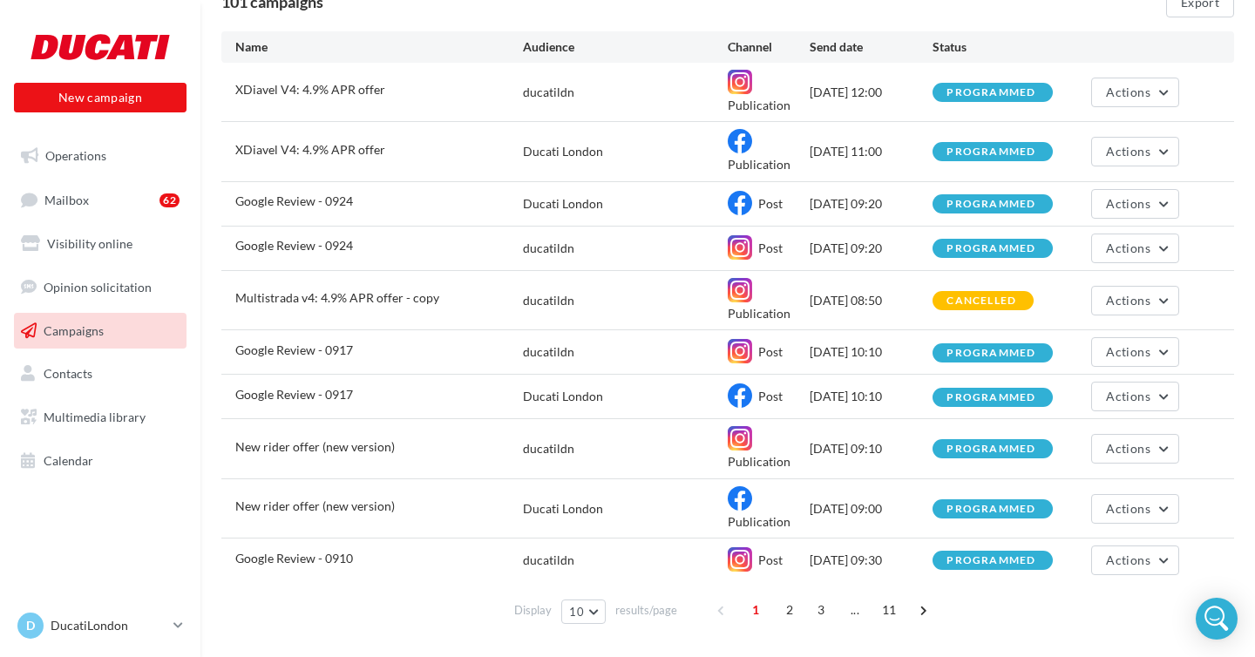
scroll to position [214, 0]
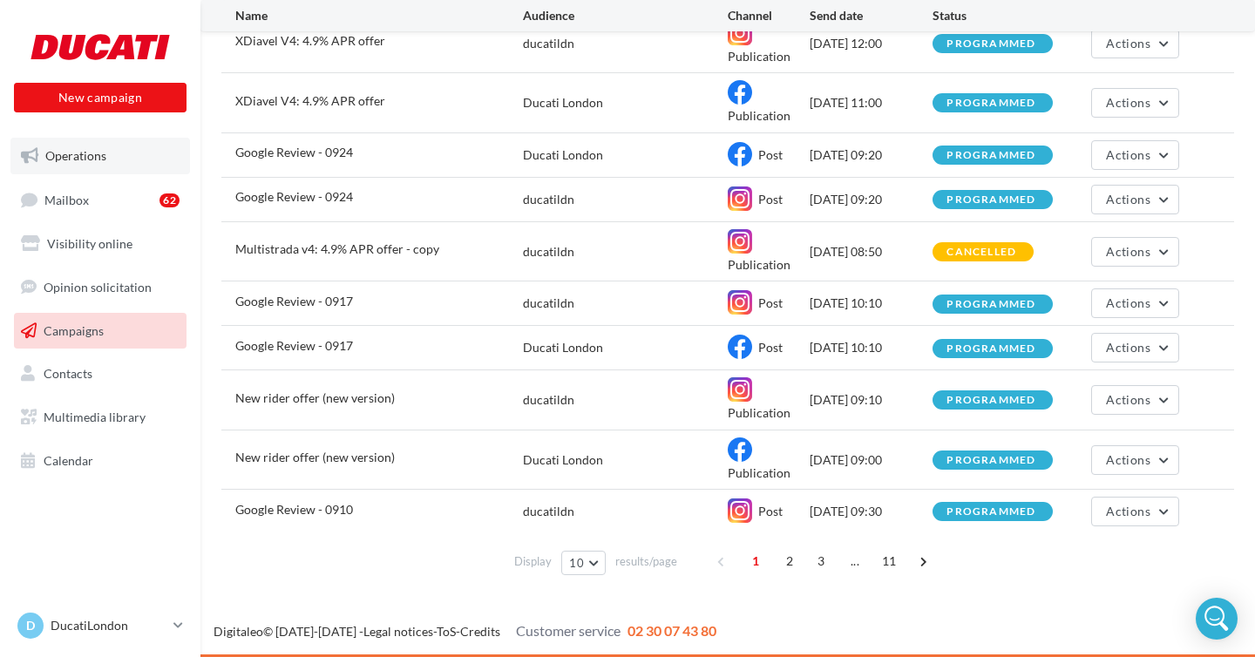
click at [79, 161] on span "Operations" at bounding box center [75, 155] width 61 height 15
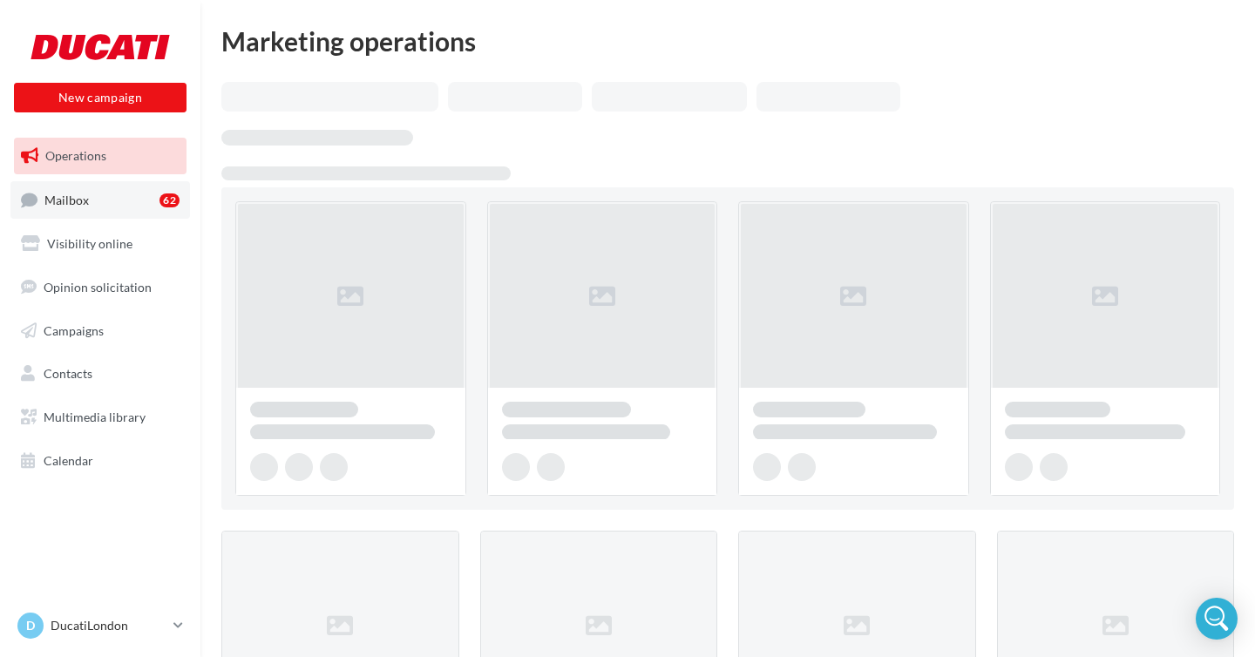
click at [85, 193] on span "Mailbox" at bounding box center [66, 199] width 44 height 15
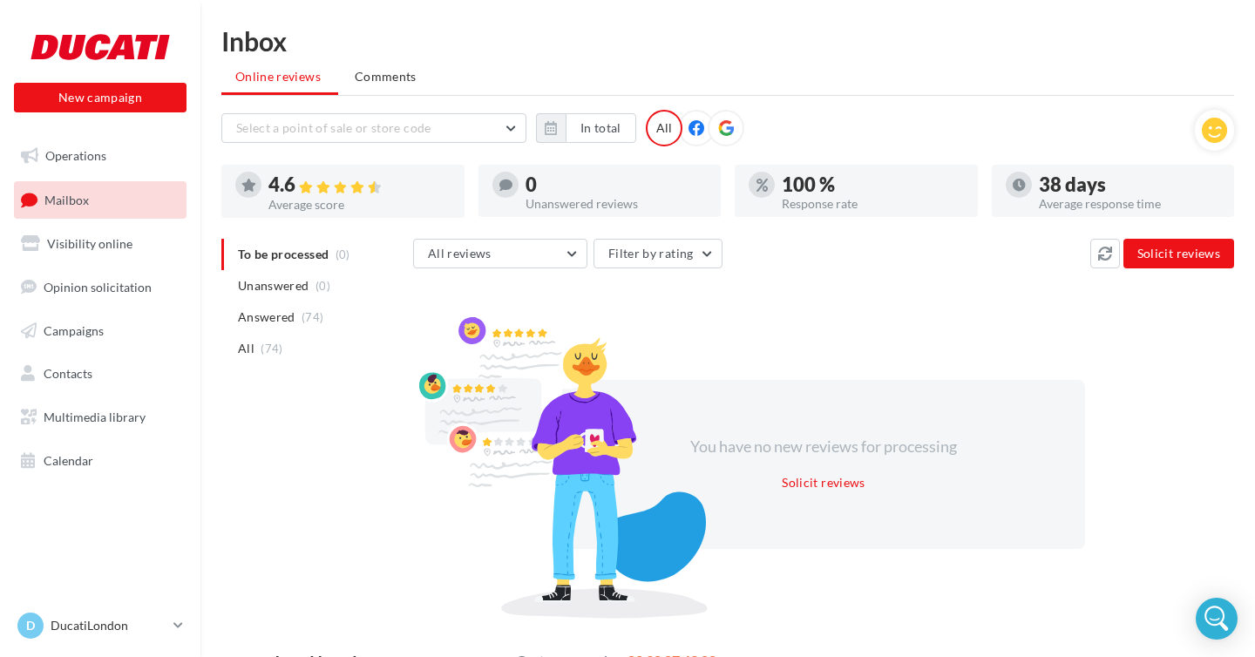
click at [338, 301] on li "Unanswered (0)" at bounding box center [313, 285] width 185 height 31
click at [92, 241] on span "Visibility online" at bounding box center [89, 243] width 85 height 15
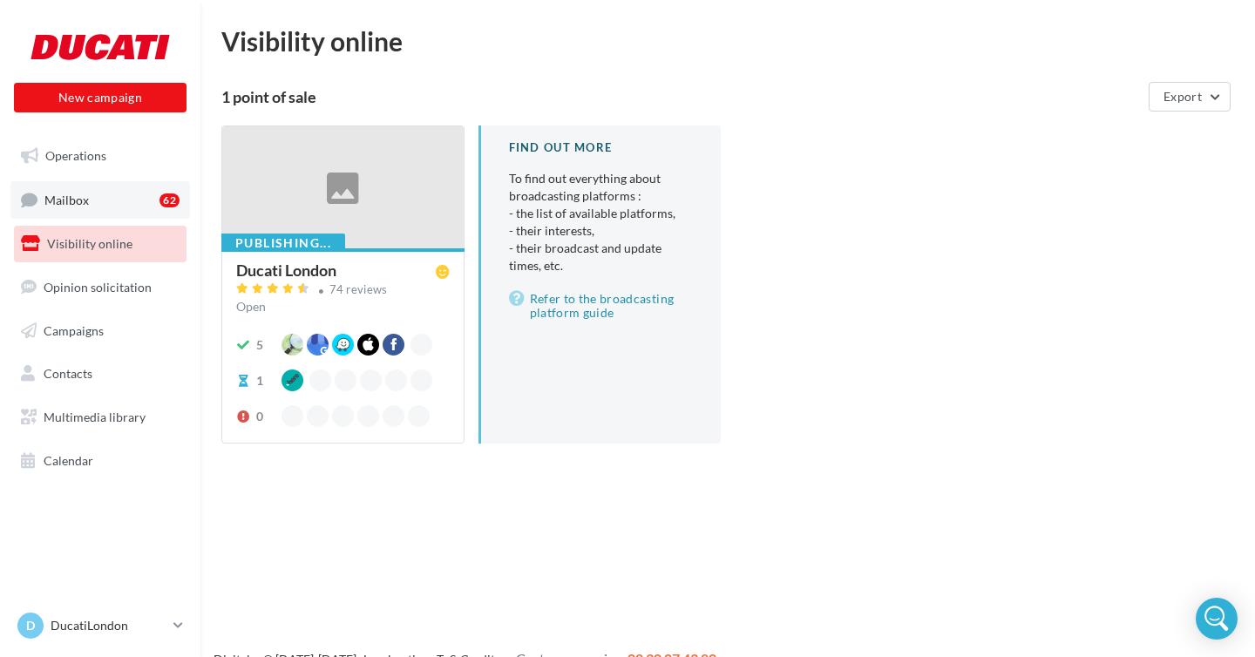
click at [102, 199] on link "Mailbox 62" at bounding box center [99, 199] width 179 height 37
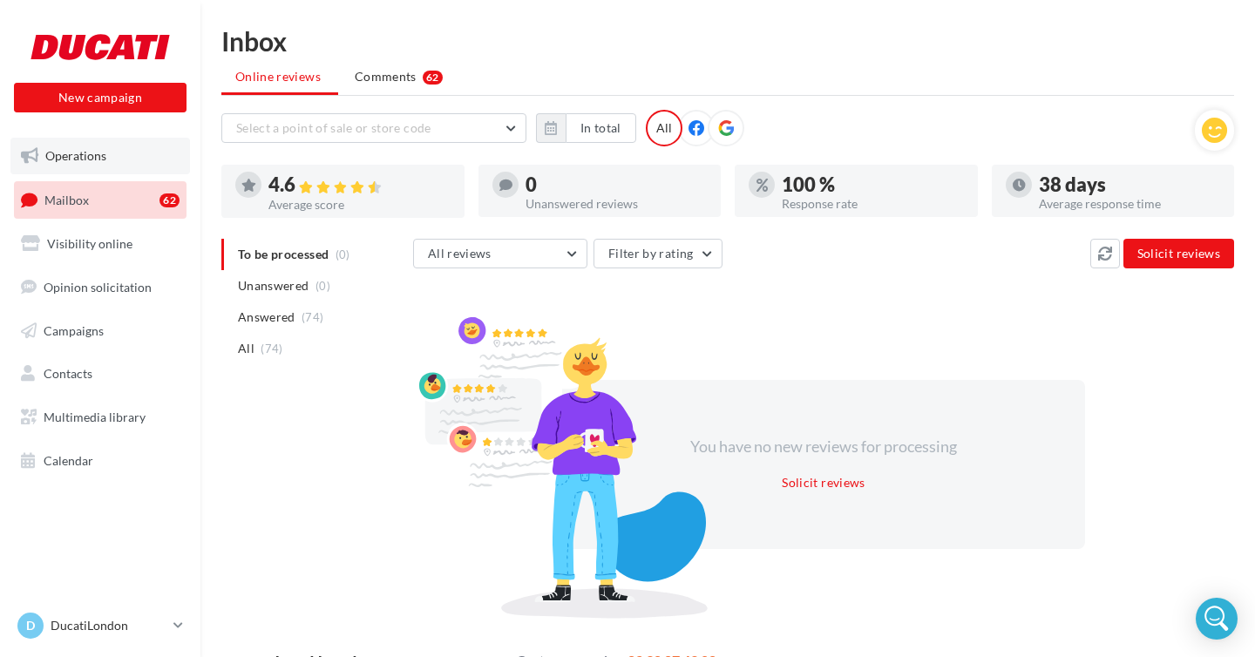
click at [91, 159] on span "Operations" at bounding box center [75, 155] width 61 height 15
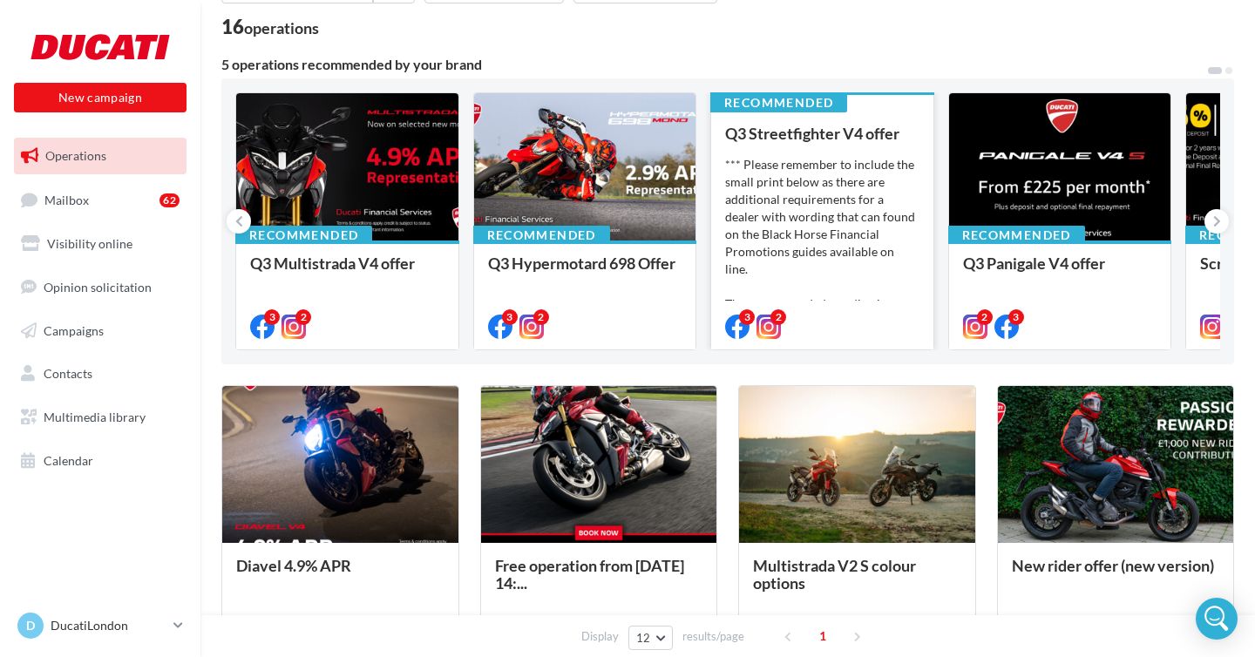
scroll to position [112, 0]
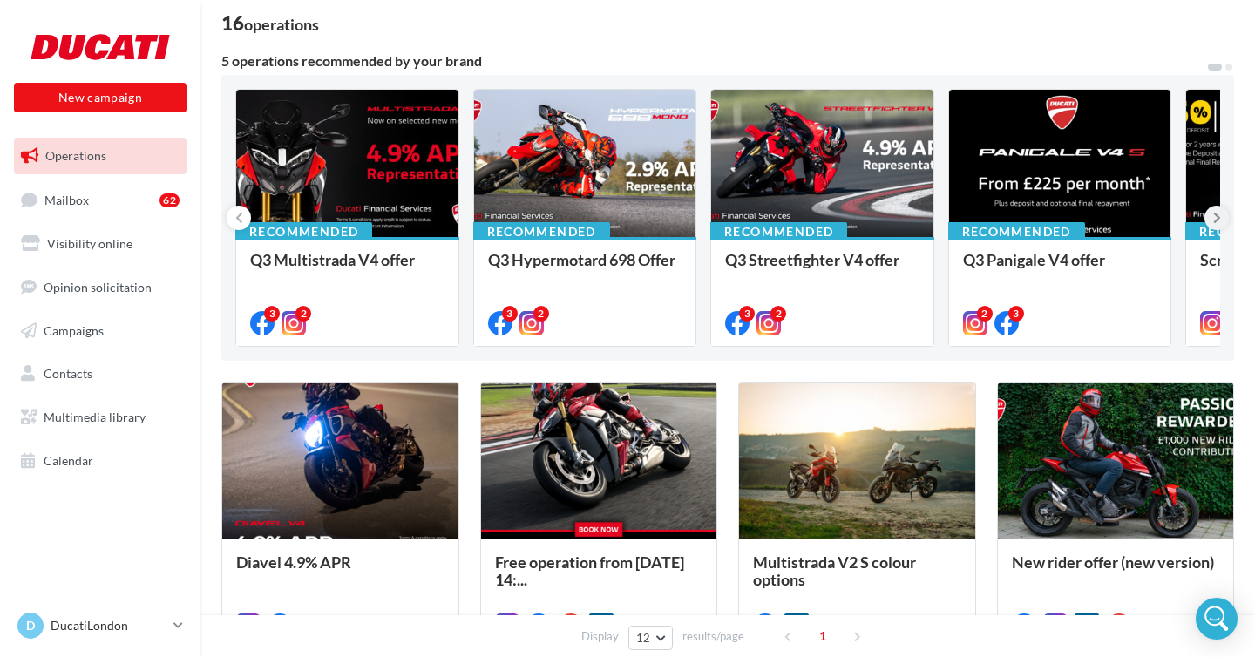
click at [1218, 227] on button at bounding box center [1216, 218] width 24 height 24
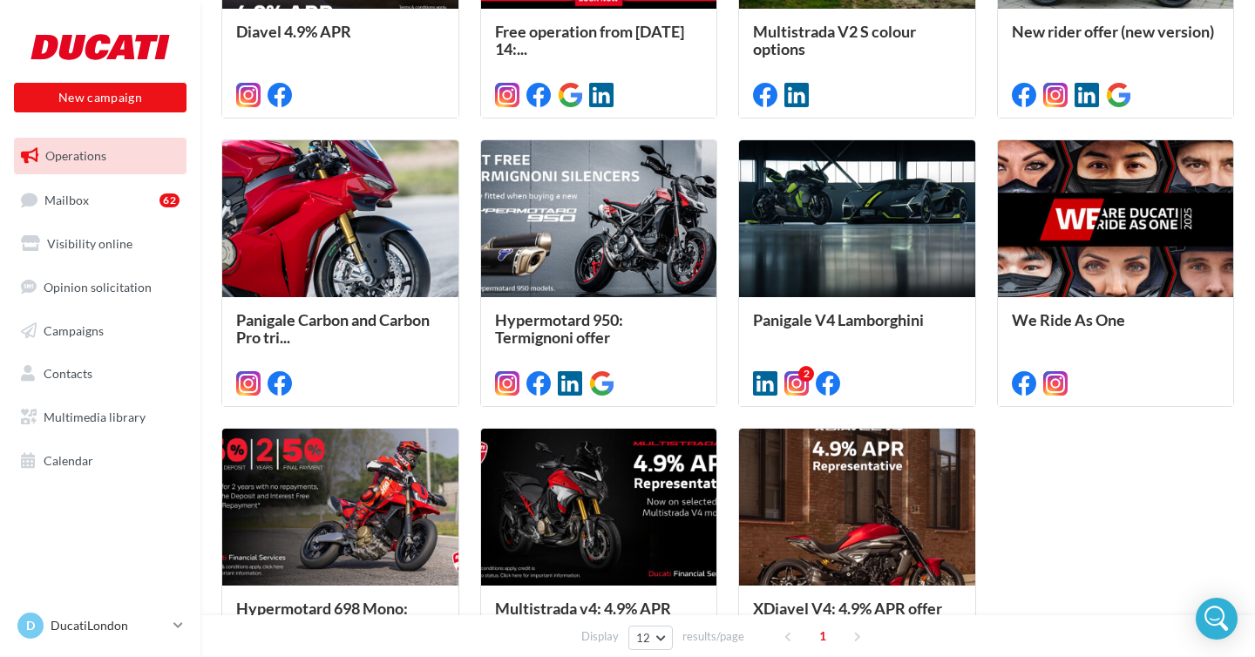
scroll to position [676, 0]
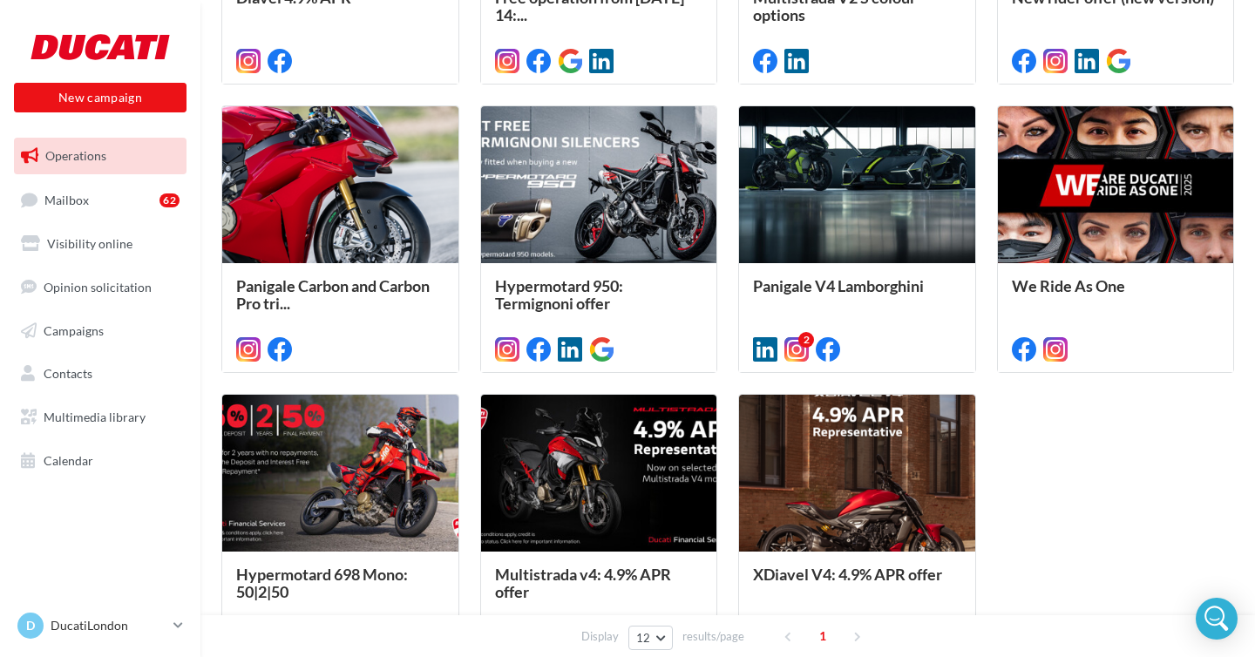
click at [1097, 507] on div "Diavel 4.9% APR *** Please remember to include the small print below as there a…" at bounding box center [727, 239] width 1012 height 844
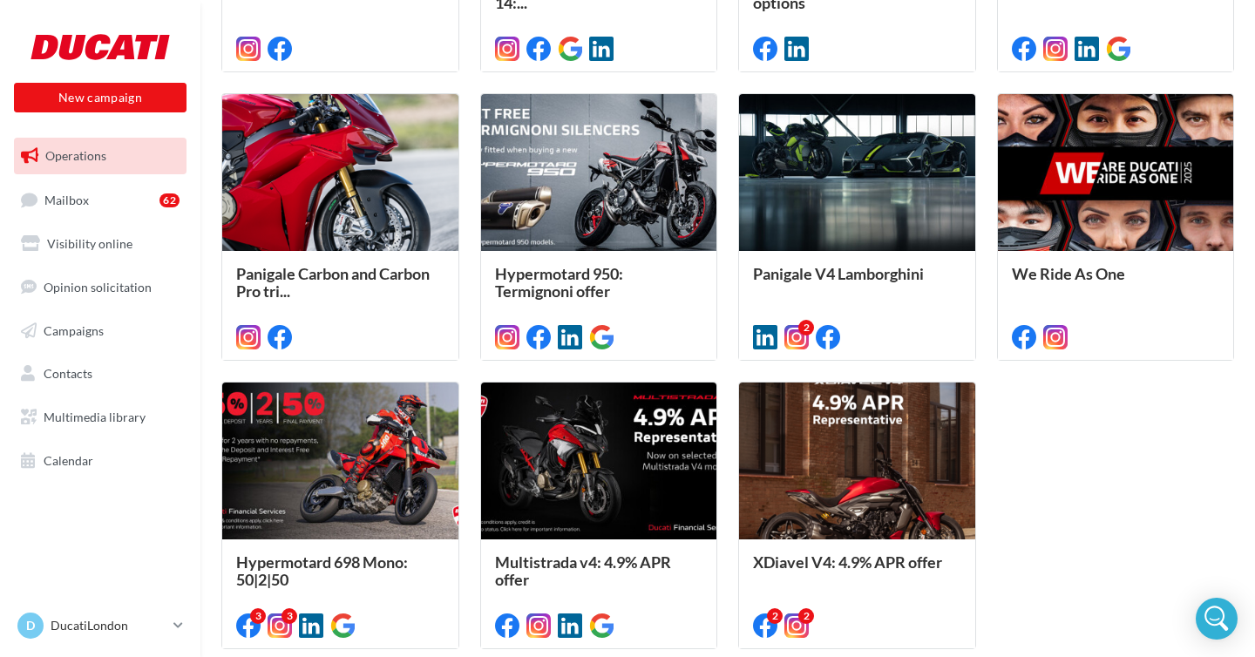
scroll to position [662, 0]
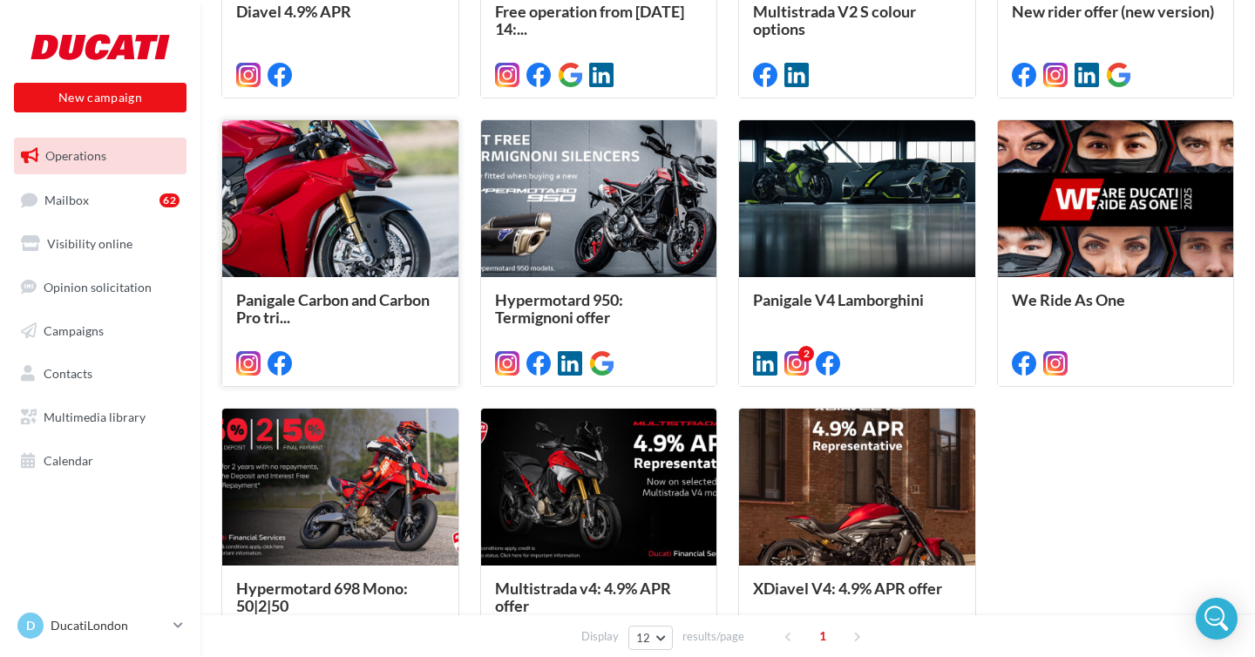
click at [376, 205] on div at bounding box center [340, 199] width 236 height 159
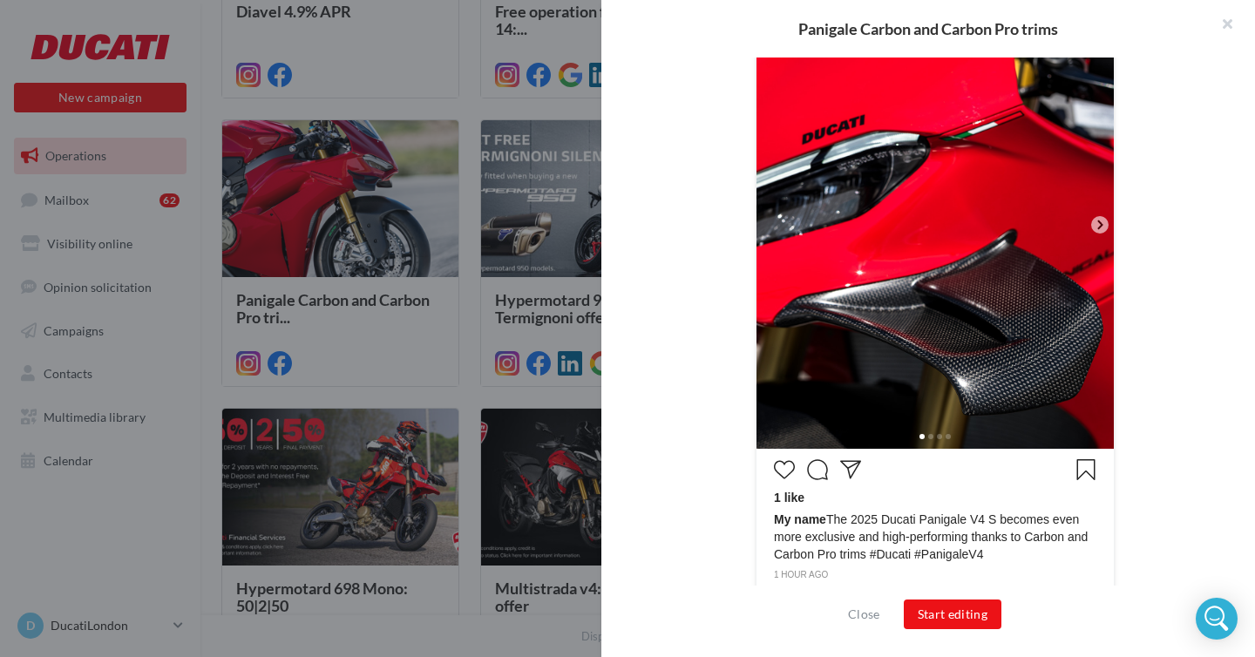
scroll to position [500, 0]
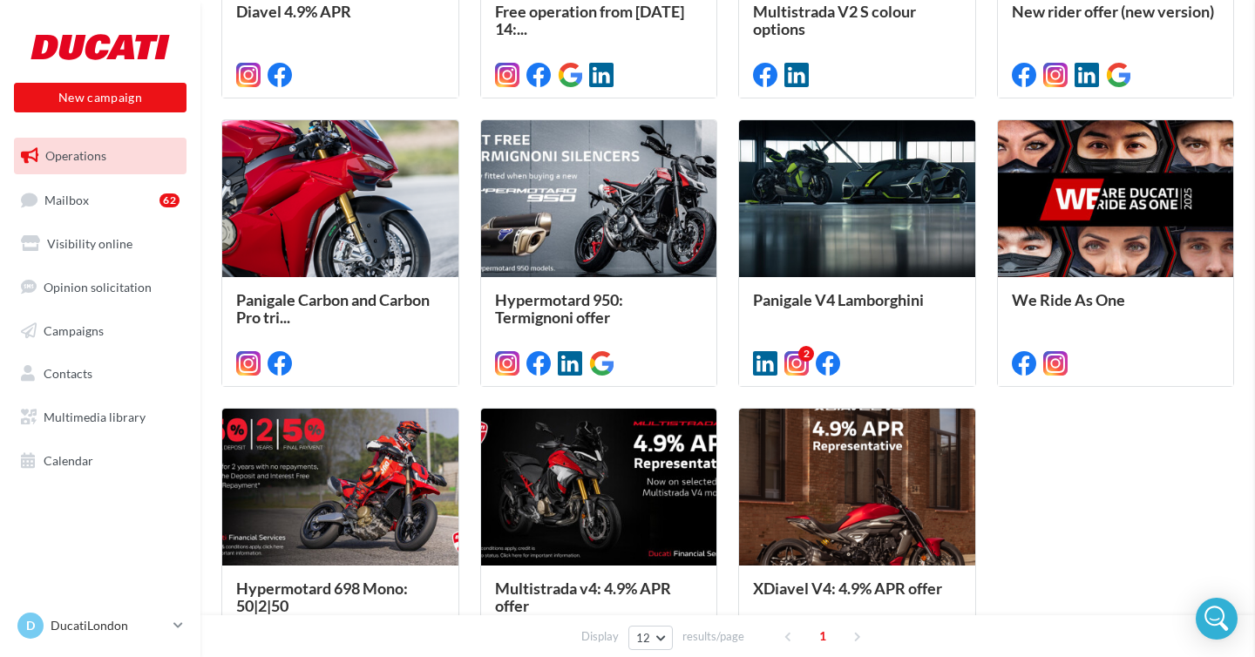
click at [552, 251] on div at bounding box center [599, 199] width 236 height 159
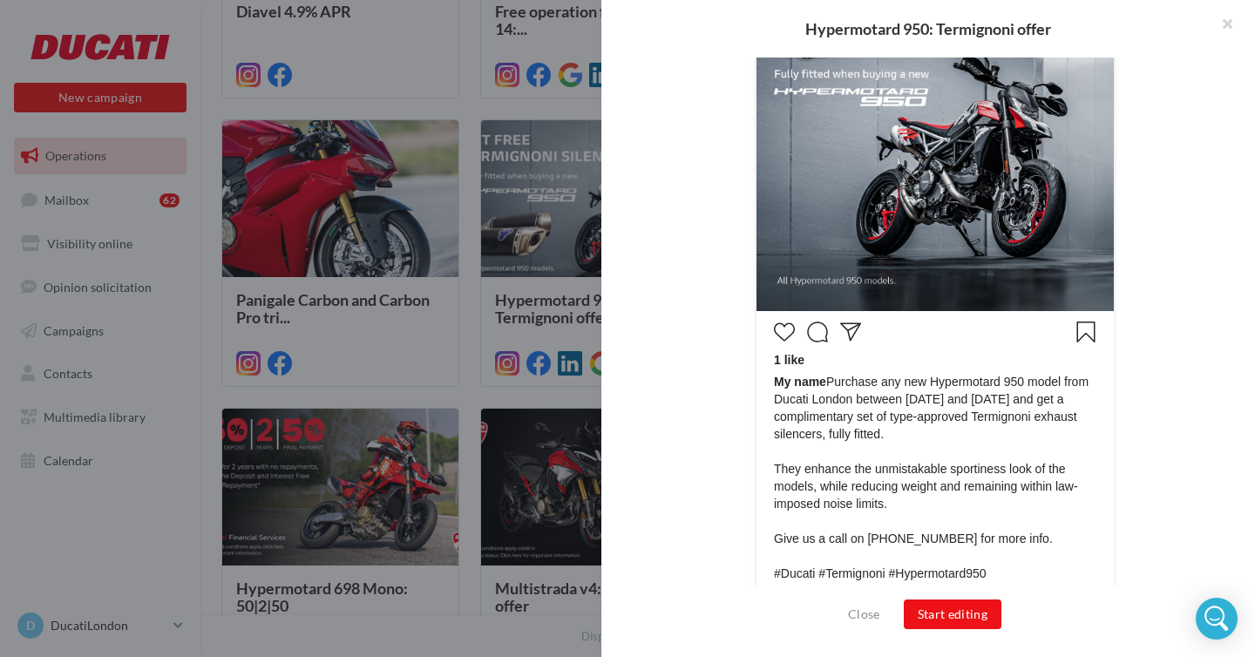
scroll to position [657, 0]
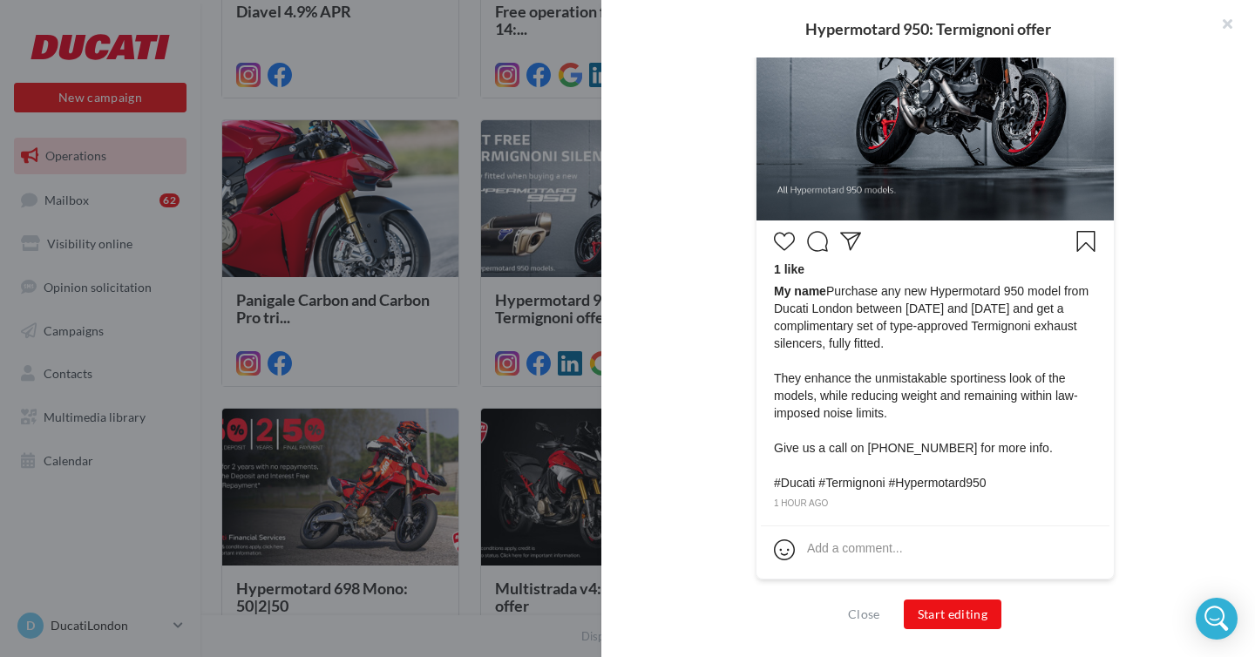
drag, startPoint x: 1016, startPoint y: 339, endPoint x: 833, endPoint y: 293, distance: 188.7
click at [833, 293] on span "My name Purchase any new Hypermotard 950 model from Ducati London between [DATE…" at bounding box center [935, 386] width 322 height 209
copy span "Purchase any new Hypermotard 950 model from Ducati London between [DATE] and [D…"
click at [861, 617] on button "Close" at bounding box center [864, 614] width 46 height 21
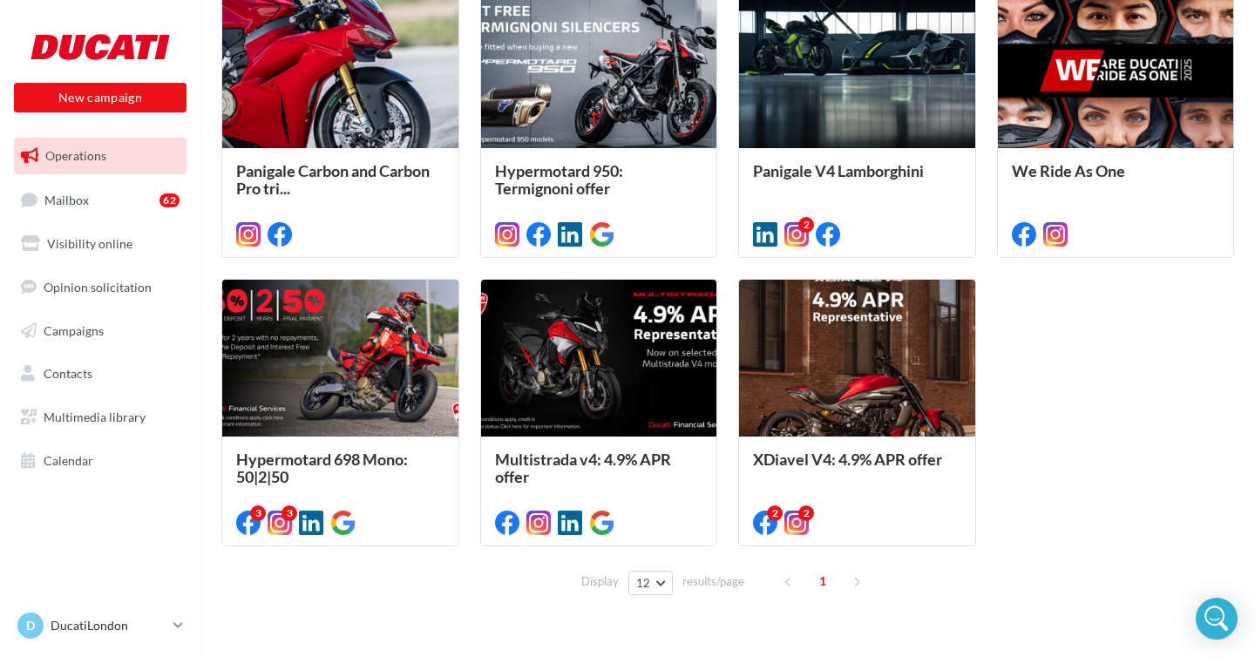
scroll to position [792, 0]
